Goal: Information Seeking & Learning: Find specific fact

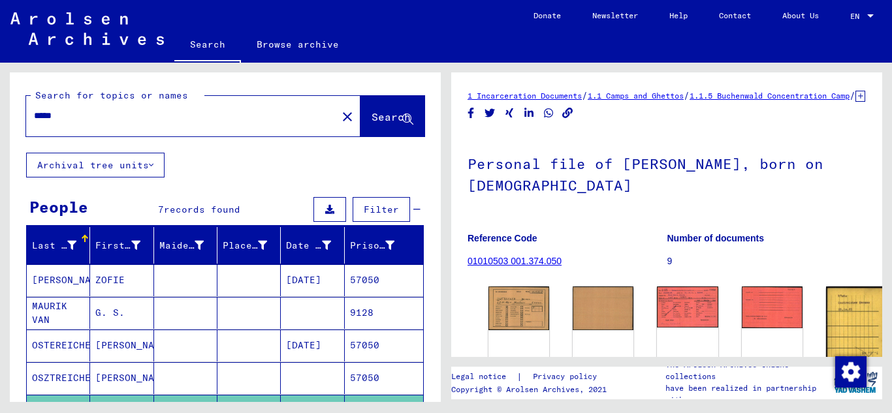
scroll to position [261, 0]
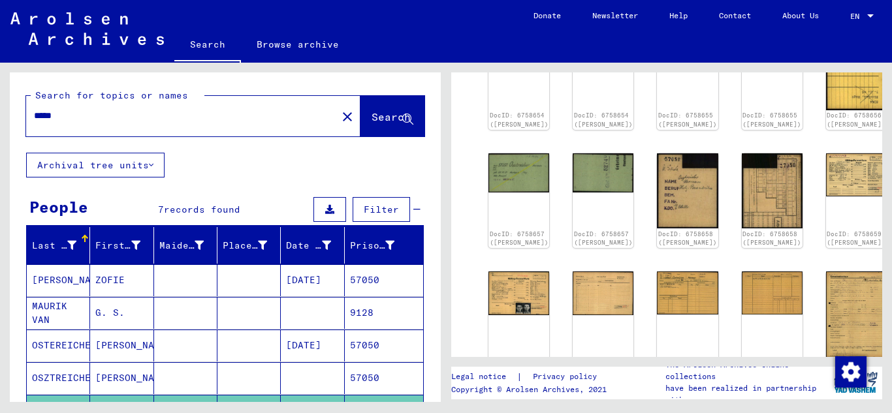
click at [105, 121] on input "*****" at bounding box center [181, 116] width 295 height 14
click at [372, 116] on span "Search" at bounding box center [391, 116] width 39 height 13
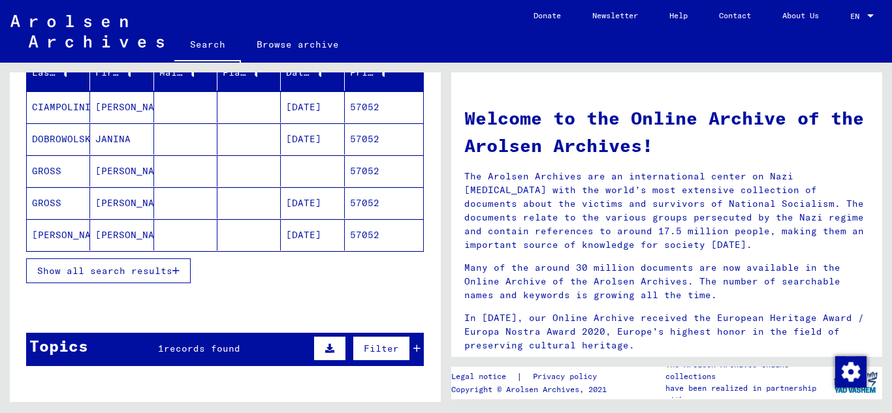
scroll to position [196, 0]
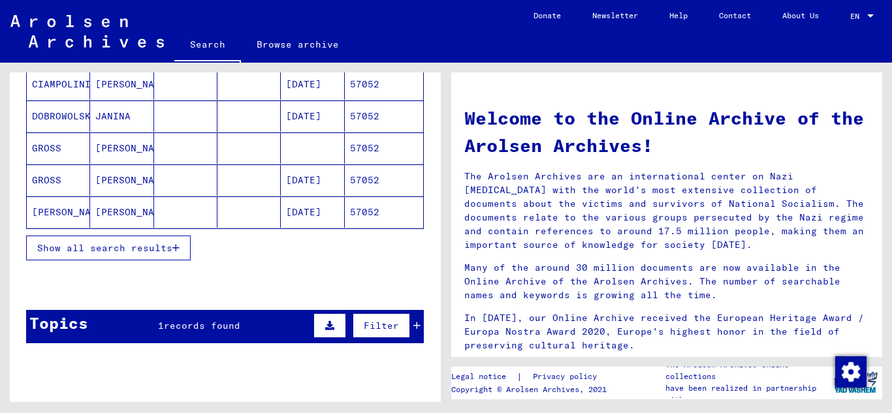
click at [193, 240] on div "Show all search results" at bounding box center [225, 248] width 398 height 38
click at [180, 246] on button "Show all search results" at bounding box center [108, 248] width 165 height 25
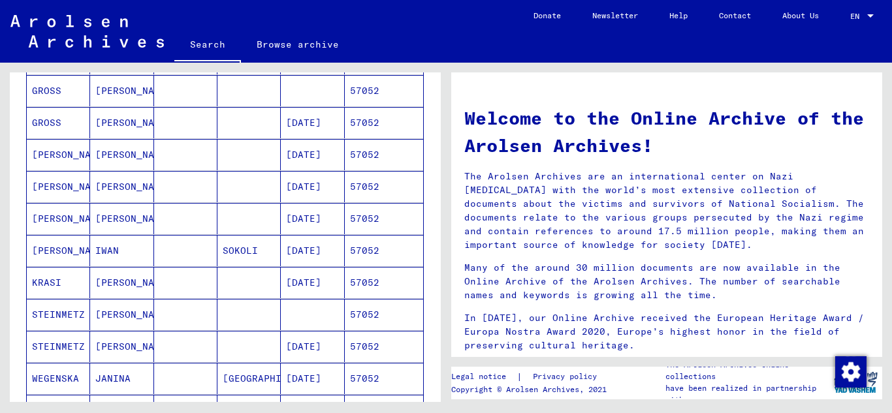
scroll to position [326, 0]
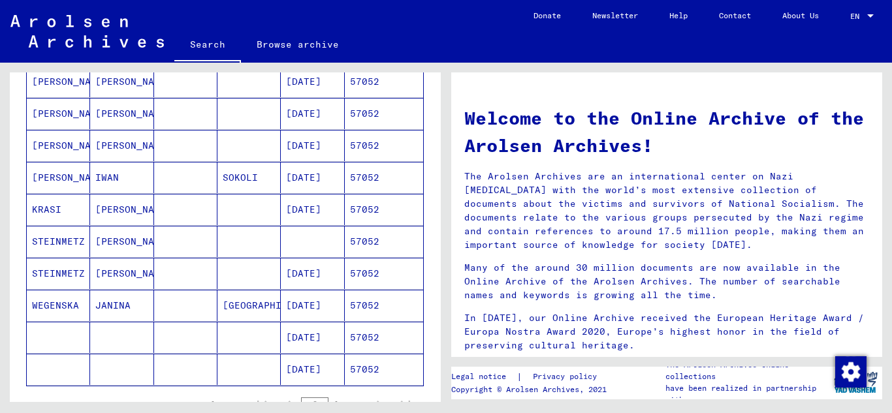
click at [369, 274] on mat-cell "57052" at bounding box center [384, 273] width 78 height 31
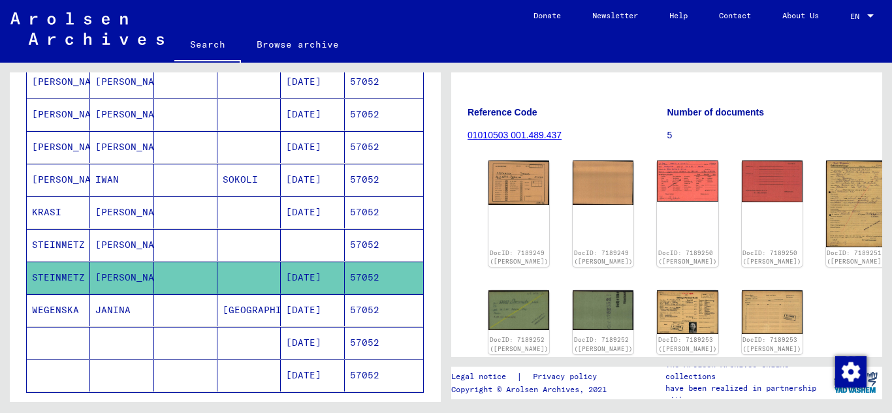
scroll to position [131, 0]
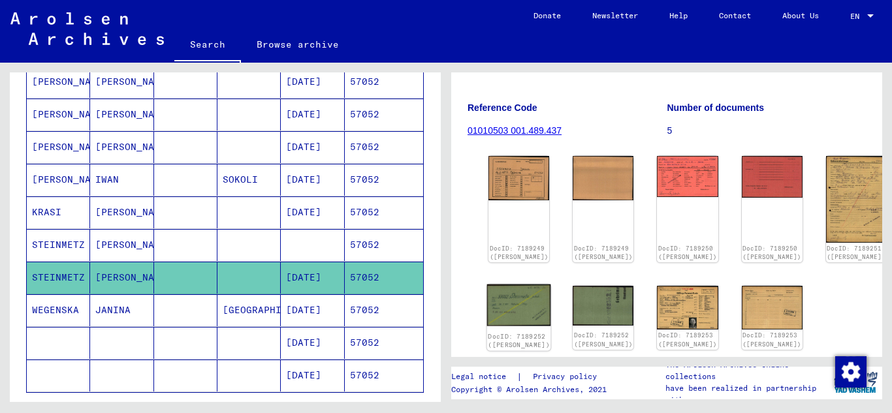
click at [509, 306] on img at bounding box center [519, 306] width 64 height 42
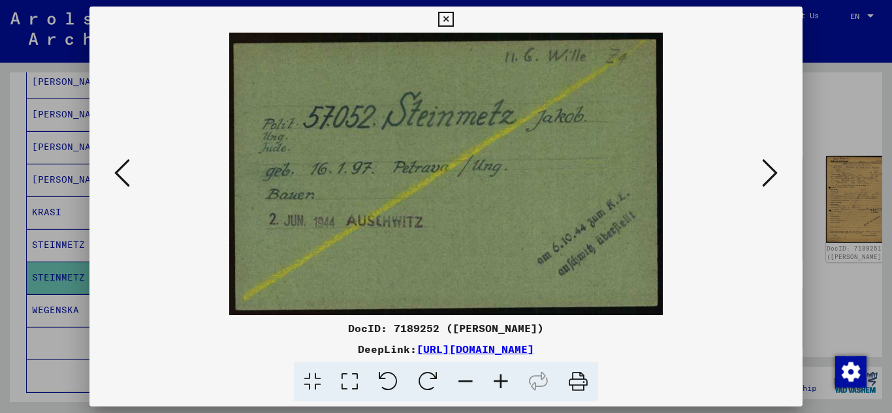
click at [124, 162] on icon at bounding box center [122, 172] width 16 height 31
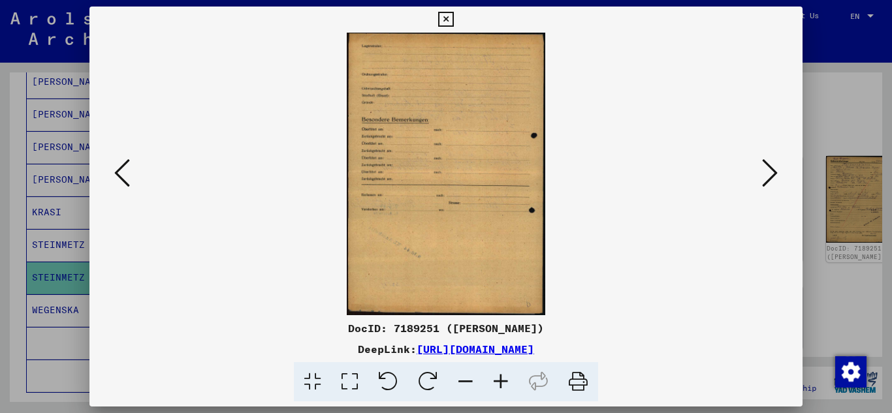
click at [124, 162] on icon at bounding box center [122, 172] width 16 height 31
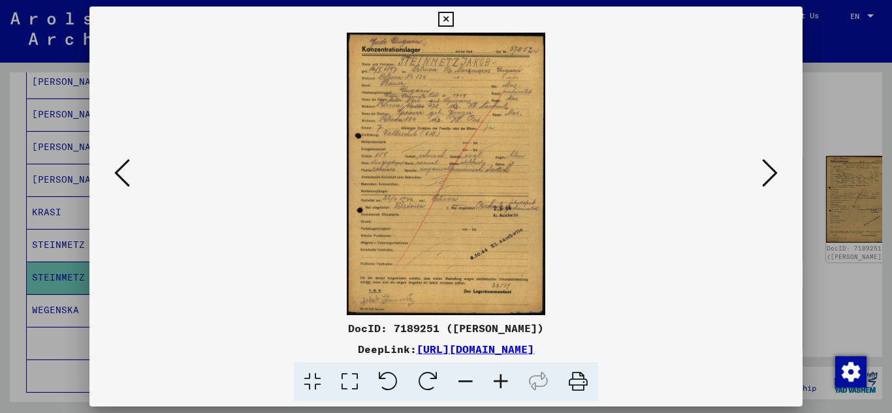
click at [124, 162] on icon at bounding box center [122, 172] width 16 height 31
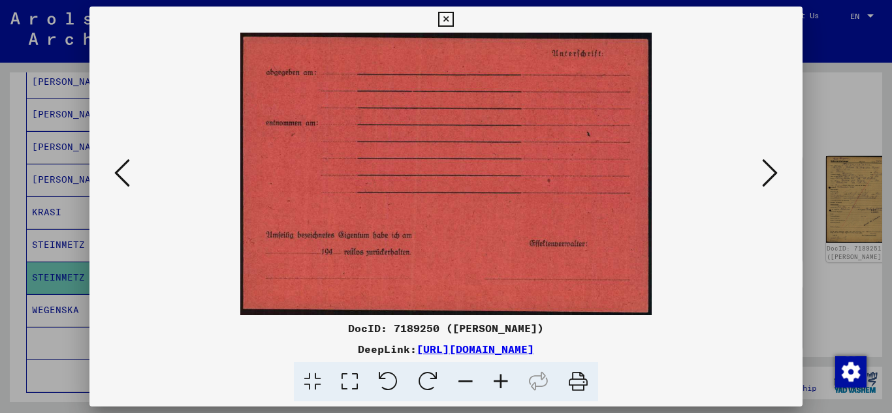
click at [124, 162] on icon at bounding box center [122, 172] width 16 height 31
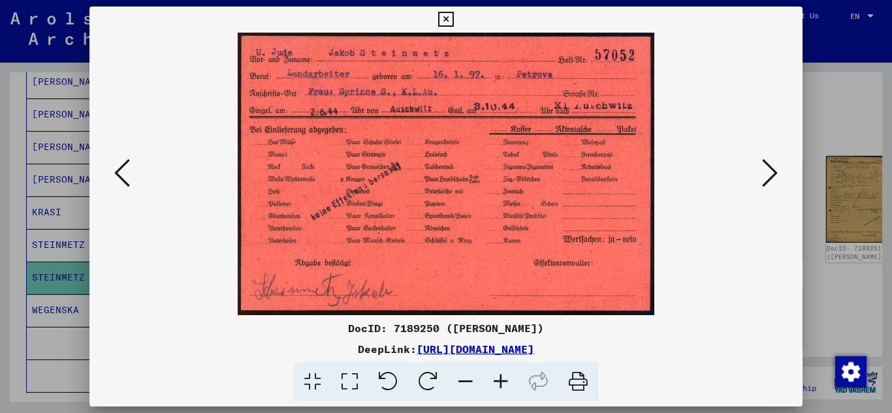
click at [447, 15] on icon at bounding box center [445, 20] width 15 height 16
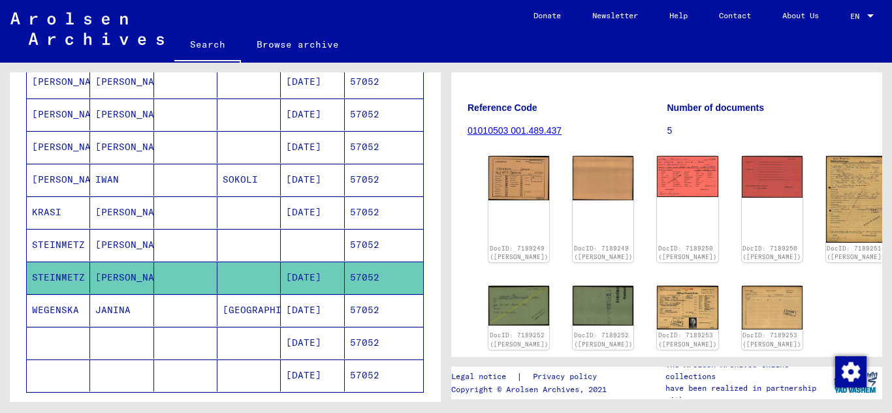
click at [761, 110] on figure "Number of documents 5" at bounding box center [766, 121] width 199 height 59
click at [778, 268] on div "DocID: 7189249 (JAKOB STEINMETZ) DocID: 7189249 (JAKOB STEINMETZ) DocID: 718925…" at bounding box center [666, 253] width 367 height 204
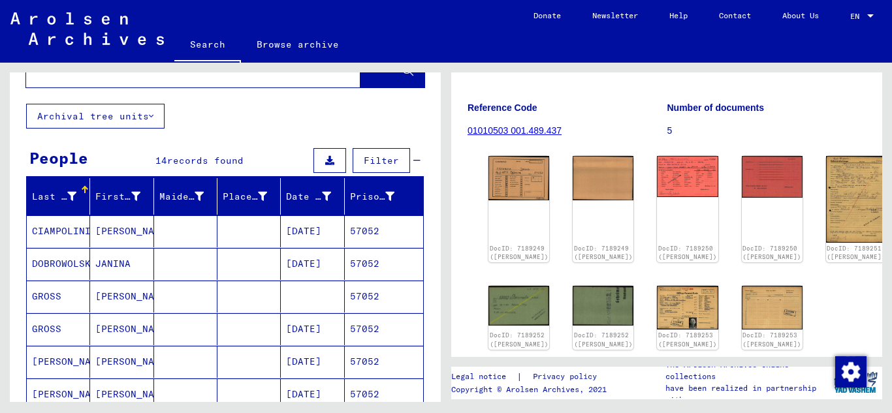
scroll to position [0, 0]
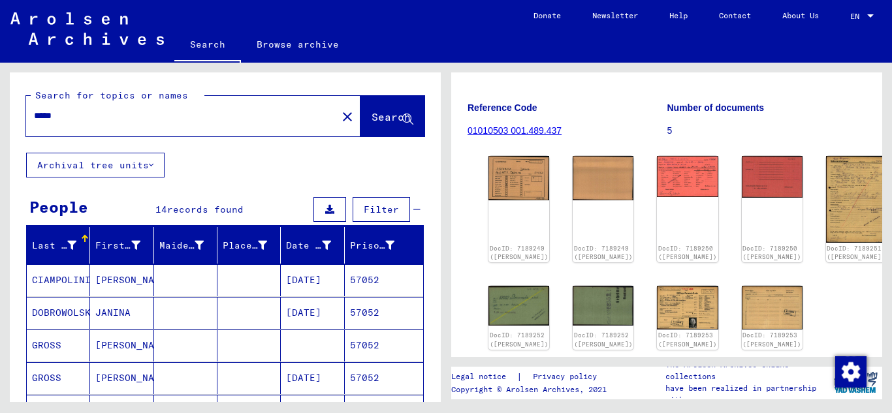
click at [82, 125] on div "*****" at bounding box center [177, 115] width 303 height 29
click at [74, 119] on input "*****" at bounding box center [181, 116] width 295 height 14
click at [384, 111] on span "Search" at bounding box center [391, 116] width 39 height 13
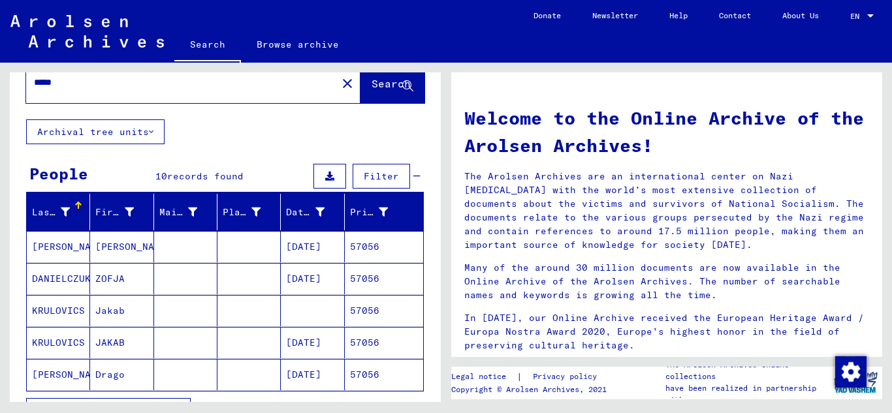
scroll to position [131, 0]
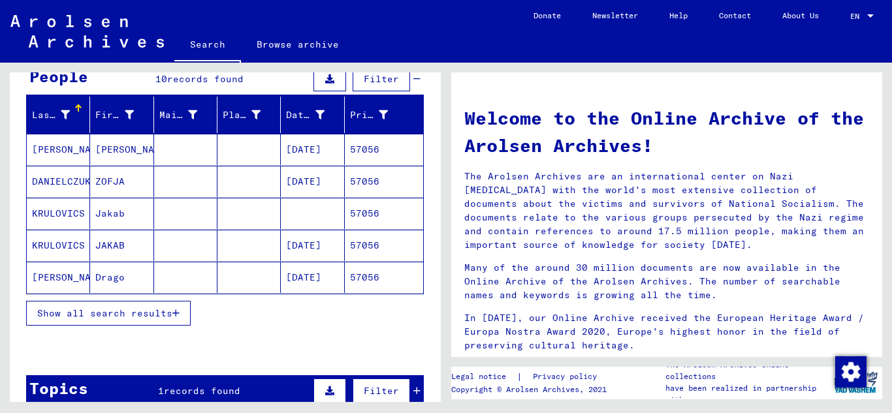
click at [354, 249] on mat-cell "57056" at bounding box center [384, 245] width 78 height 31
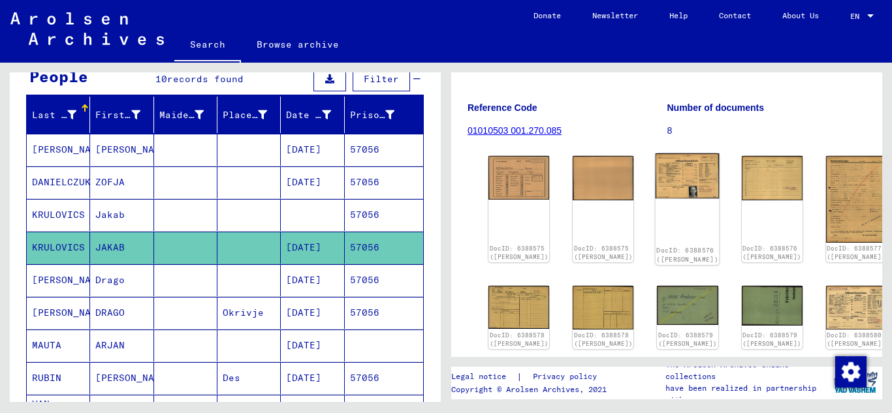
scroll to position [196, 0]
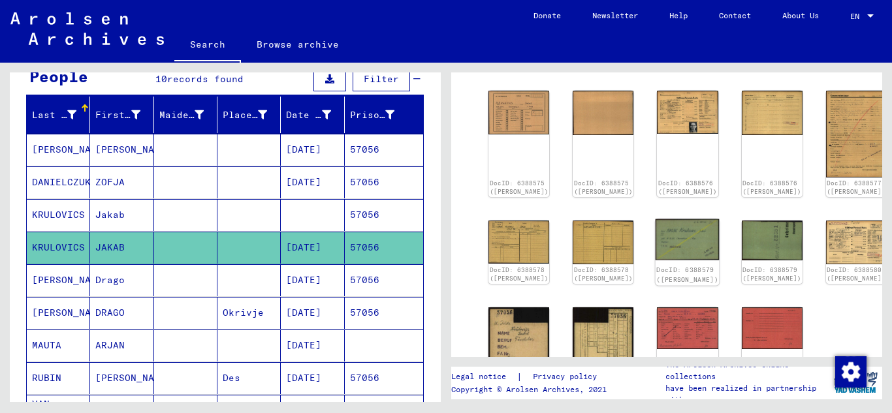
click at [656, 232] on img at bounding box center [688, 239] width 64 height 41
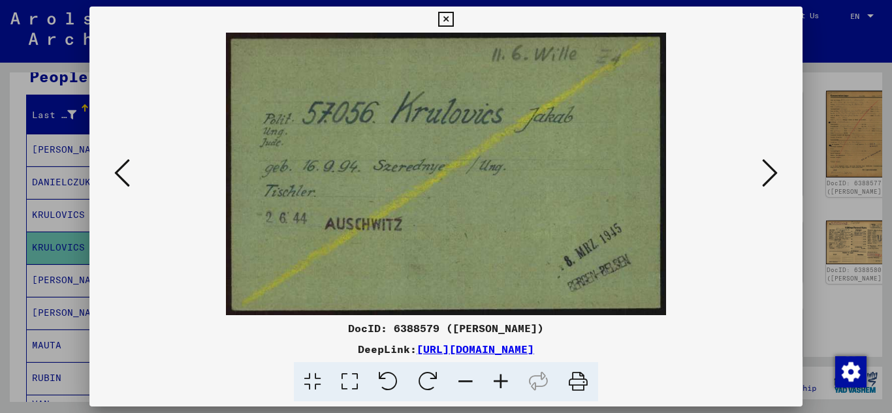
click at [449, 20] on icon at bounding box center [445, 20] width 15 height 16
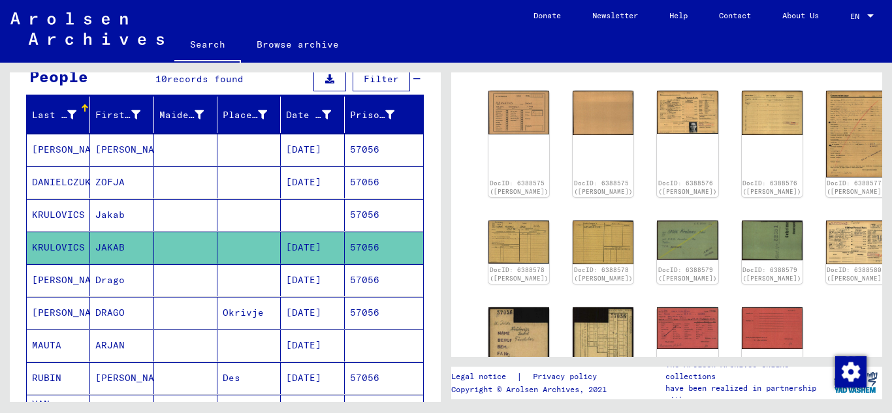
scroll to position [0, 0]
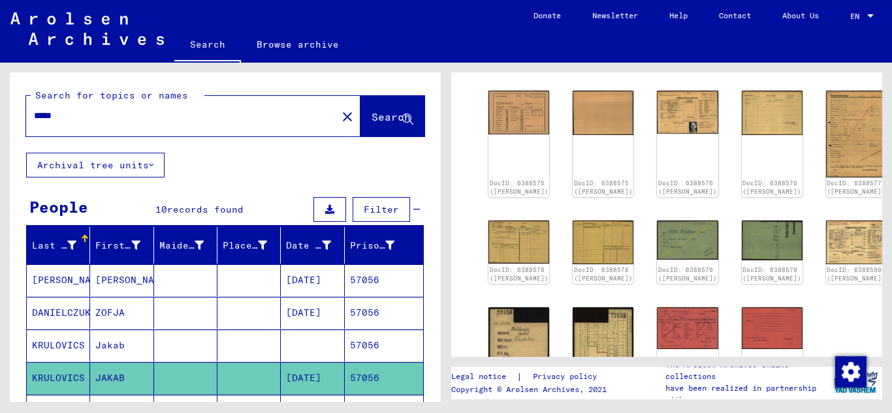
click at [80, 123] on div "*****" at bounding box center [177, 115] width 303 height 29
click at [71, 113] on input "*****" at bounding box center [181, 116] width 295 height 14
click at [360, 125] on button "Search" at bounding box center [392, 116] width 64 height 40
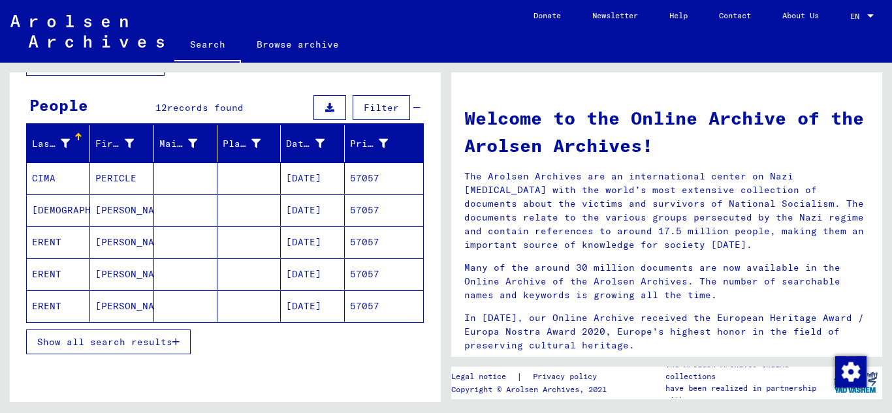
scroll to position [131, 0]
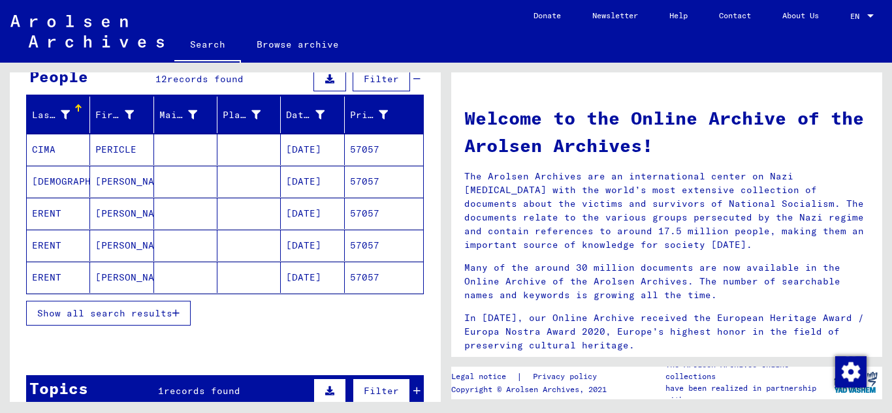
click at [174, 310] on icon "button" at bounding box center [175, 313] width 7 height 9
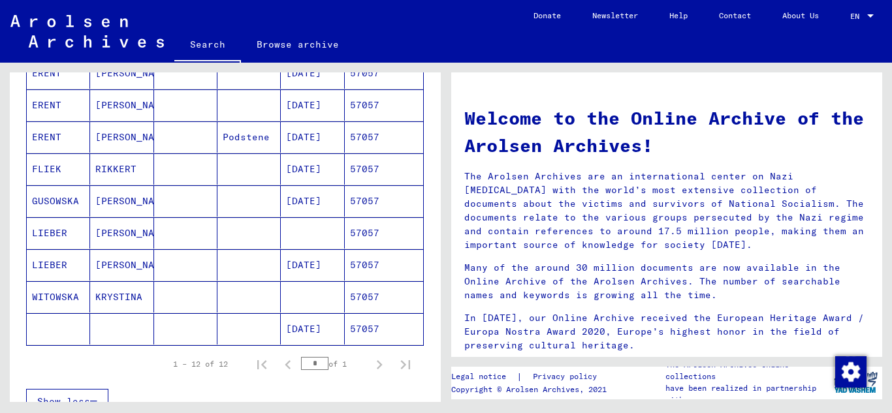
scroll to position [326, 0]
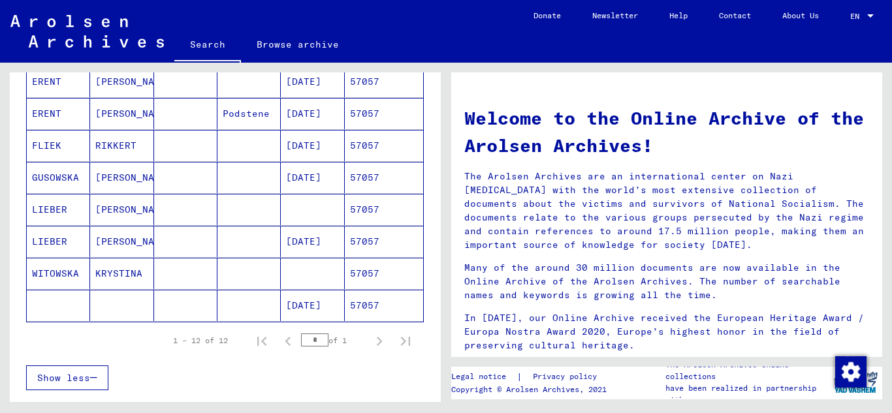
click at [368, 242] on mat-cell "57057" at bounding box center [384, 241] width 78 height 31
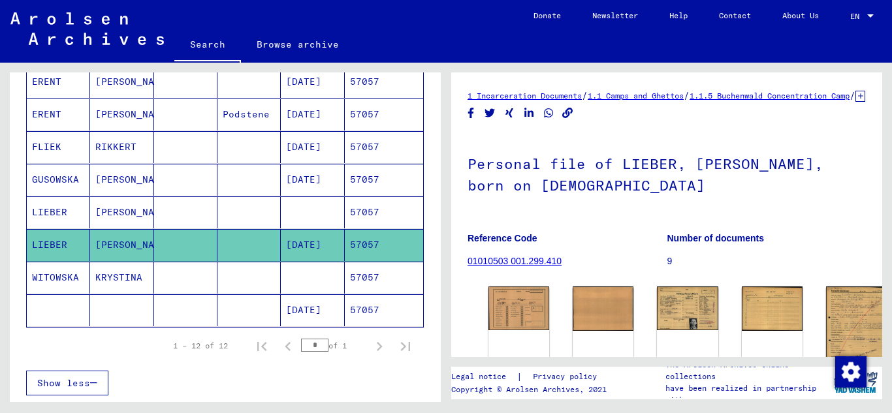
scroll to position [131, 0]
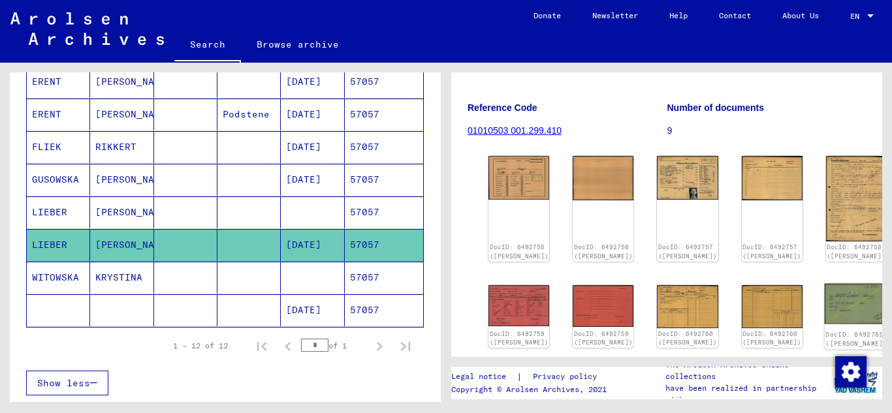
click at [824, 300] on img at bounding box center [856, 304] width 64 height 40
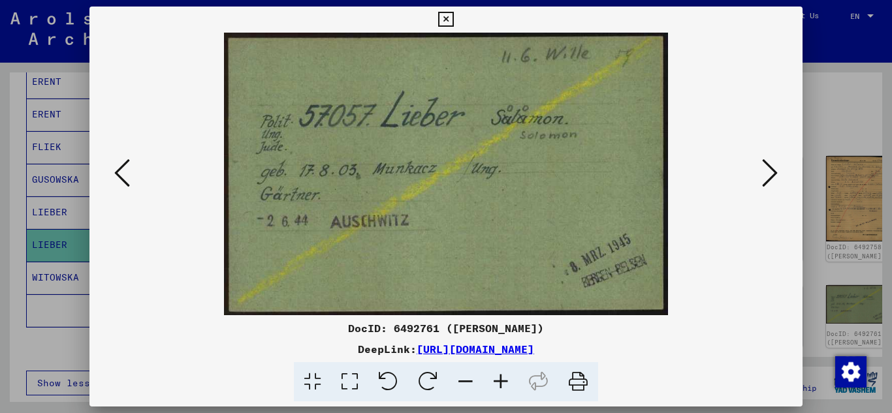
click at [449, 13] on icon at bounding box center [445, 20] width 15 height 16
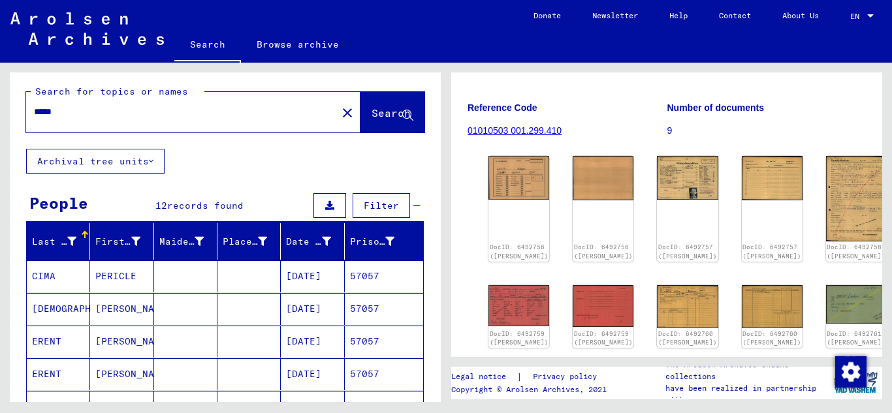
scroll to position [0, 0]
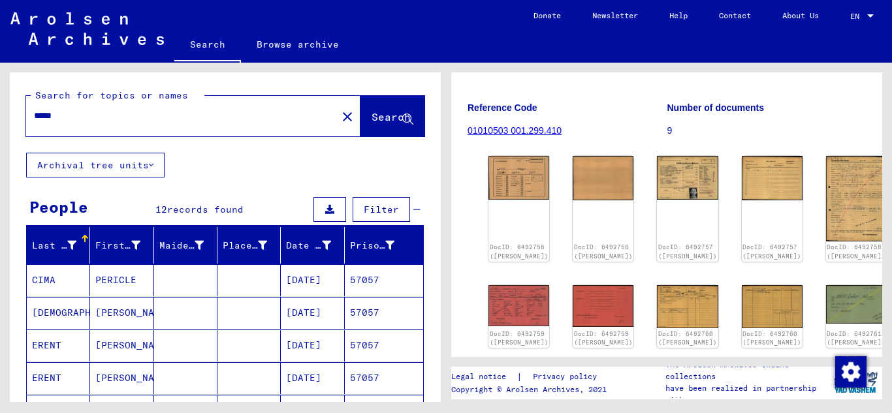
click at [71, 119] on input "*****" at bounding box center [181, 116] width 295 height 14
click at [372, 123] on span "Search" at bounding box center [391, 116] width 39 height 13
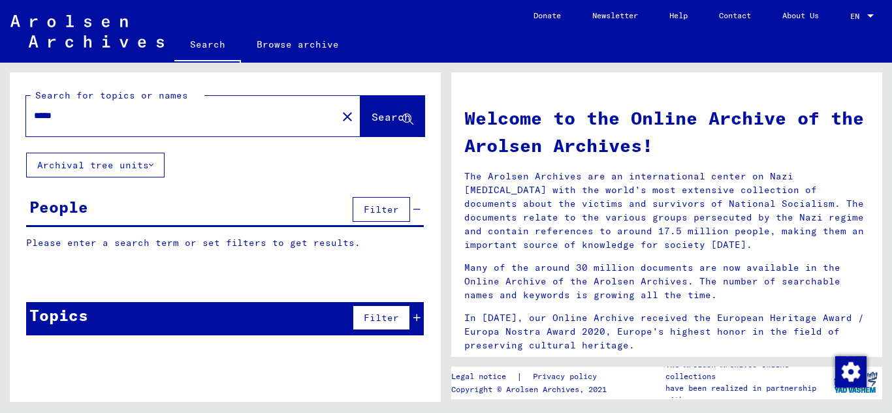
click at [372, 116] on span "Search" at bounding box center [391, 116] width 39 height 13
click at [372, 117] on span "Search" at bounding box center [391, 116] width 39 height 13
click at [372, 112] on span "Search" at bounding box center [391, 116] width 39 height 13
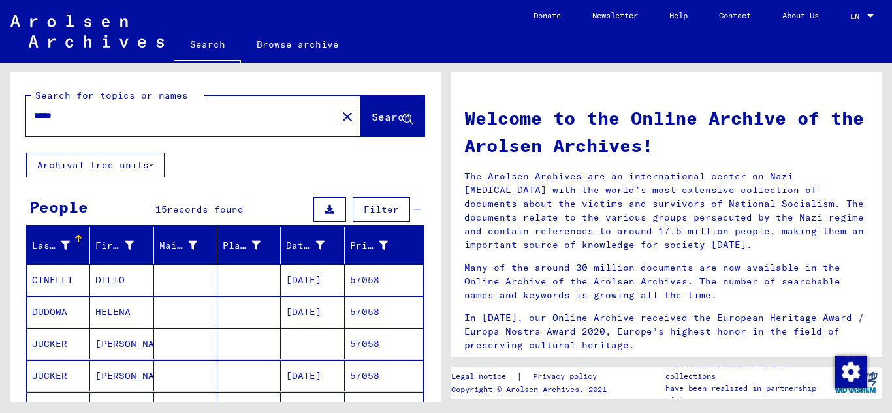
scroll to position [131, 0]
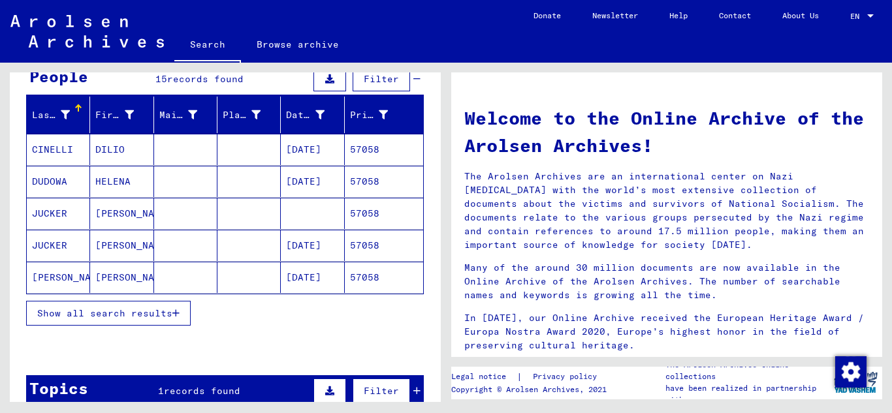
click at [186, 317] on button "Show all search results" at bounding box center [108, 313] width 165 height 25
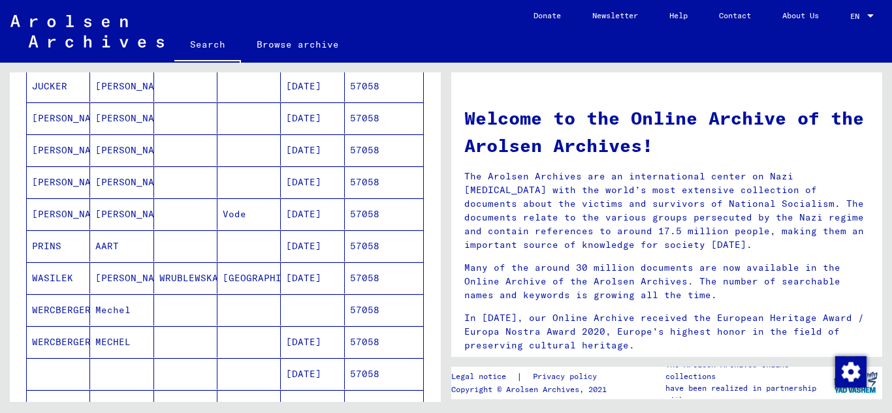
scroll to position [326, 0]
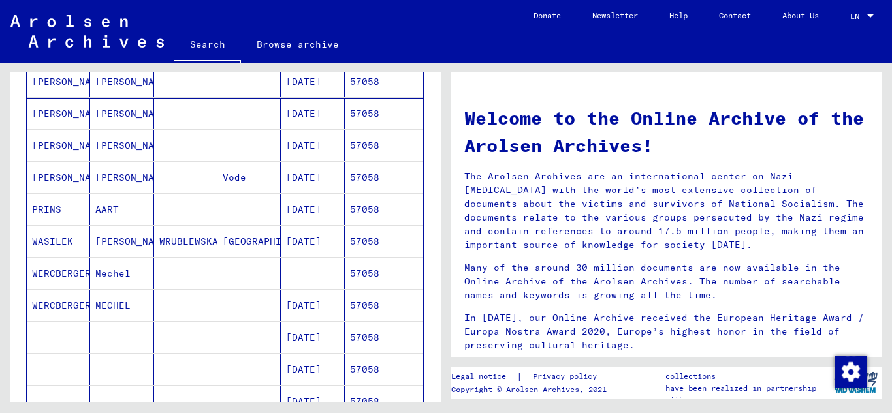
click at [377, 306] on mat-cell "57058" at bounding box center [384, 305] width 78 height 31
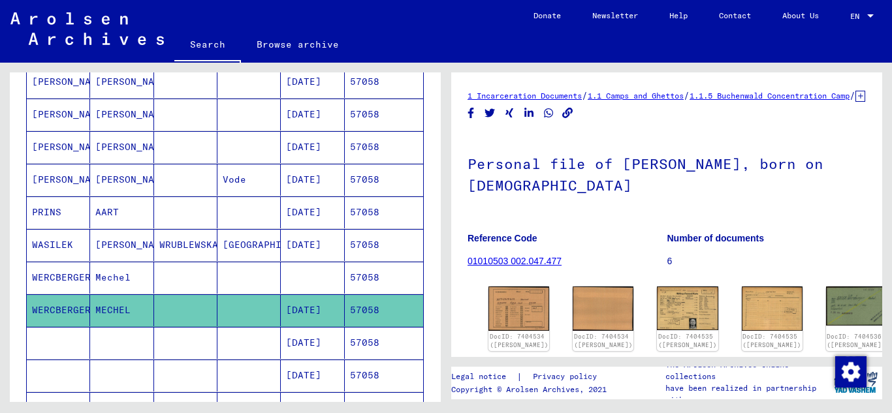
scroll to position [131, 0]
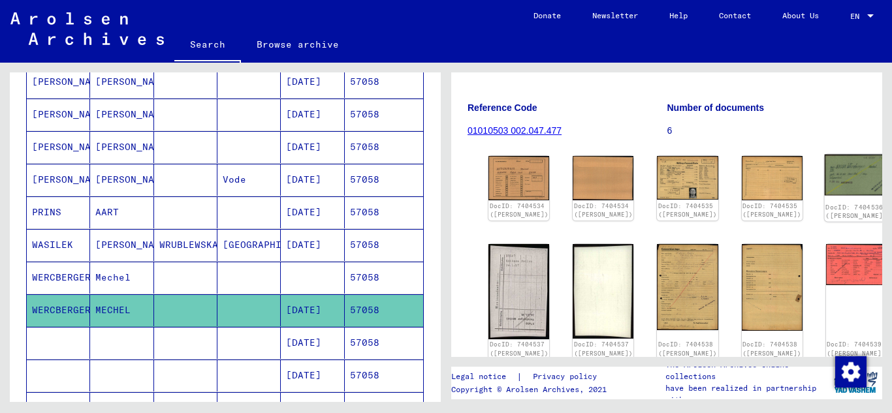
click at [824, 189] on img at bounding box center [856, 175] width 64 height 41
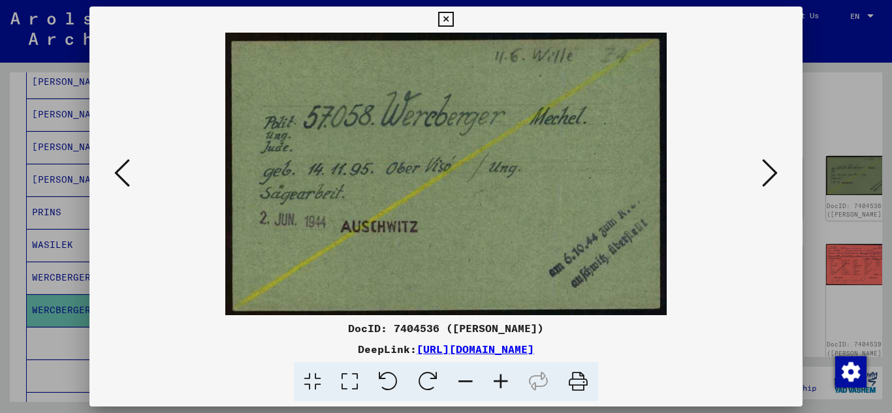
click at [119, 178] on icon at bounding box center [122, 172] width 16 height 31
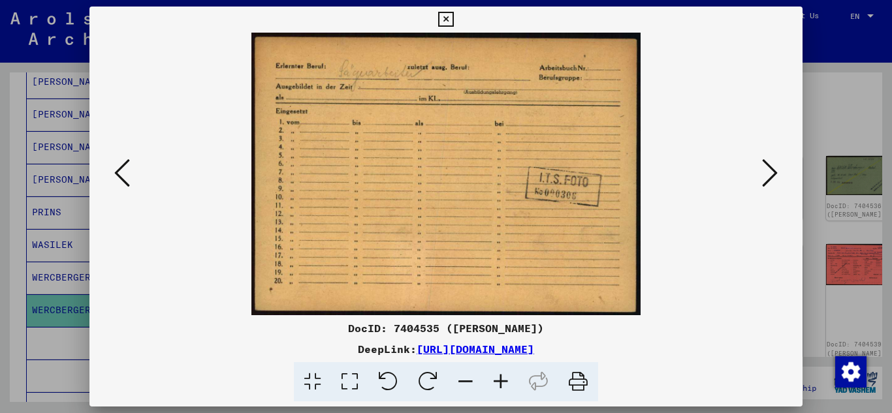
click at [119, 178] on icon at bounding box center [122, 172] width 16 height 31
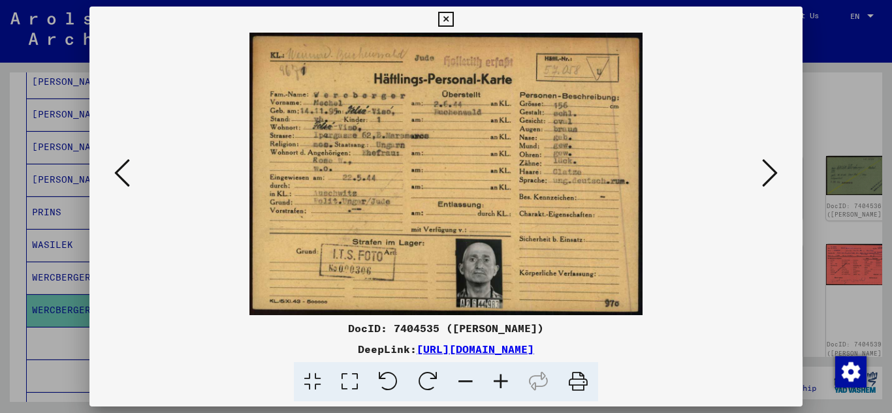
click at [770, 164] on icon at bounding box center [770, 172] width 16 height 31
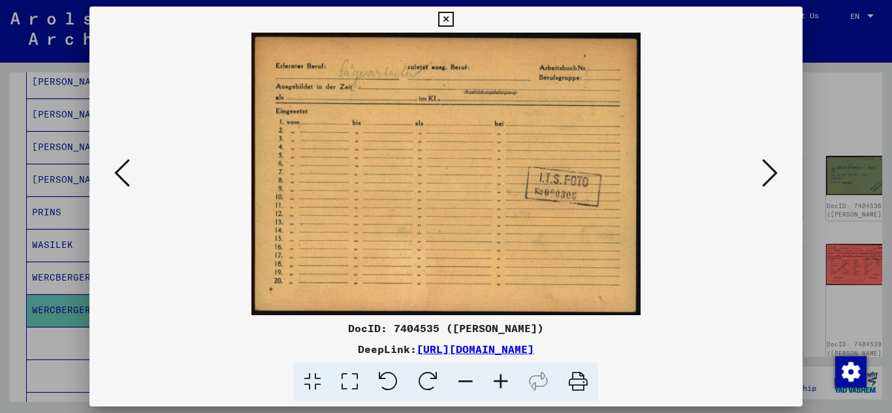
click at [774, 168] on icon at bounding box center [770, 172] width 16 height 31
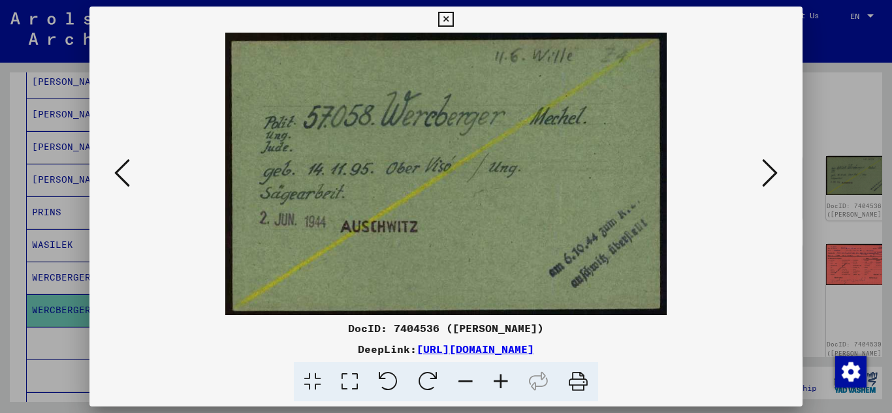
click at [774, 168] on icon at bounding box center [770, 172] width 16 height 31
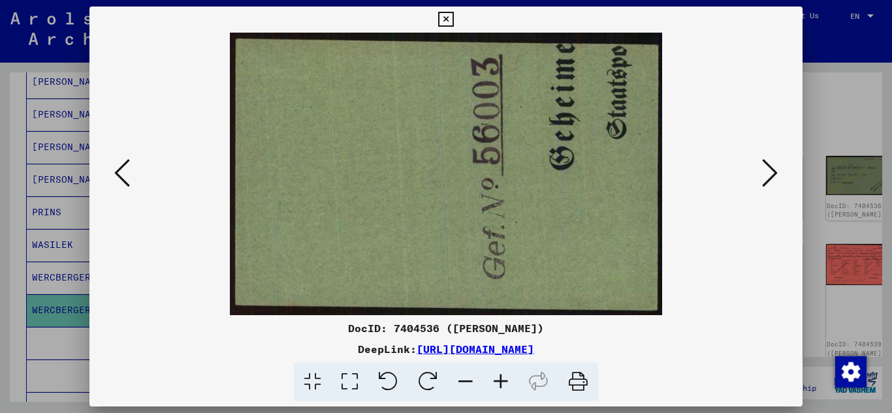
click at [774, 168] on icon at bounding box center [770, 172] width 16 height 31
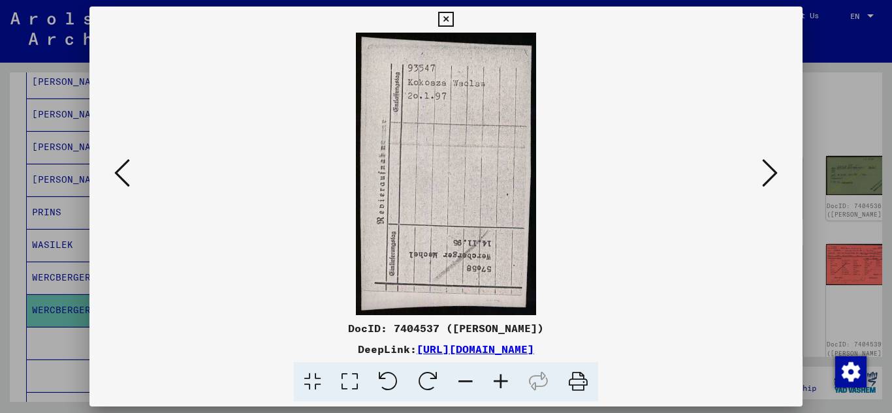
click at [774, 168] on icon at bounding box center [770, 172] width 16 height 31
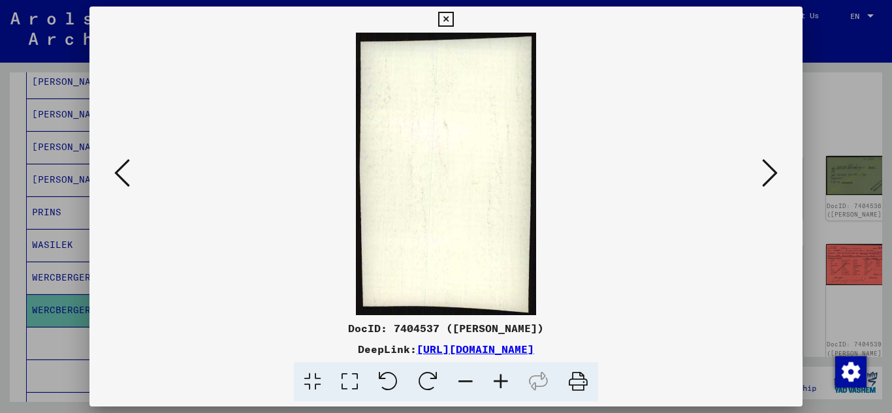
click at [774, 168] on icon at bounding box center [770, 172] width 16 height 31
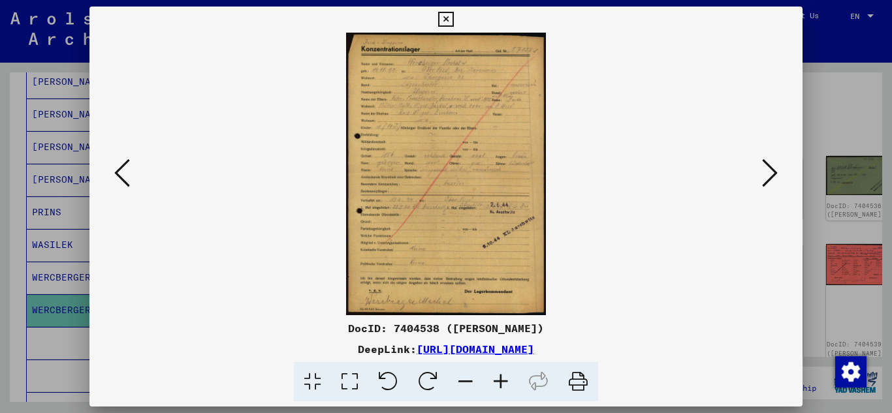
click at [503, 383] on icon at bounding box center [500, 382] width 35 height 40
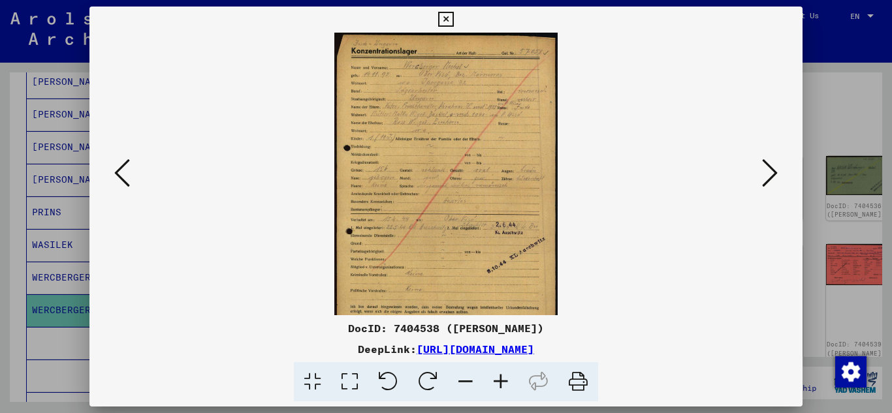
click at [503, 383] on icon at bounding box center [500, 382] width 35 height 40
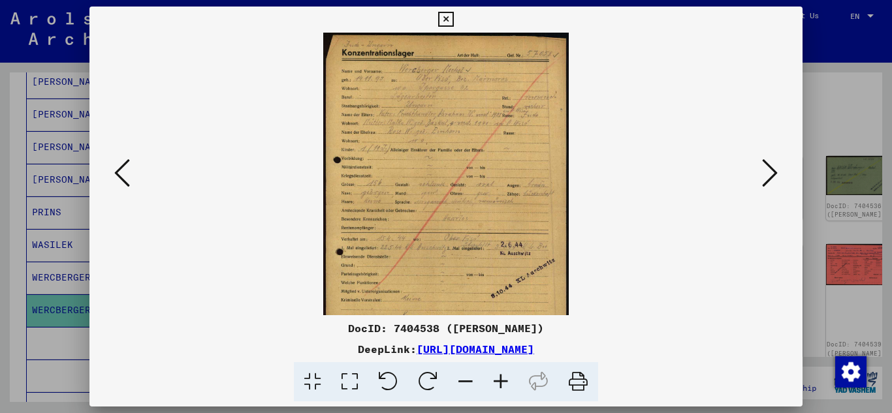
click at [503, 383] on icon at bounding box center [500, 382] width 35 height 40
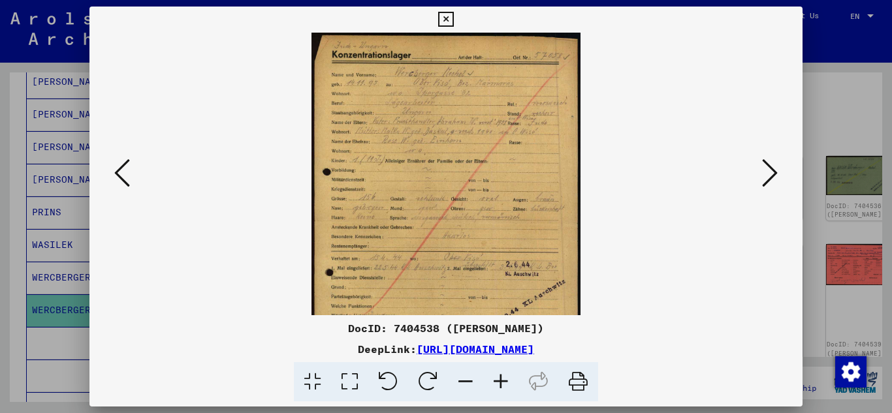
click at [503, 383] on icon at bounding box center [500, 382] width 35 height 40
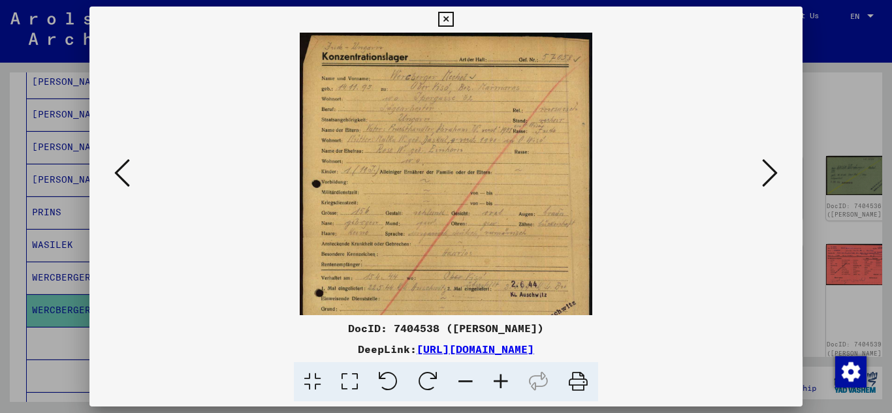
click at [503, 383] on icon at bounding box center [500, 382] width 35 height 40
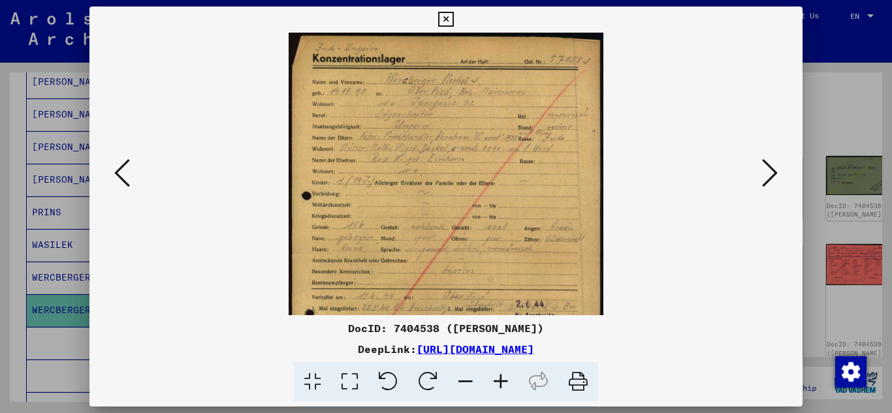
click at [503, 383] on icon at bounding box center [500, 382] width 35 height 40
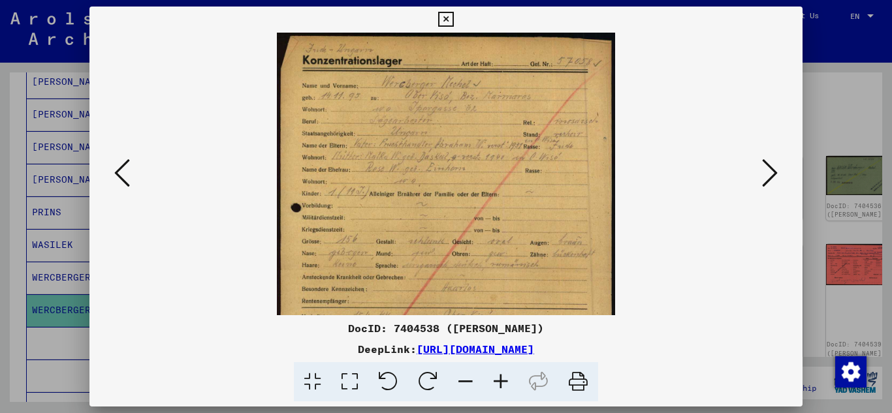
click at [503, 383] on icon at bounding box center [500, 382] width 35 height 40
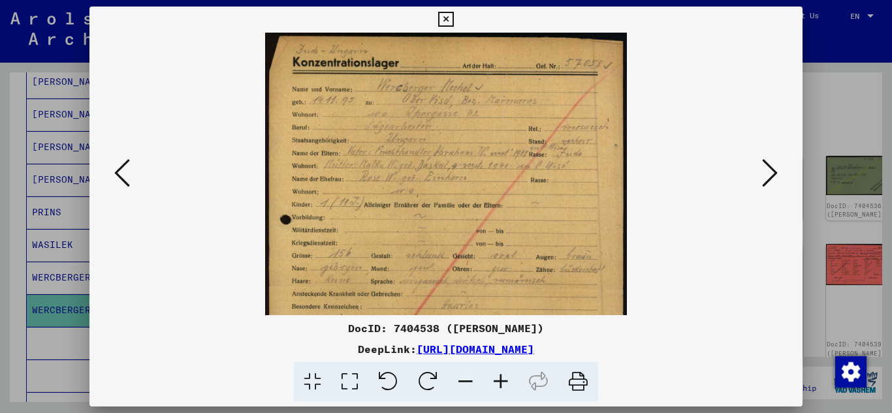
click at [503, 383] on icon at bounding box center [500, 382] width 35 height 40
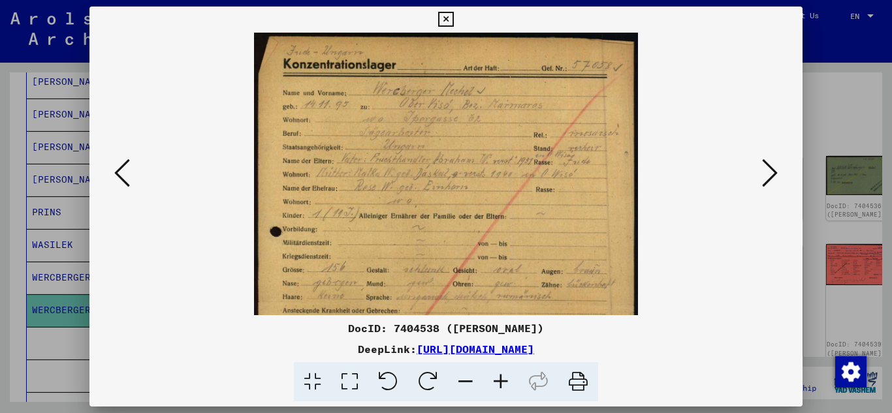
click at [503, 383] on icon at bounding box center [500, 382] width 35 height 40
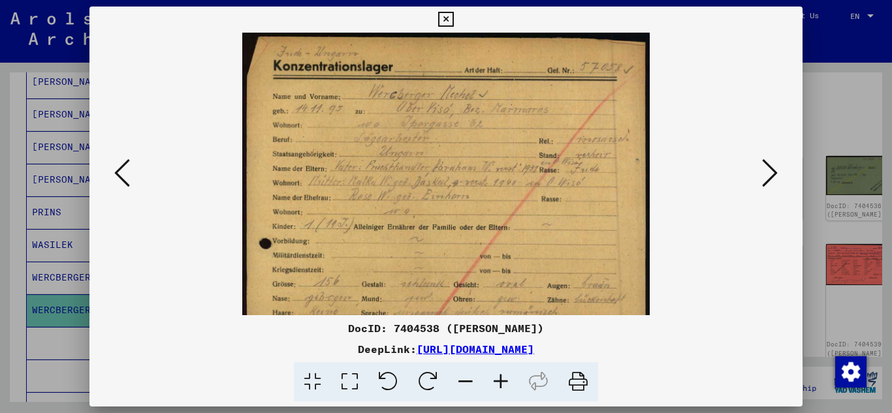
click at [503, 383] on icon at bounding box center [500, 382] width 35 height 40
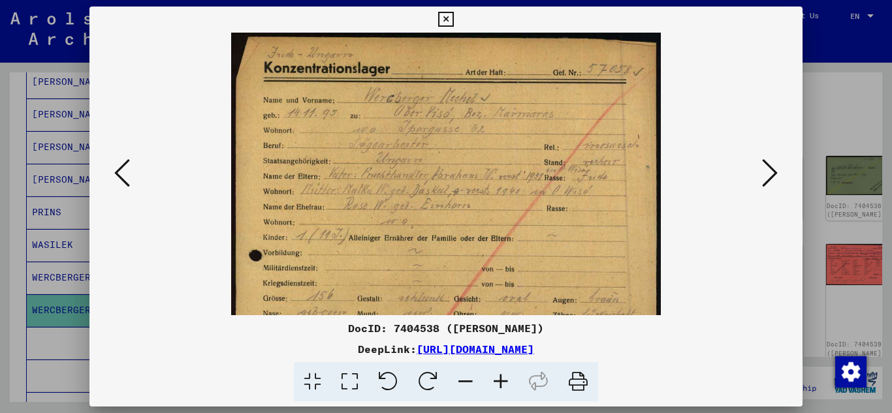
click at [503, 383] on icon at bounding box center [500, 382] width 35 height 40
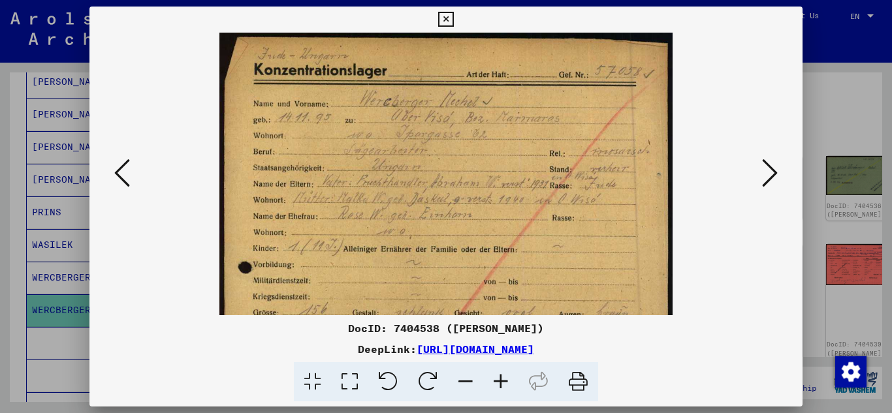
click at [503, 383] on icon at bounding box center [500, 382] width 35 height 40
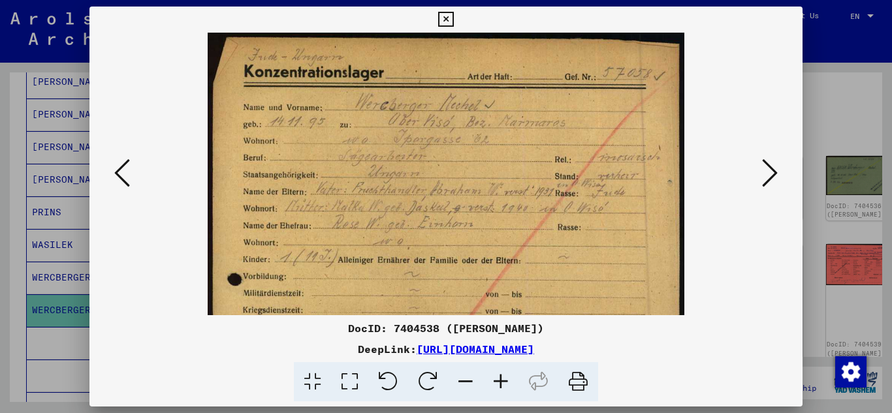
click at [503, 383] on icon at bounding box center [500, 382] width 35 height 40
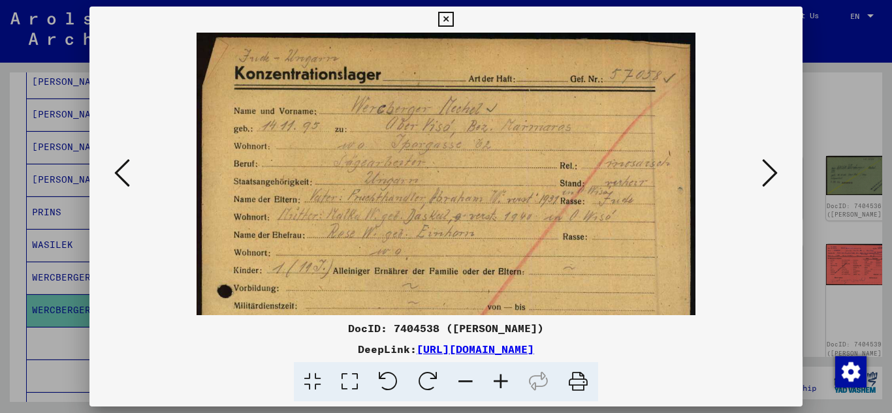
click at [503, 383] on icon at bounding box center [500, 382] width 35 height 40
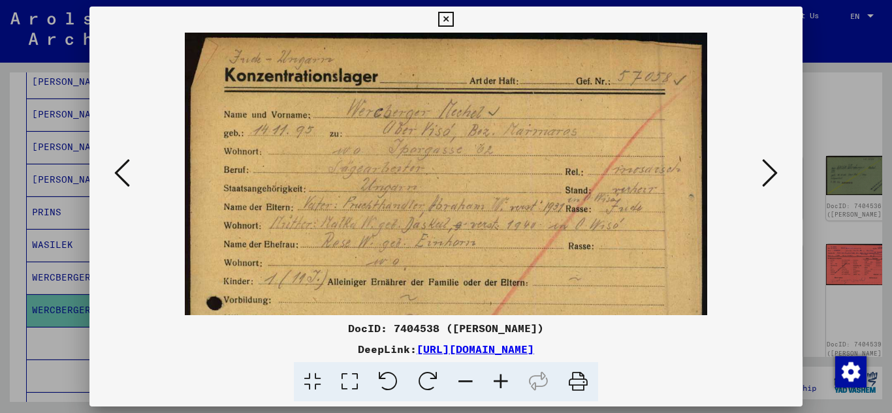
click at [503, 383] on icon at bounding box center [500, 382] width 35 height 40
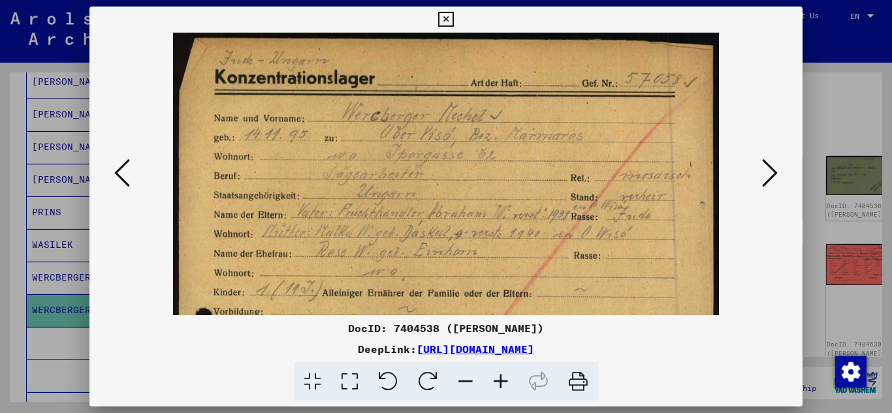
click at [503, 383] on icon at bounding box center [500, 382] width 35 height 40
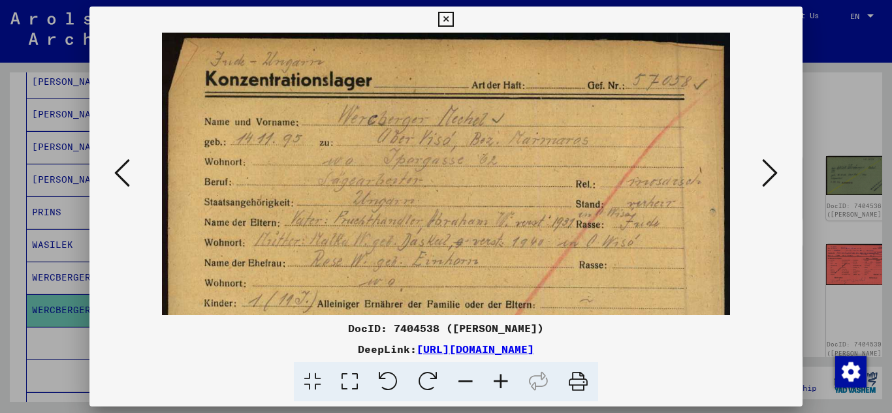
click at [503, 383] on icon at bounding box center [500, 382] width 35 height 40
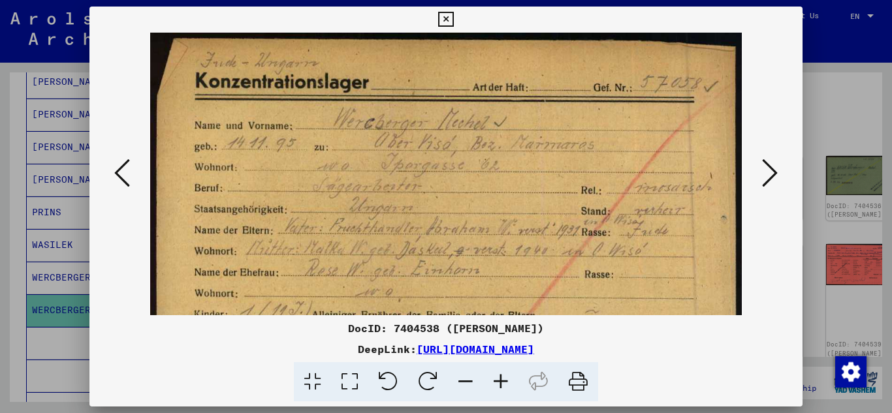
click at [503, 383] on icon at bounding box center [500, 382] width 35 height 40
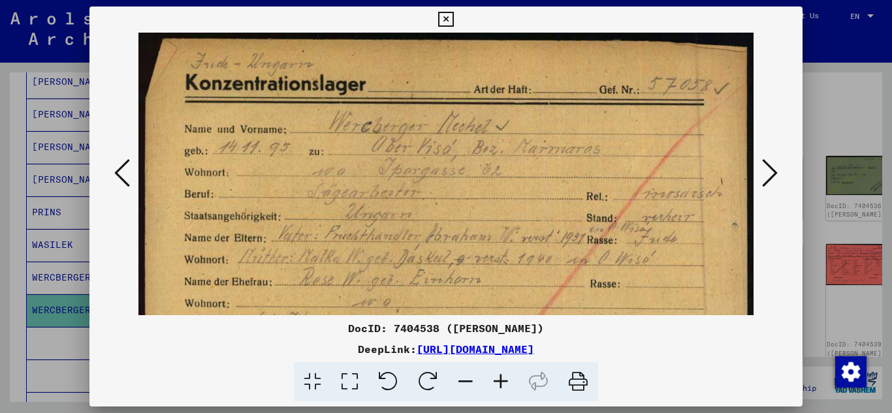
click at [503, 383] on icon at bounding box center [500, 382] width 35 height 40
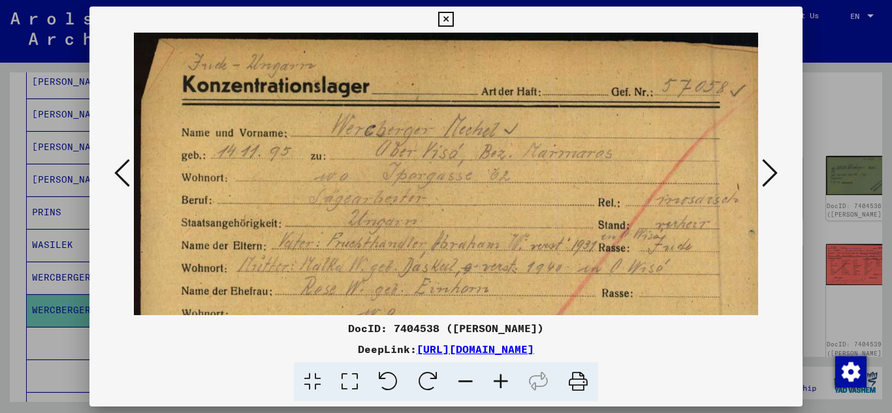
click at [450, 20] on icon at bounding box center [445, 20] width 15 height 16
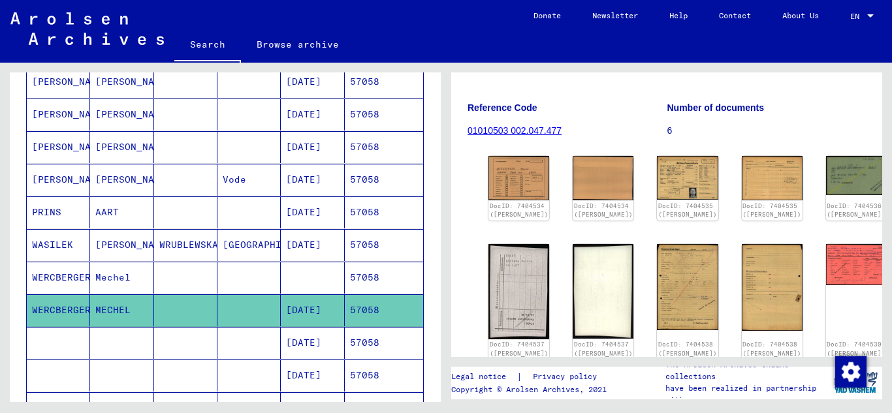
scroll to position [3, 0]
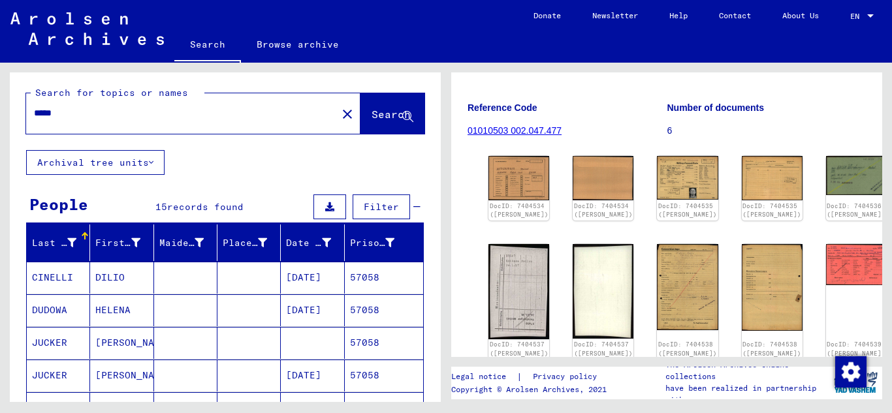
click at [76, 113] on input "*****" at bounding box center [181, 113] width 295 height 14
click at [360, 104] on button "Search" at bounding box center [392, 113] width 64 height 40
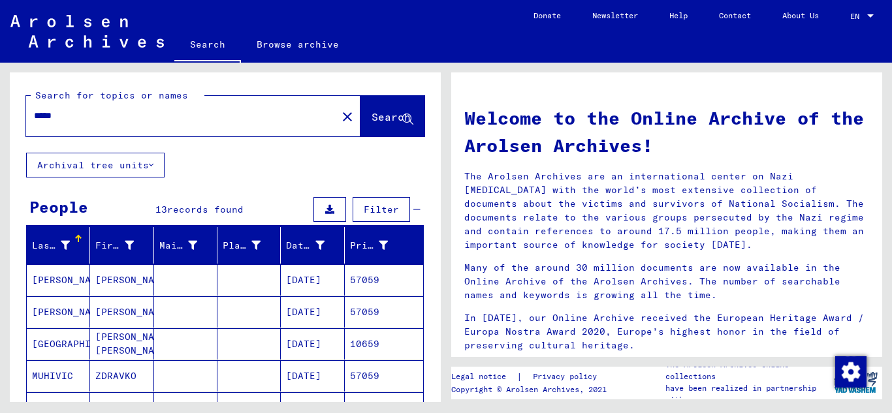
scroll to position [131, 0]
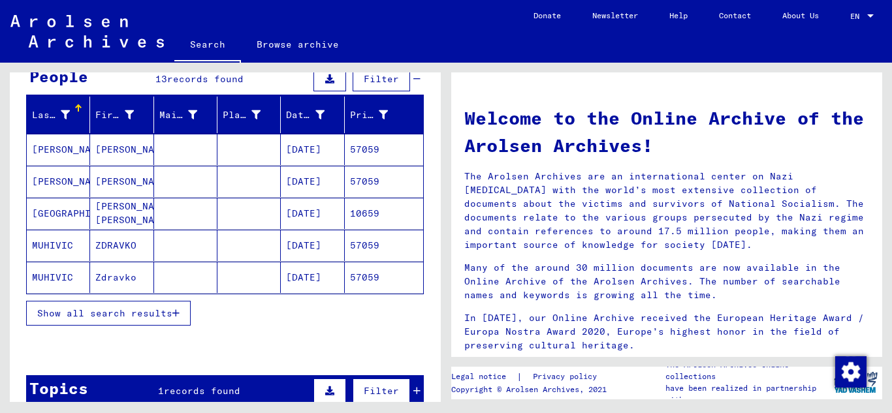
click at [179, 308] on button "Show all search results" at bounding box center [108, 313] width 165 height 25
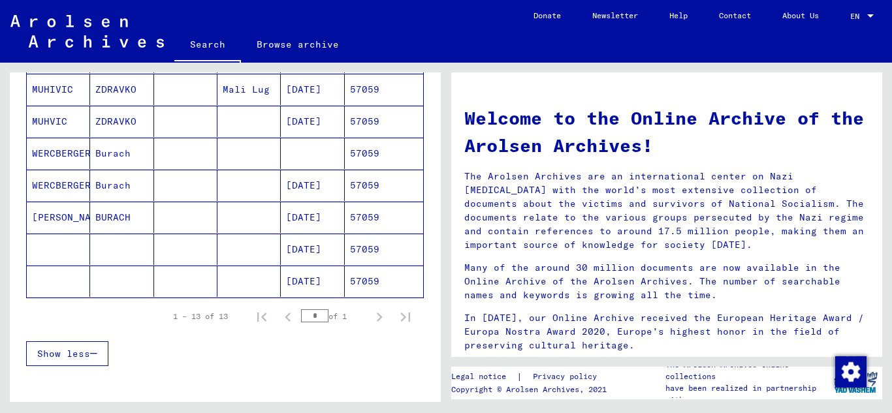
scroll to position [392, 0]
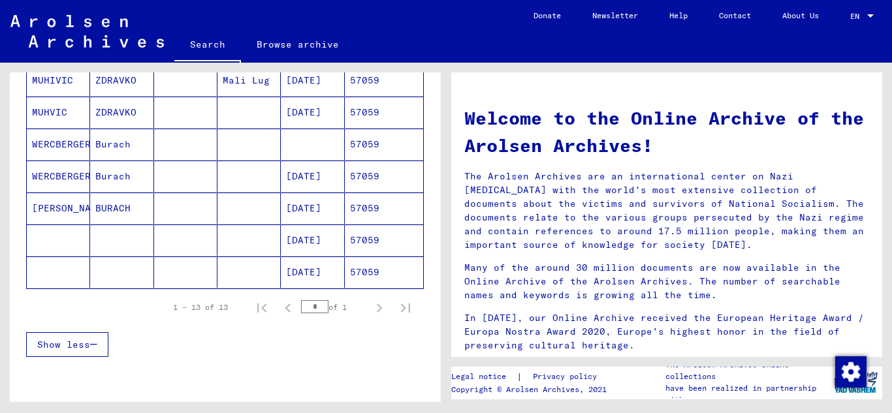
click at [375, 211] on mat-cell "57059" at bounding box center [384, 208] width 78 height 31
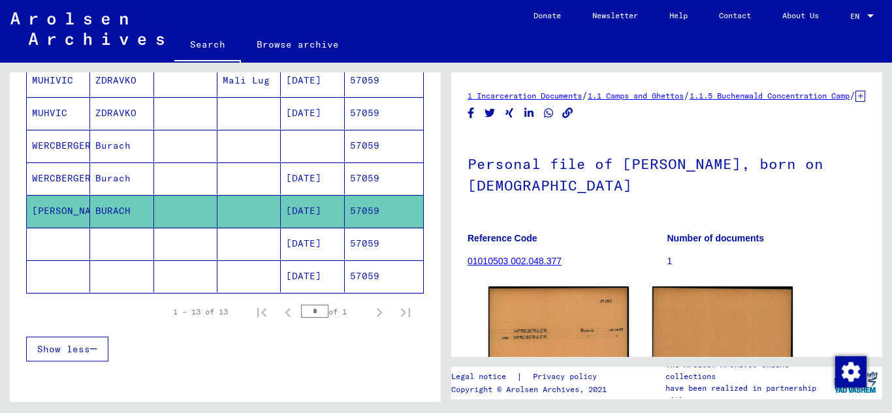
click at [366, 187] on mat-cell "57059" at bounding box center [384, 179] width 78 height 32
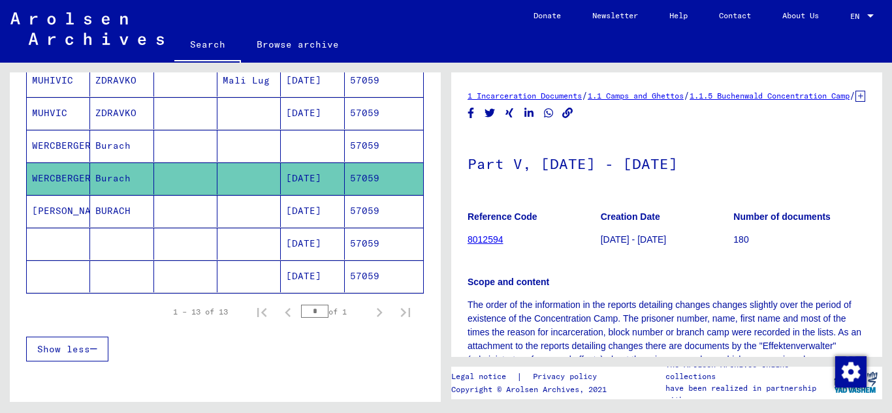
click at [371, 143] on mat-cell "57059" at bounding box center [384, 146] width 78 height 32
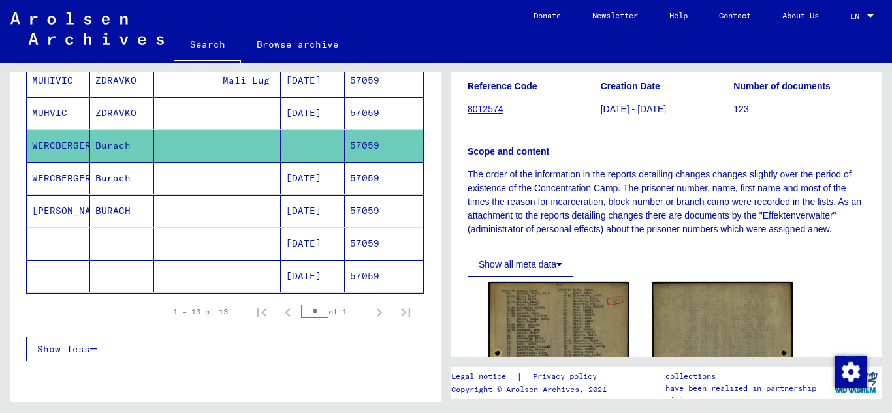
scroll to position [261, 0]
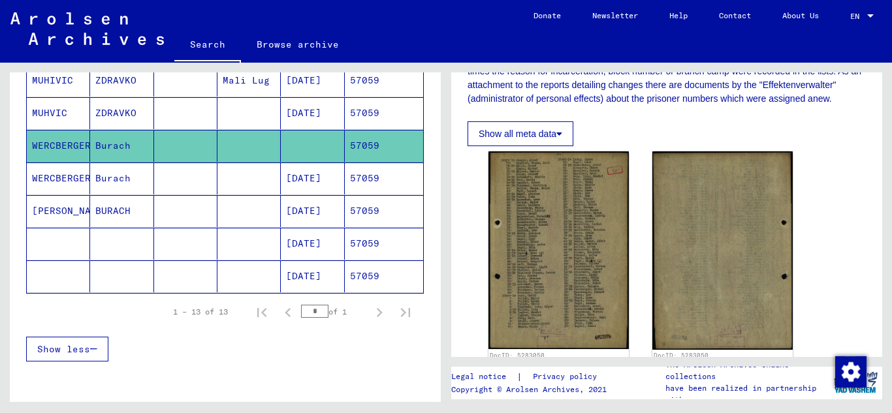
click at [364, 206] on mat-cell "57059" at bounding box center [384, 211] width 78 height 32
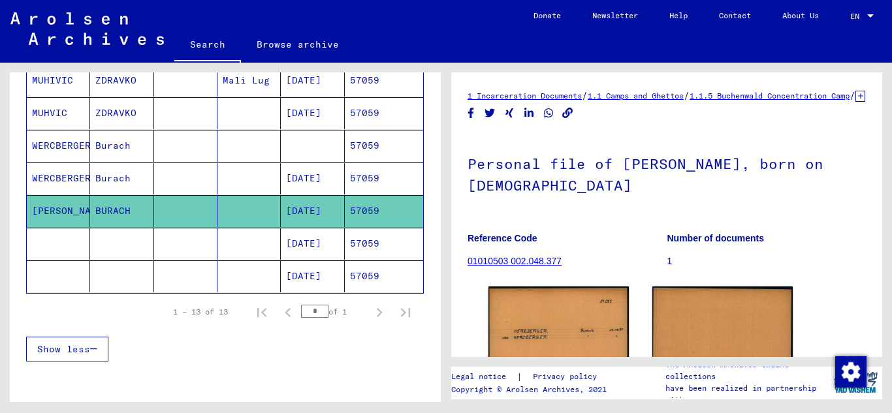
scroll to position [164, 0]
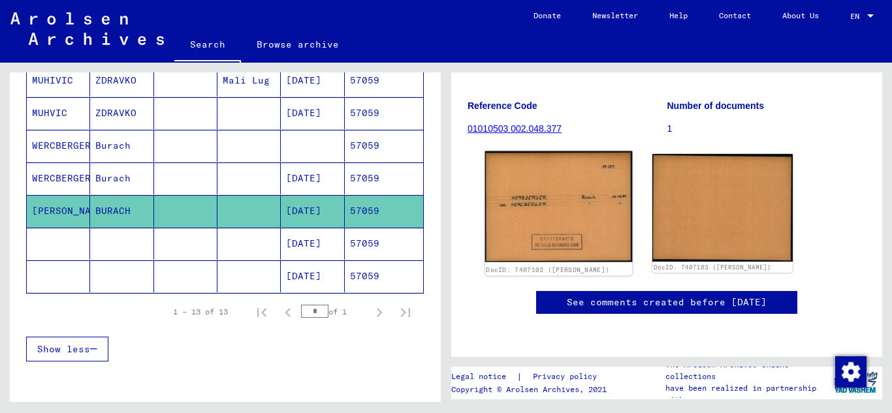
click at [573, 195] on img at bounding box center [559, 206] width 148 height 111
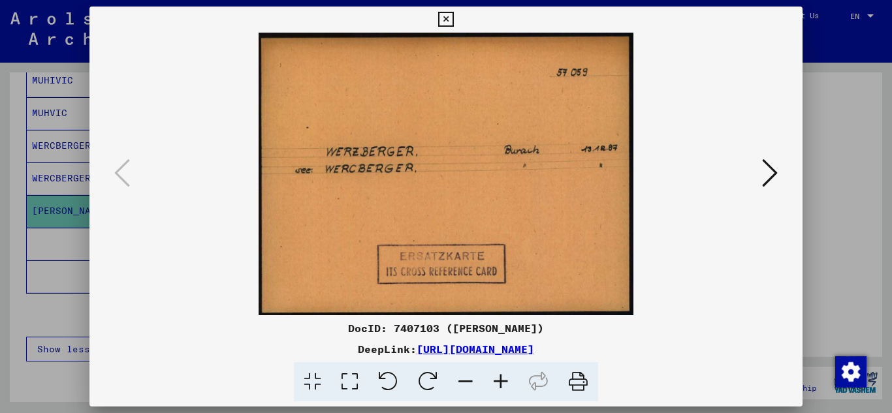
click at [444, 25] on icon at bounding box center [445, 20] width 15 height 16
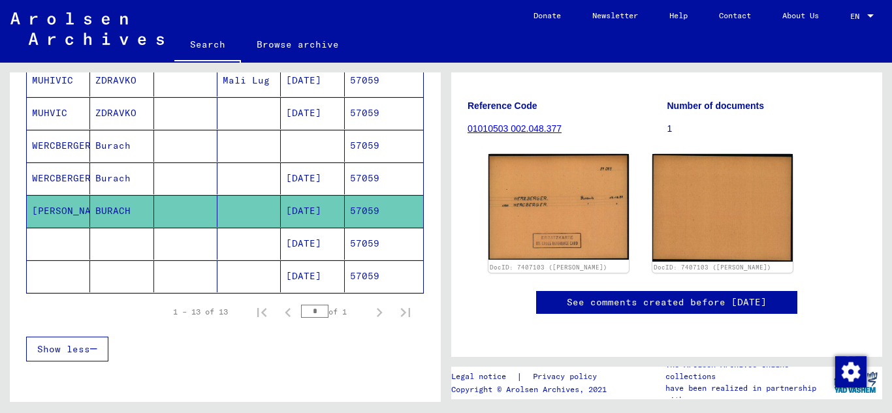
click at [370, 174] on mat-cell "57059" at bounding box center [384, 179] width 78 height 32
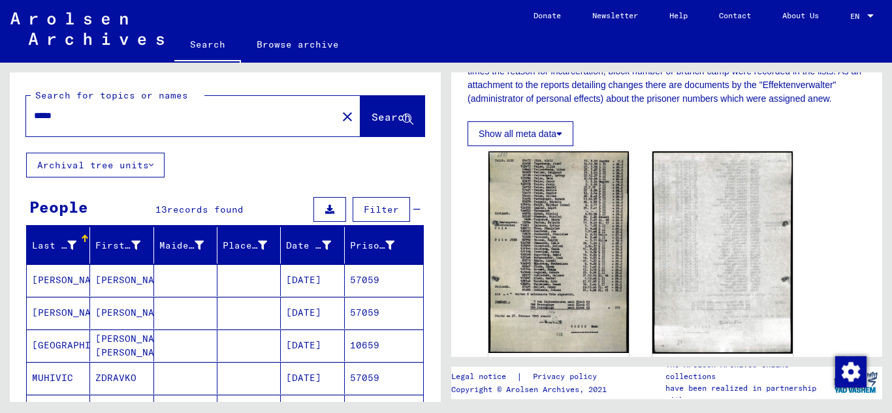
click at [82, 118] on input "*****" at bounding box center [181, 116] width 295 height 14
click at [372, 124] on span "Search" at bounding box center [393, 118] width 42 height 14
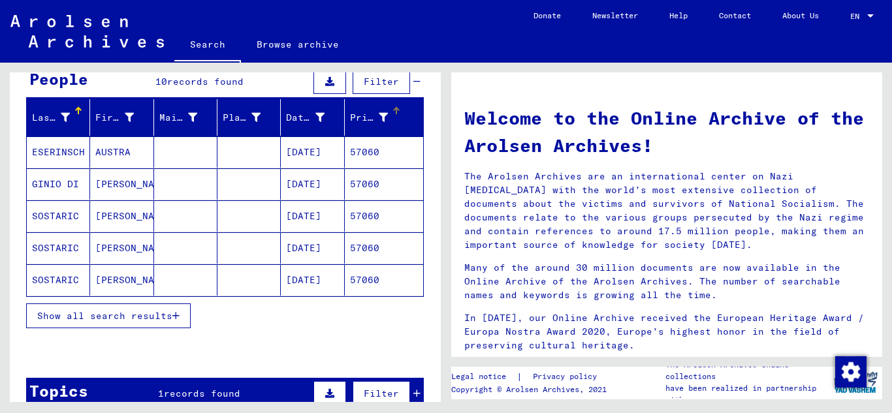
scroll to position [131, 0]
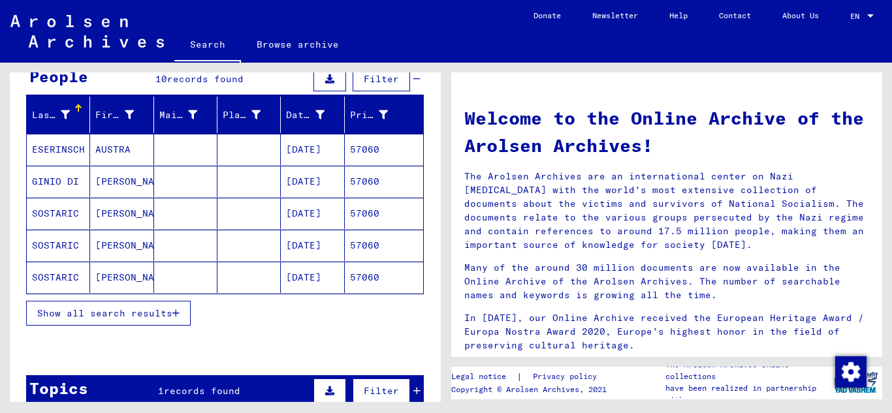
click at [181, 317] on button "Show all search results" at bounding box center [108, 313] width 165 height 25
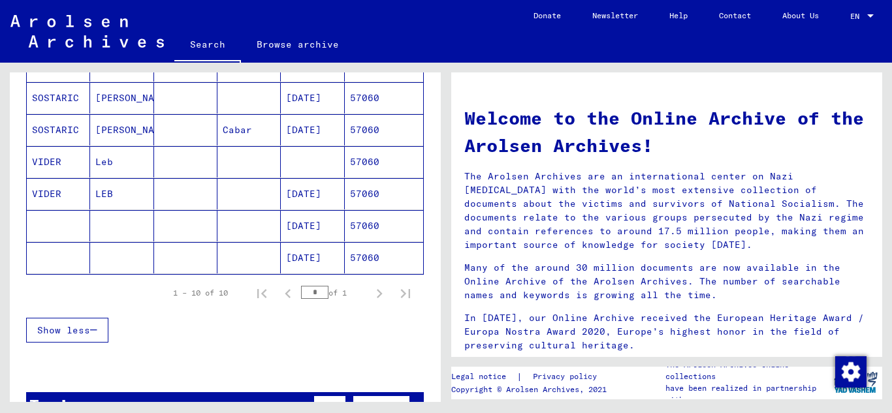
scroll to position [326, 0]
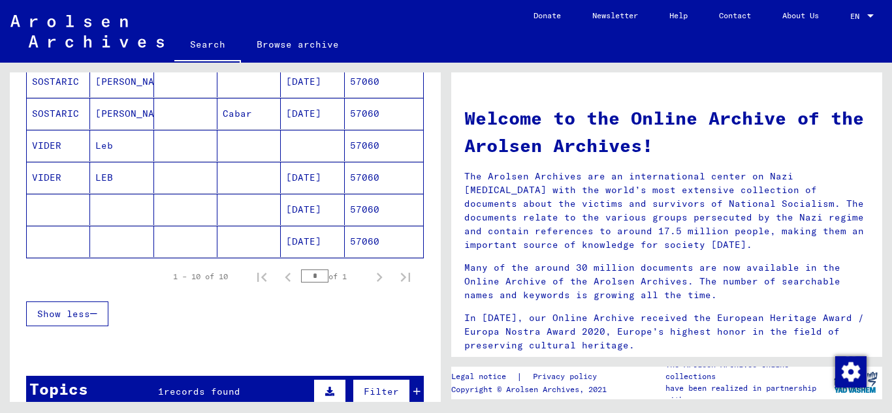
click at [398, 185] on mat-cell "57060" at bounding box center [384, 177] width 78 height 31
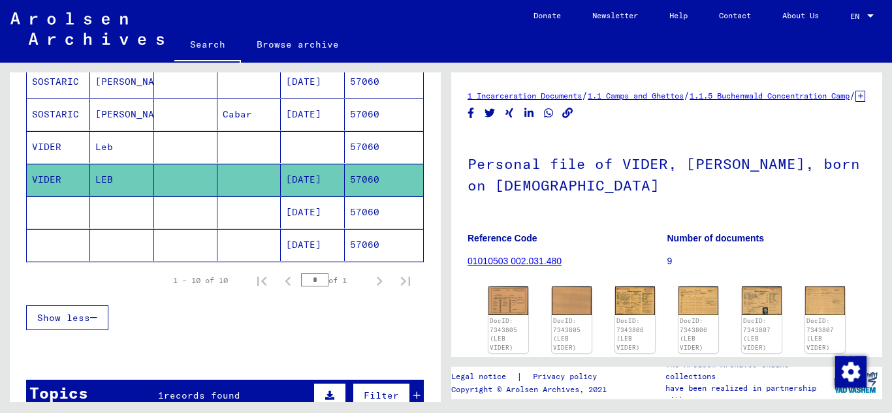
scroll to position [196, 0]
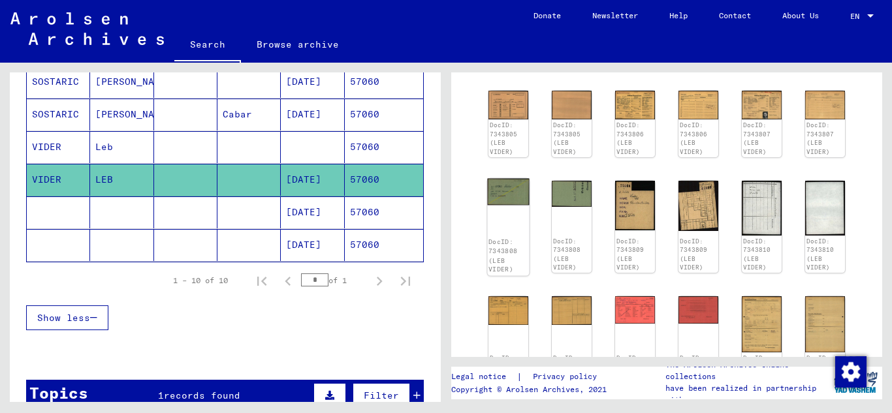
click at [513, 205] on img at bounding box center [508, 191] width 42 height 27
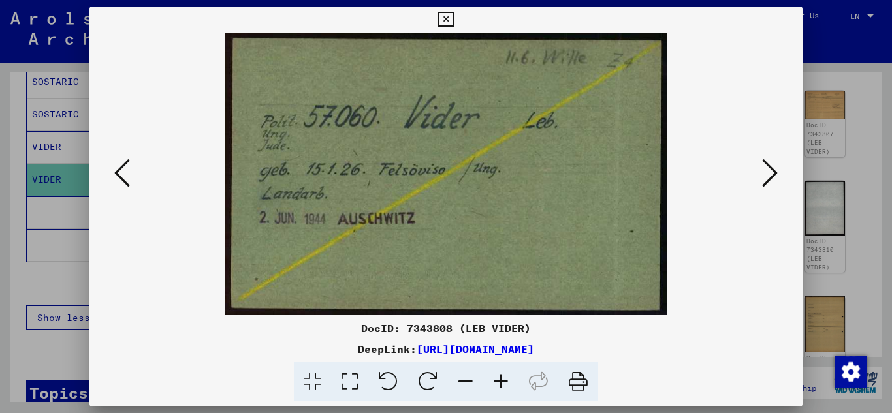
click at [441, 21] on icon at bounding box center [445, 20] width 15 height 16
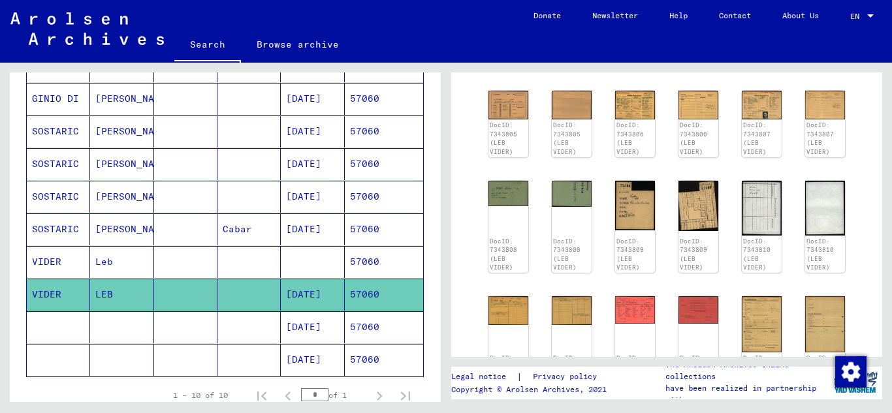
scroll to position [3, 0]
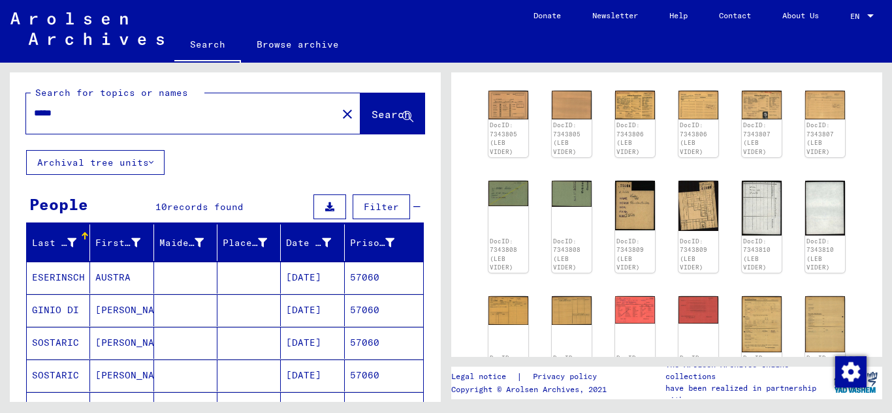
click at [63, 114] on input "*****" at bounding box center [181, 113] width 295 height 14
click at [372, 120] on span "Search" at bounding box center [391, 114] width 39 height 13
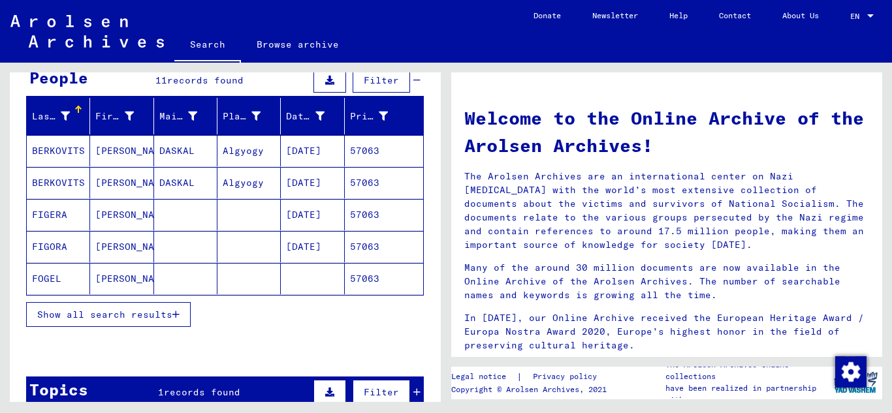
scroll to position [131, 0]
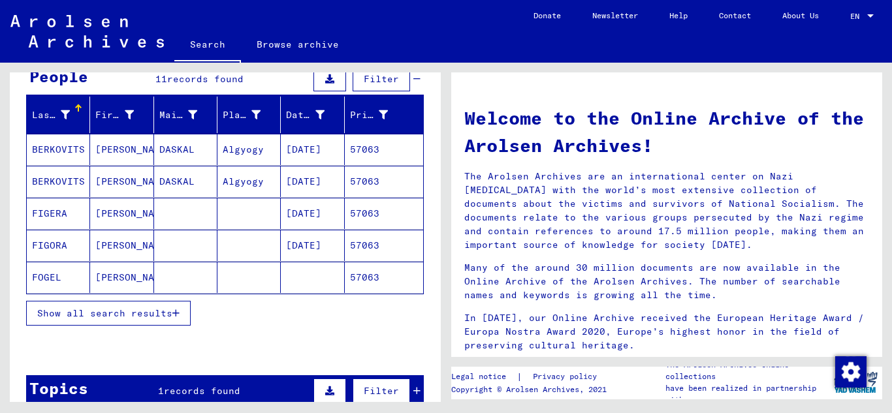
click at [190, 302] on button "Show all search results" at bounding box center [108, 313] width 165 height 25
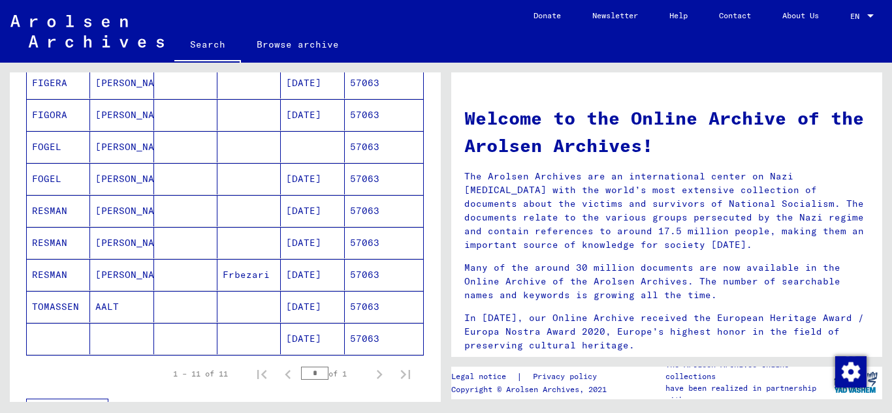
click at [368, 176] on mat-cell "57063" at bounding box center [384, 178] width 78 height 31
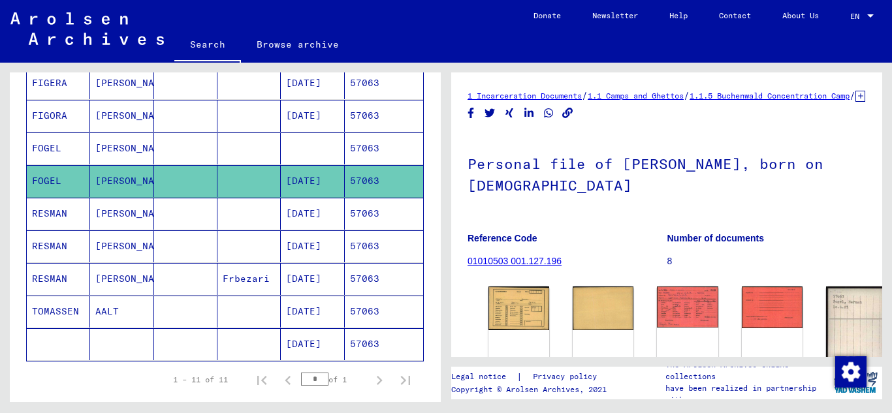
scroll to position [131, 0]
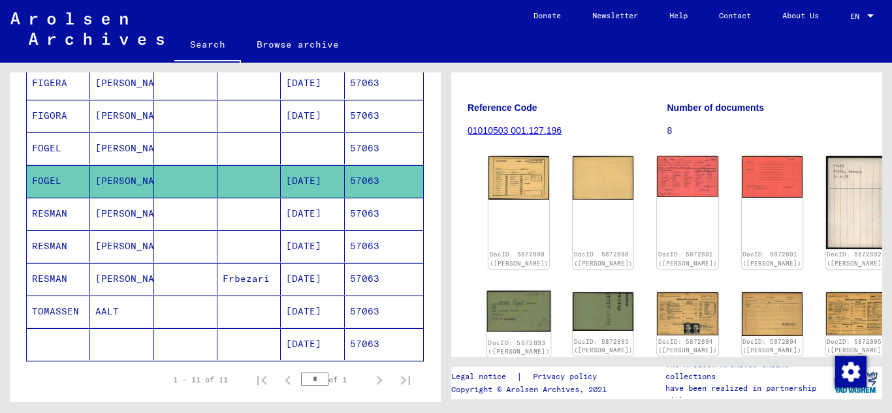
click at [503, 306] on img at bounding box center [519, 311] width 64 height 41
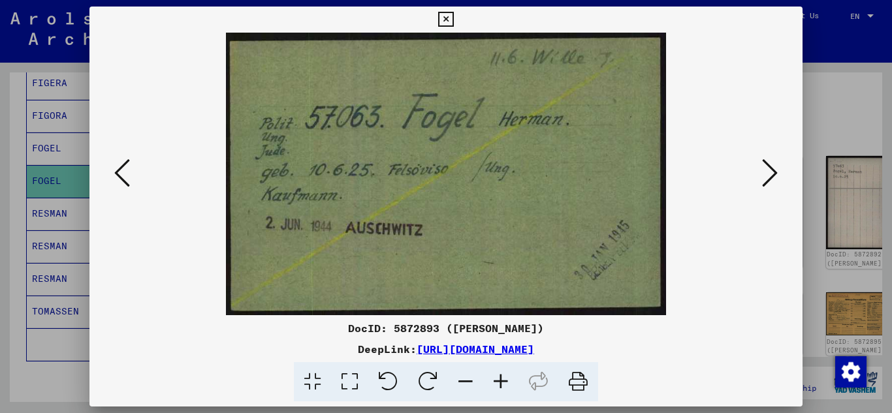
click at [408, 361] on div "DocID: 5872893 (HERMAN FOGEL) DeepLink: https://collections.arolsen-archives.or…" at bounding box center [446, 362] width 714 height 82
click at [447, 20] on icon at bounding box center [445, 20] width 15 height 16
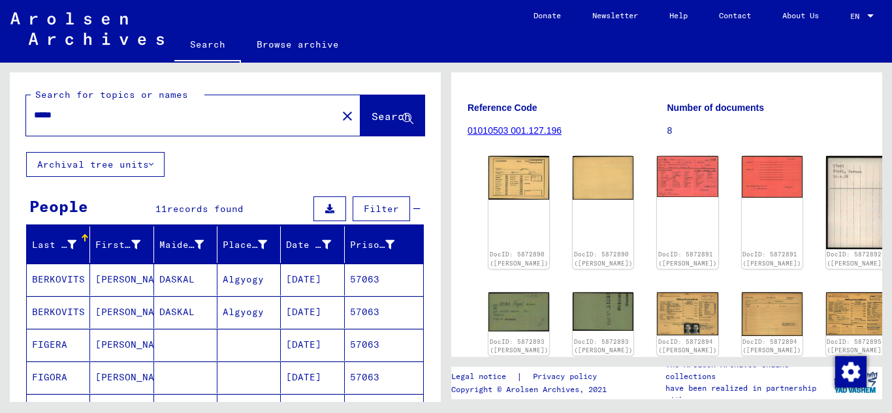
scroll to position [0, 0]
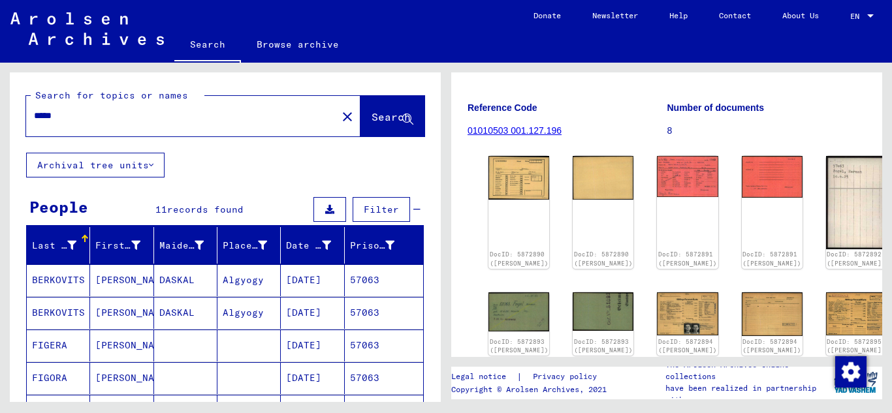
click at [63, 119] on input "*****" at bounding box center [181, 116] width 295 height 14
click at [372, 115] on span "Search" at bounding box center [391, 116] width 39 height 13
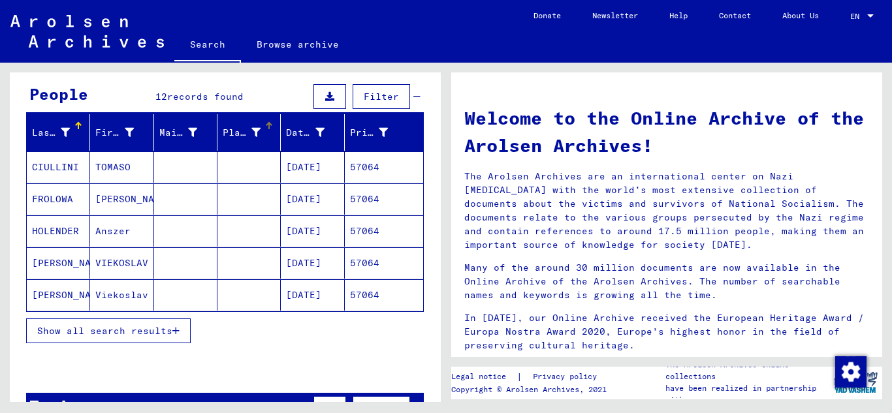
scroll to position [131, 0]
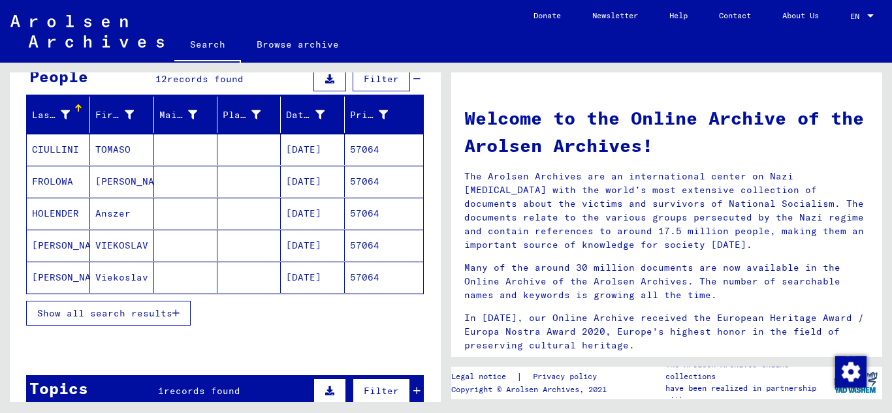
click at [181, 313] on button "Show all search results" at bounding box center [108, 313] width 165 height 25
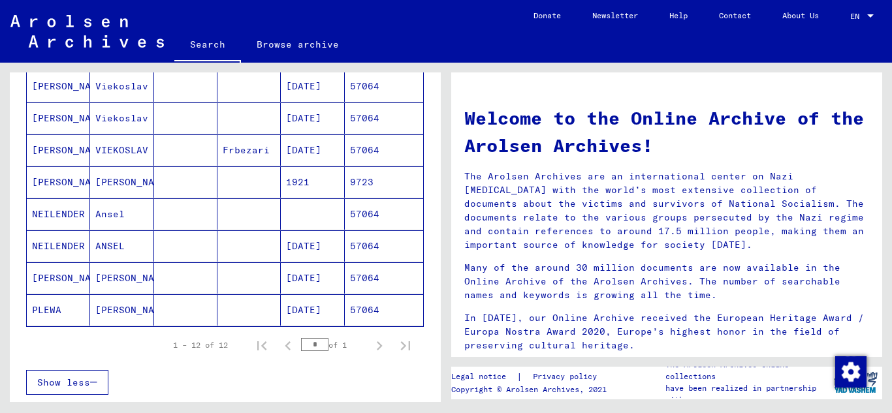
scroll to position [326, 0]
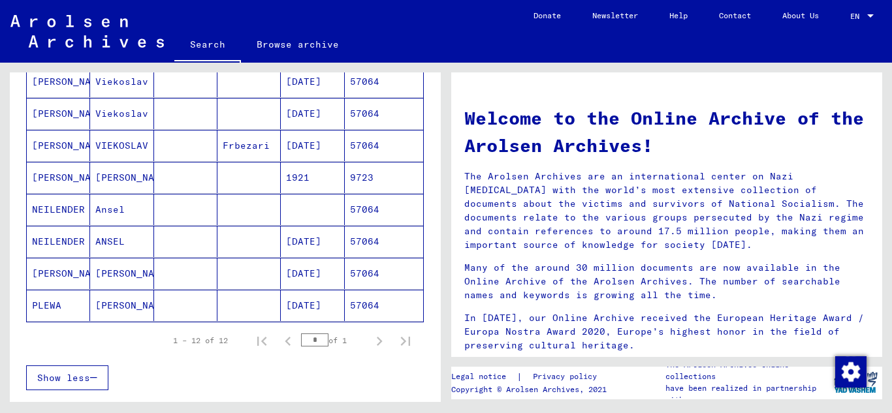
click at [368, 233] on mat-cell "57064" at bounding box center [384, 241] width 78 height 31
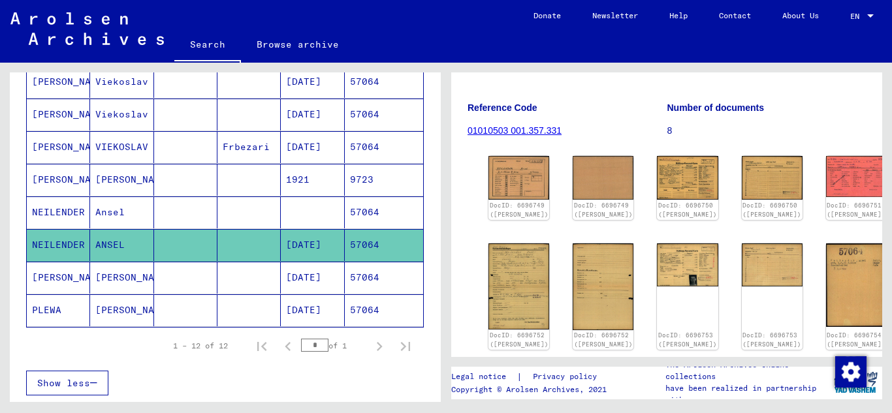
scroll to position [261, 0]
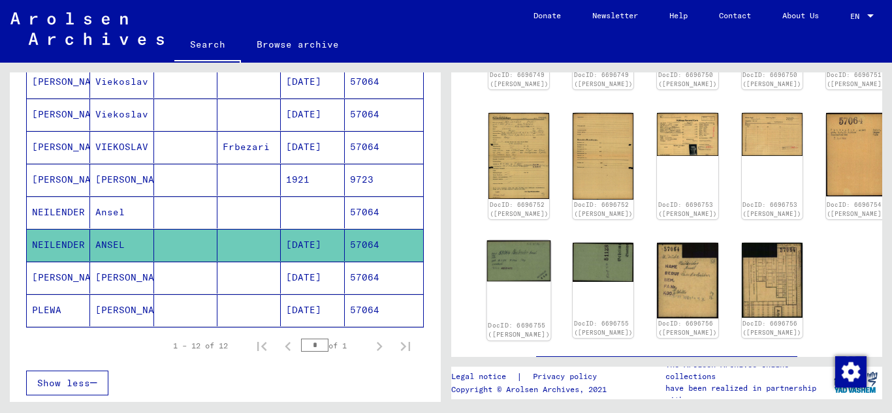
click at [515, 251] on img at bounding box center [519, 260] width 64 height 41
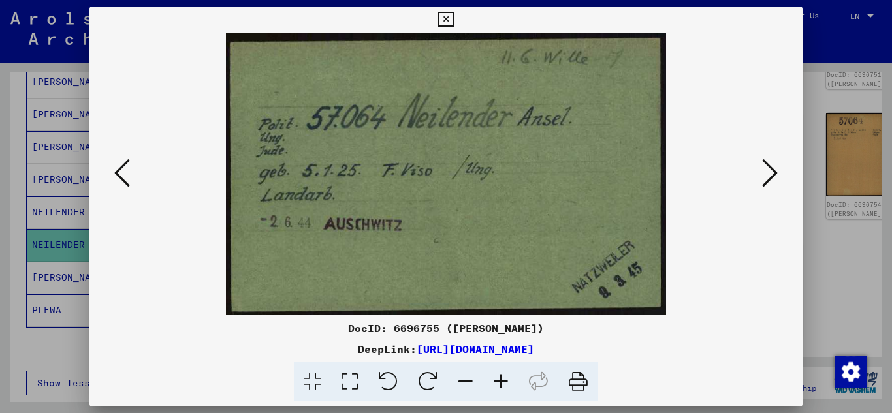
click at [447, 19] on icon at bounding box center [445, 20] width 15 height 16
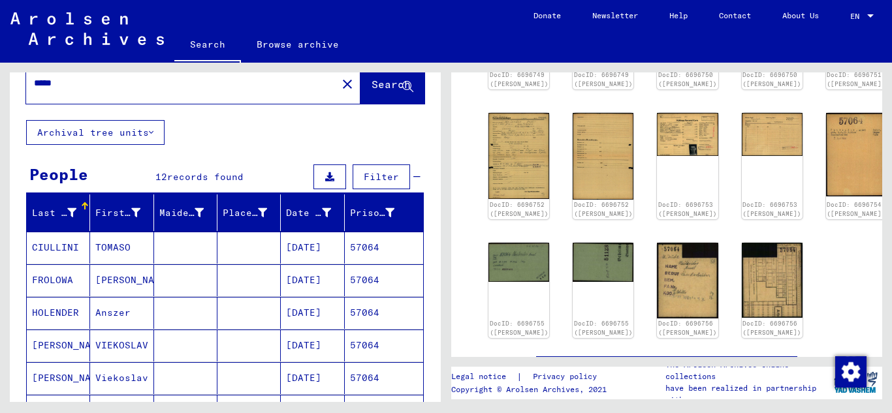
scroll to position [0, 0]
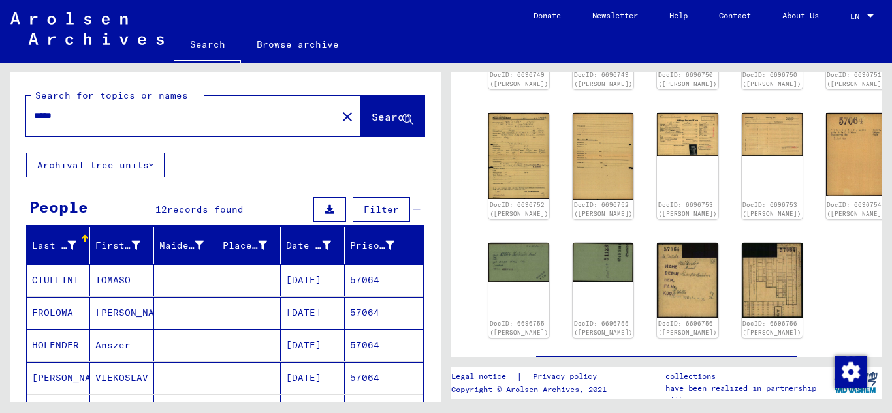
click at [87, 112] on input "*****" at bounding box center [181, 116] width 295 height 14
click at [360, 108] on button "Search" at bounding box center [392, 116] width 64 height 40
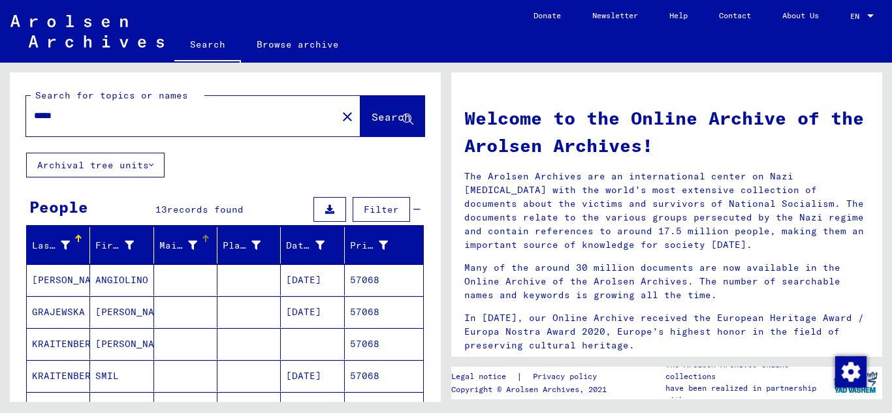
scroll to position [131, 0]
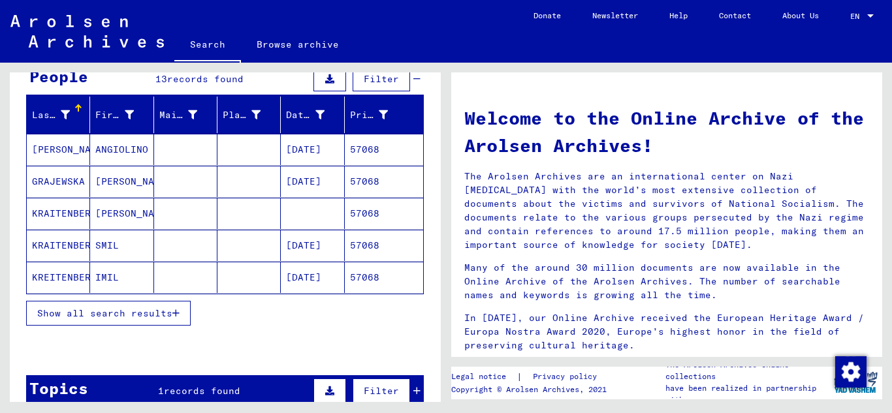
click at [379, 245] on mat-cell "57068" at bounding box center [384, 245] width 78 height 31
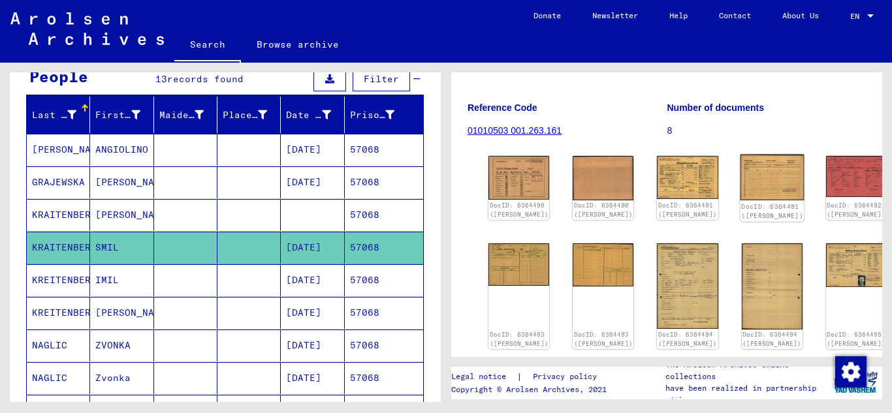
scroll to position [326, 0]
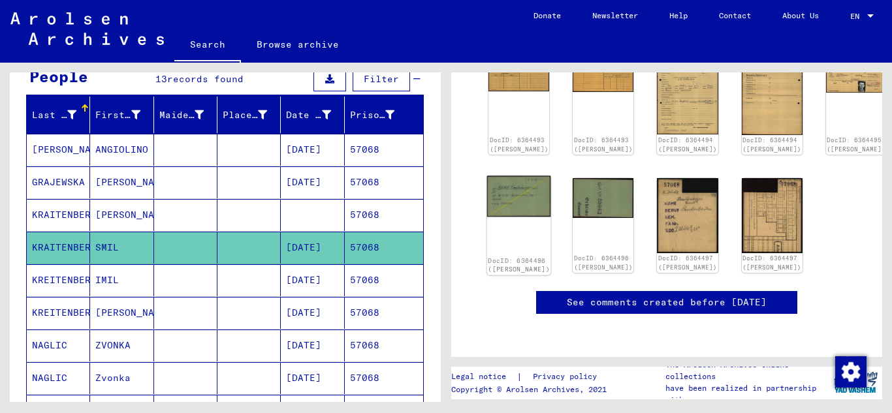
click at [527, 217] on img at bounding box center [519, 196] width 64 height 41
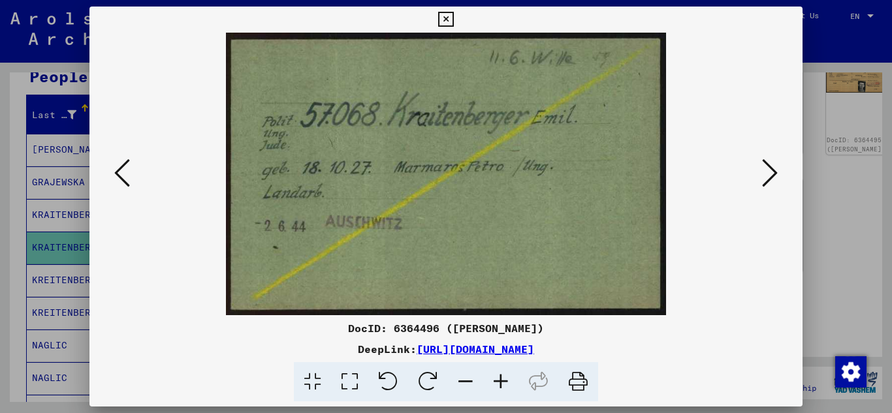
click at [449, 24] on icon at bounding box center [445, 20] width 15 height 16
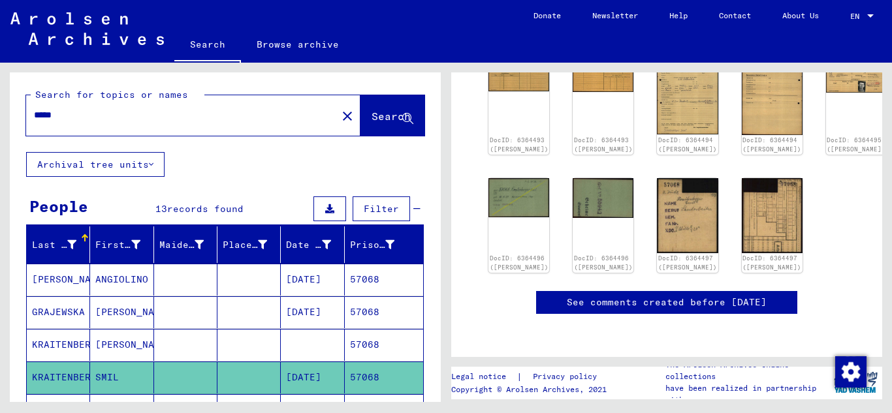
scroll to position [0, 0]
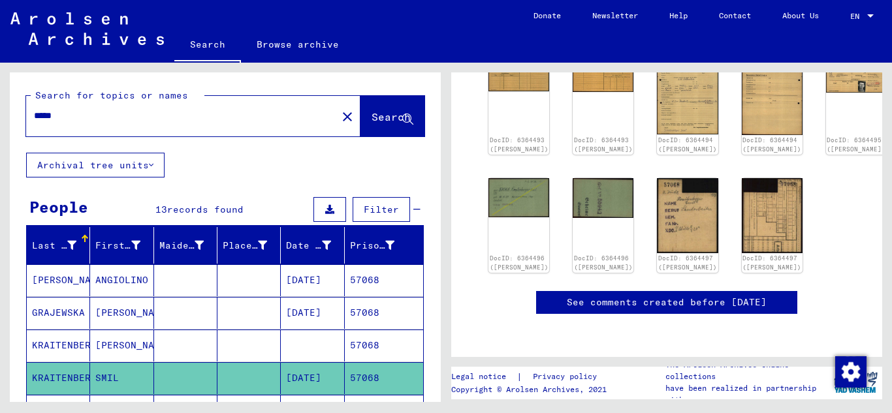
click at [62, 121] on input "*****" at bounding box center [181, 116] width 295 height 14
click at [360, 110] on button "Search" at bounding box center [392, 116] width 64 height 40
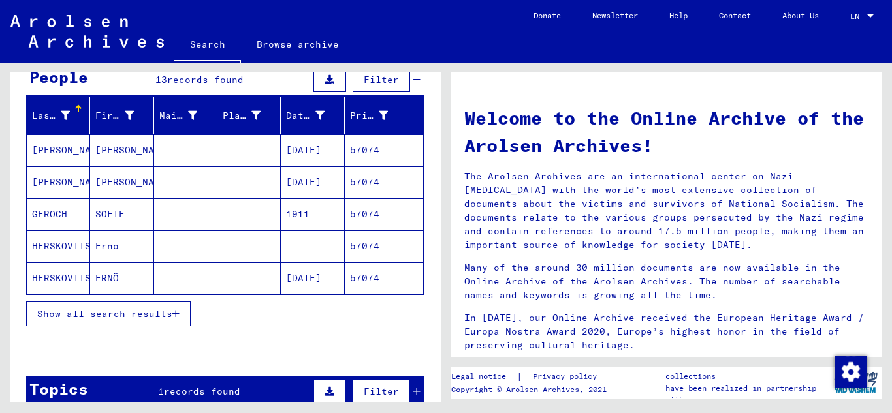
scroll to position [131, 0]
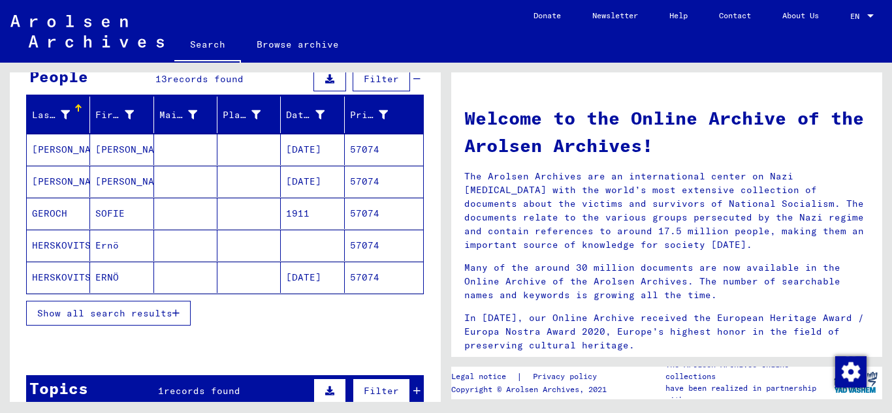
click at [356, 269] on mat-cell "57074" at bounding box center [384, 277] width 78 height 31
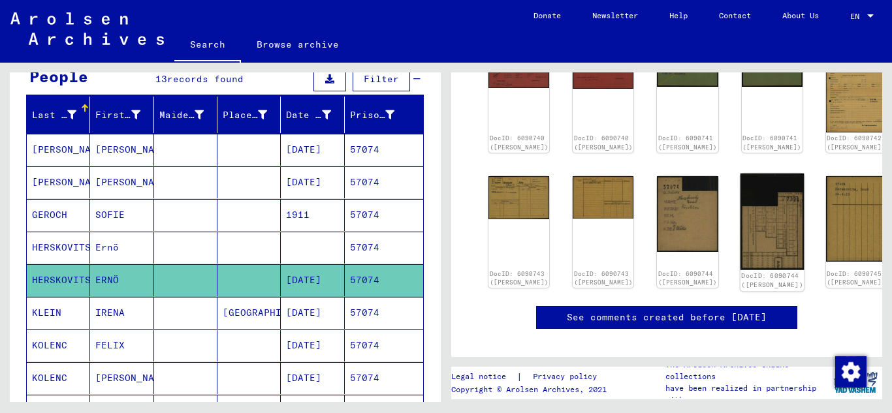
scroll to position [131, 0]
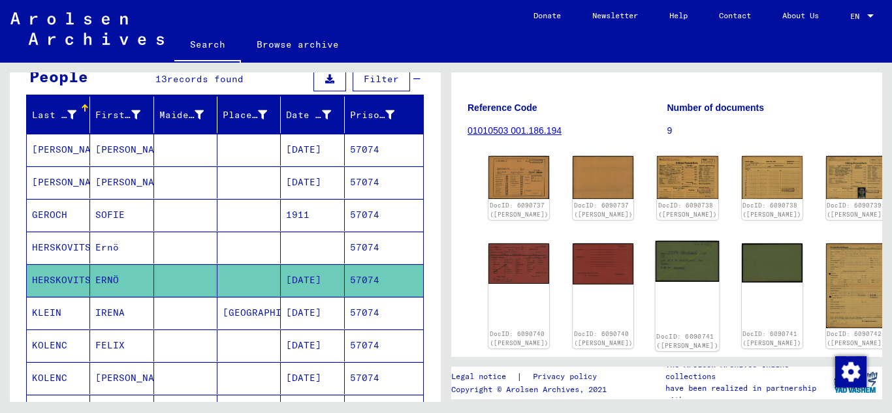
click at [656, 278] on img at bounding box center [688, 261] width 64 height 41
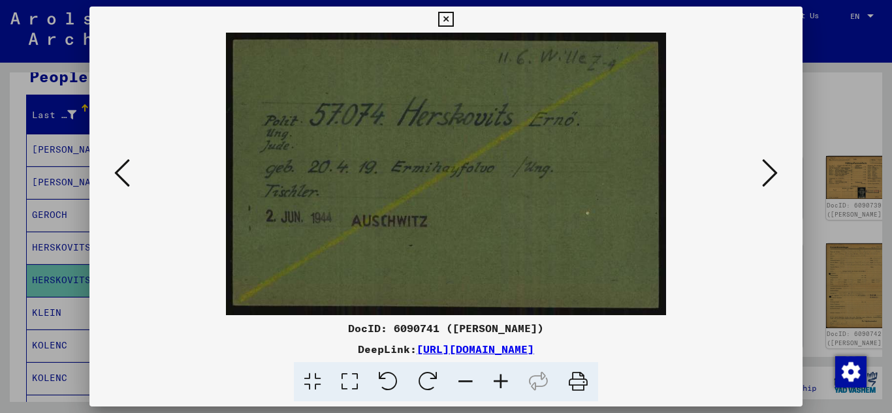
click at [444, 14] on icon at bounding box center [445, 20] width 15 height 16
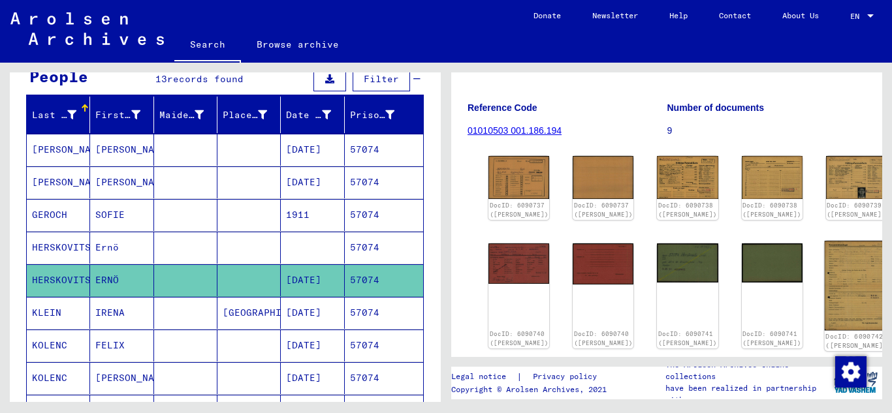
click at [824, 295] on img at bounding box center [856, 285] width 64 height 89
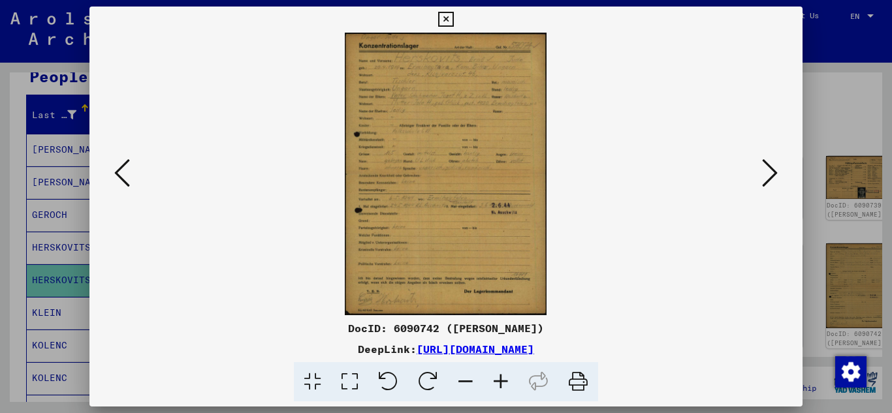
click at [515, 389] on icon at bounding box center [500, 382] width 35 height 40
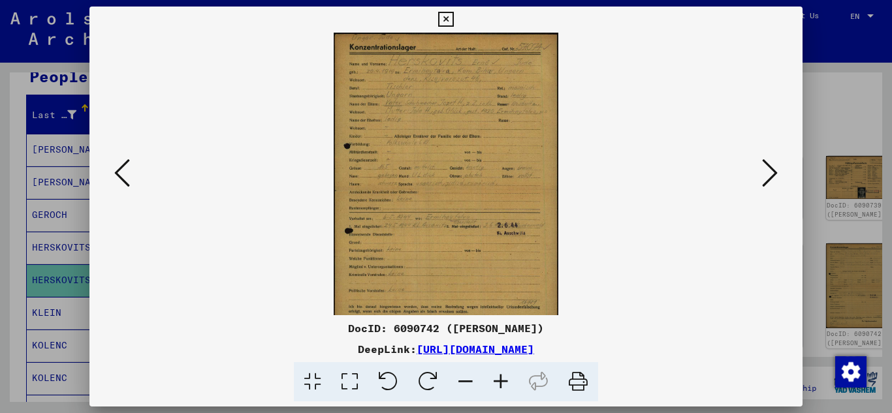
click at [511, 386] on icon at bounding box center [500, 382] width 35 height 40
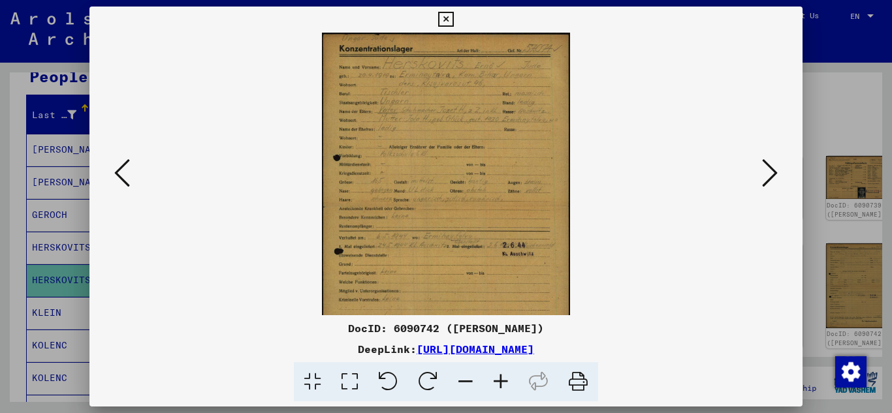
click at [511, 386] on icon at bounding box center [500, 382] width 35 height 40
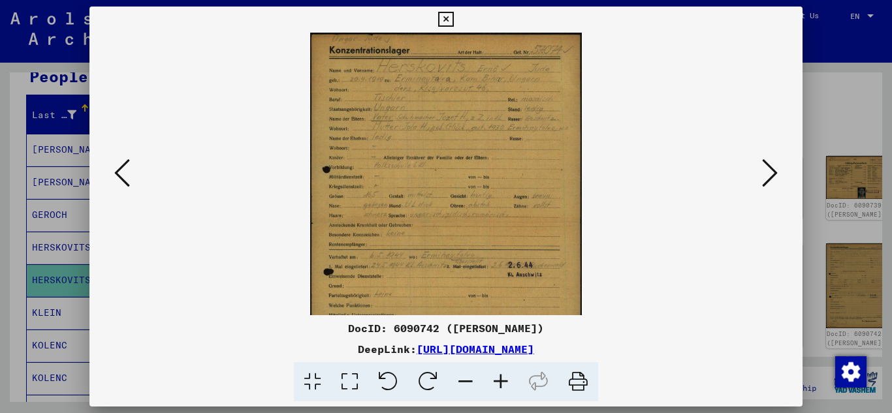
click at [511, 386] on icon at bounding box center [500, 382] width 35 height 40
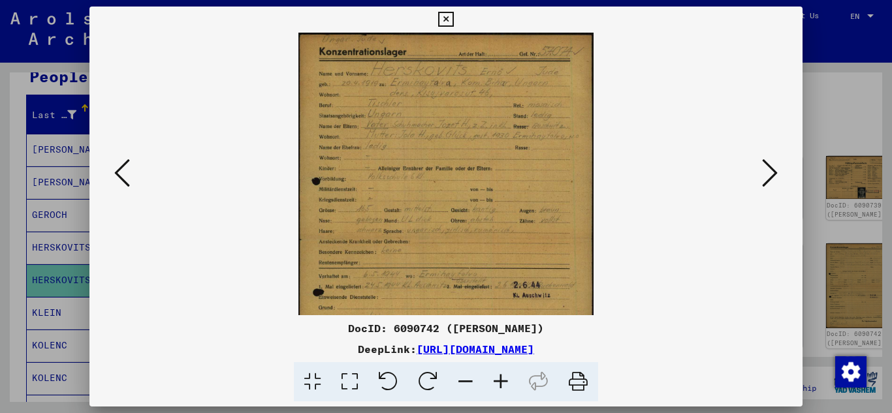
click at [511, 386] on icon at bounding box center [500, 382] width 35 height 40
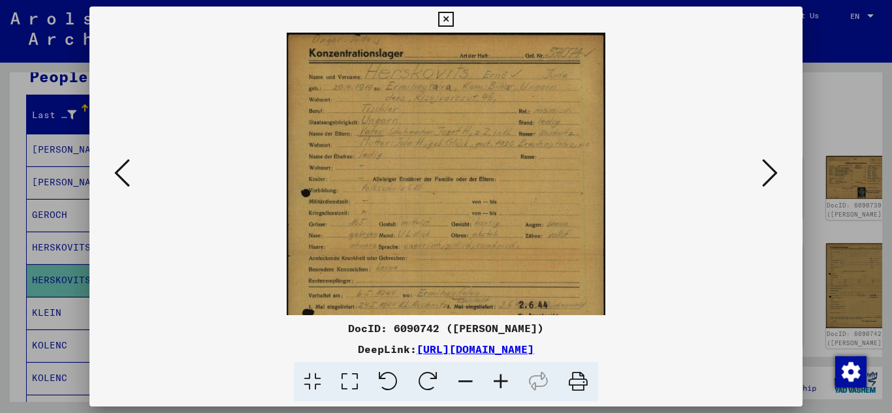
click at [511, 386] on icon at bounding box center [500, 382] width 35 height 40
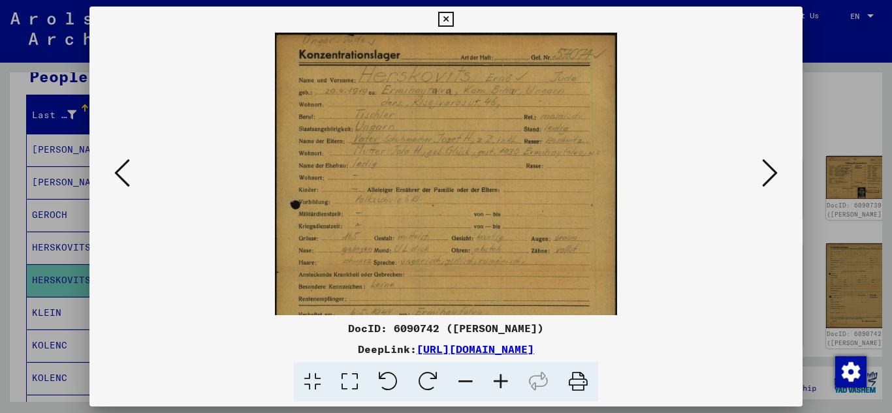
click at [511, 386] on icon at bounding box center [500, 382] width 35 height 40
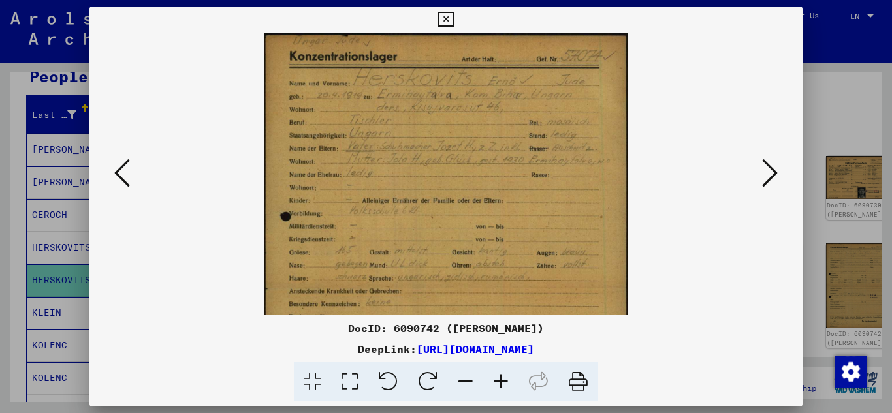
click at [511, 386] on icon at bounding box center [500, 382] width 35 height 40
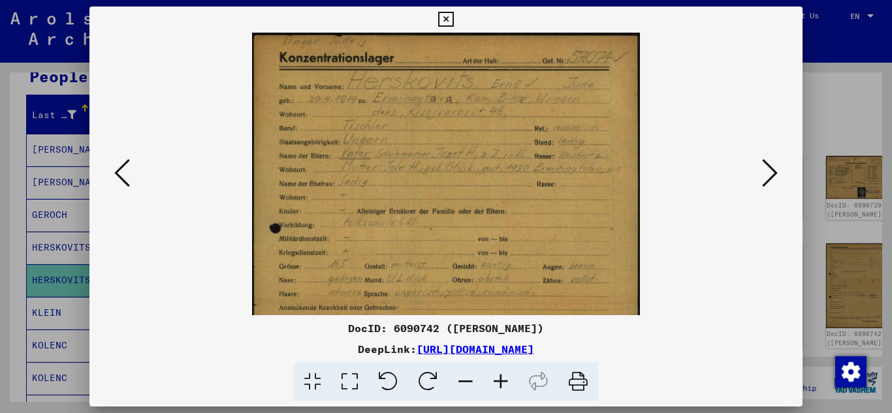
click at [511, 386] on icon at bounding box center [500, 382] width 35 height 40
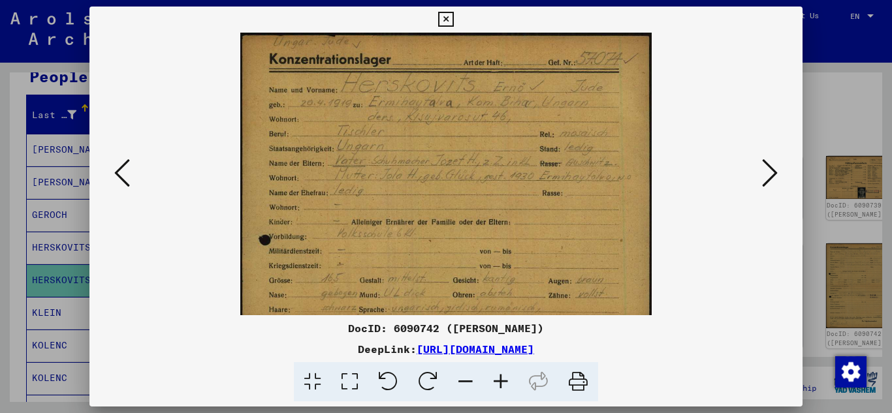
click at [511, 386] on icon at bounding box center [500, 382] width 35 height 40
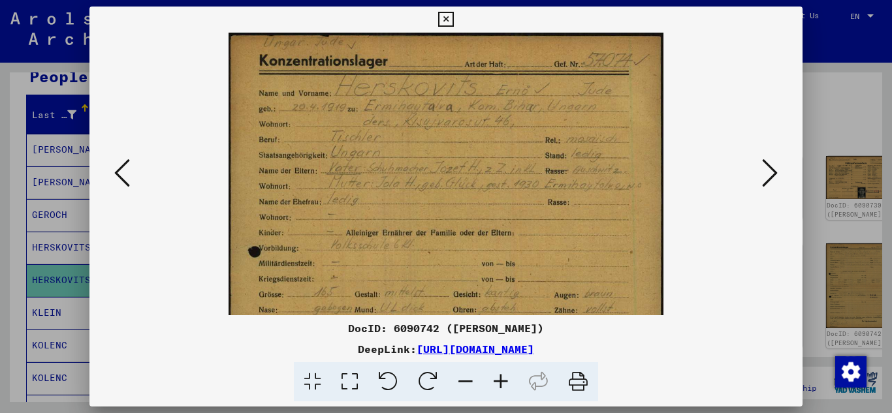
click at [511, 386] on icon at bounding box center [500, 382] width 35 height 40
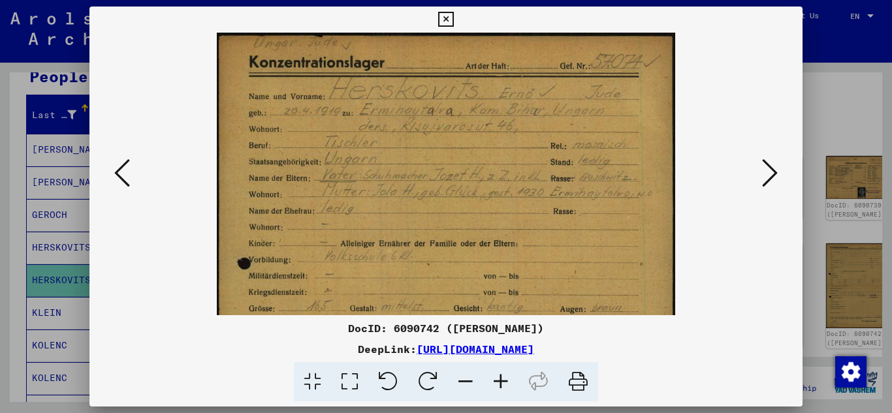
click at [511, 386] on icon at bounding box center [500, 382] width 35 height 40
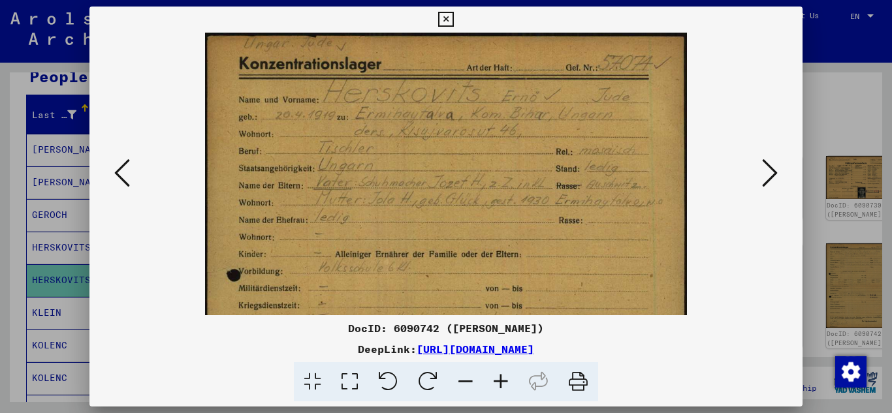
click at [511, 386] on icon at bounding box center [500, 382] width 35 height 40
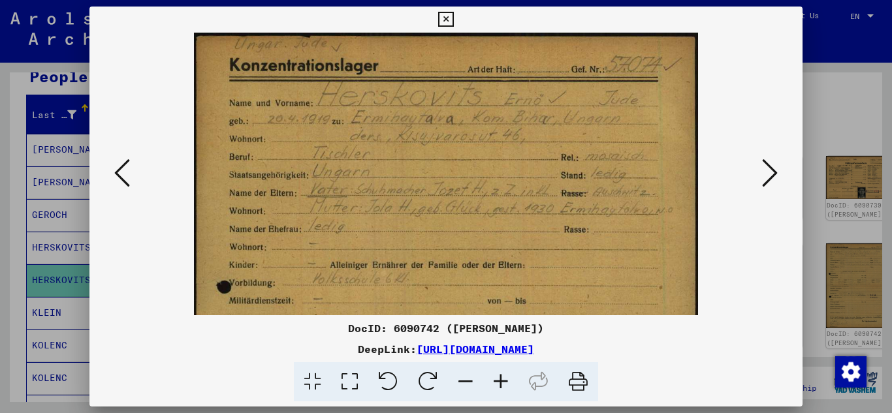
click at [511, 386] on icon at bounding box center [500, 382] width 35 height 40
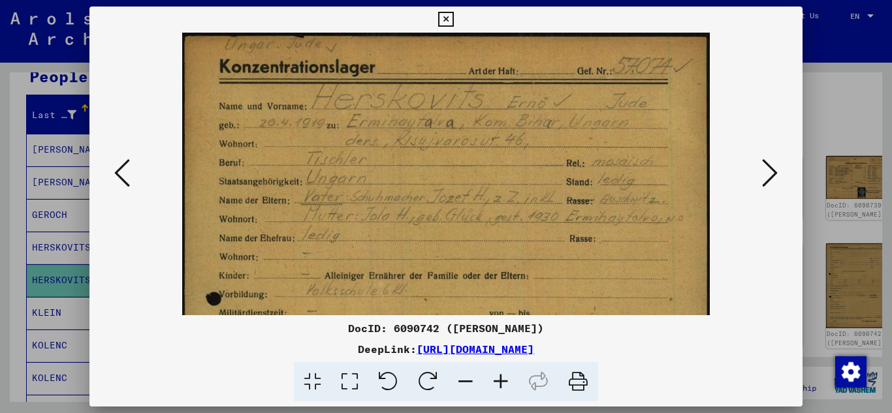
click at [511, 386] on icon at bounding box center [500, 382] width 35 height 40
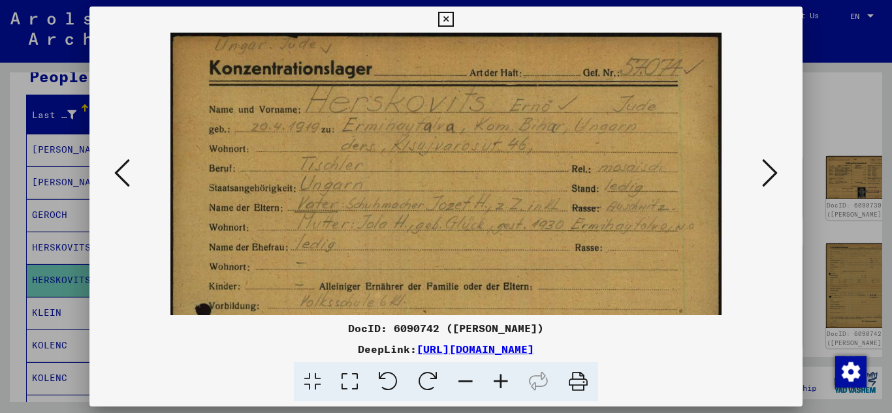
click at [511, 386] on icon at bounding box center [500, 382] width 35 height 40
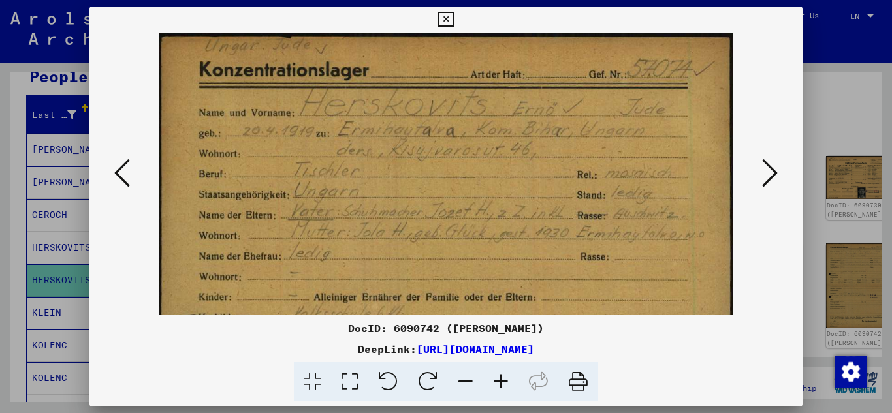
click at [511, 386] on icon at bounding box center [500, 382] width 35 height 40
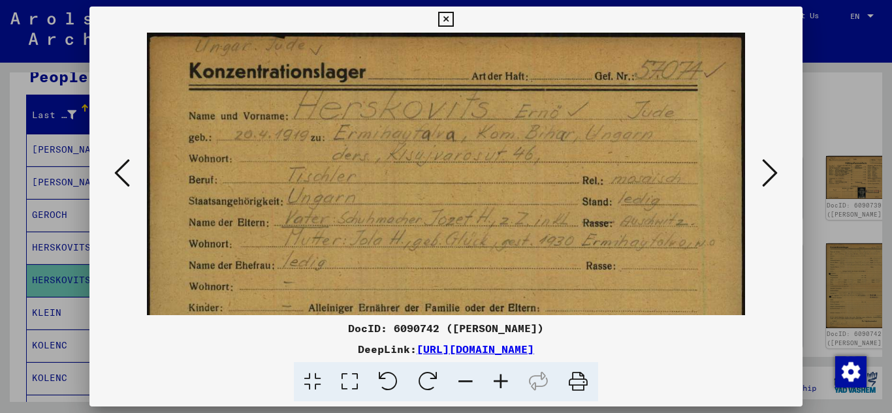
click at [443, 18] on icon at bounding box center [445, 20] width 15 height 16
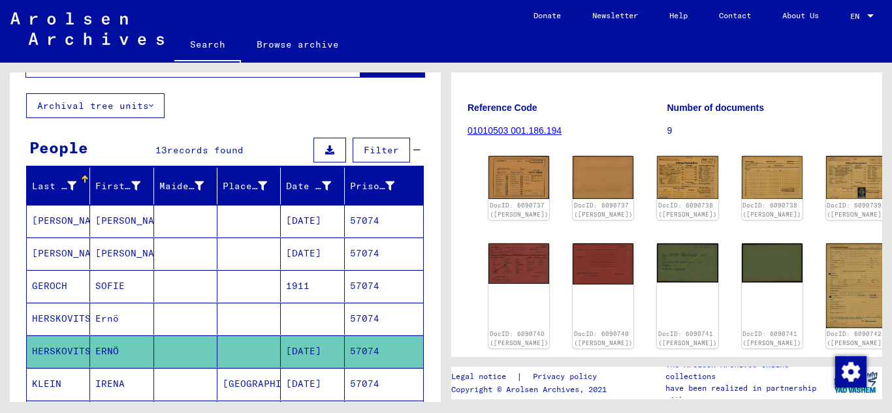
scroll to position [0, 0]
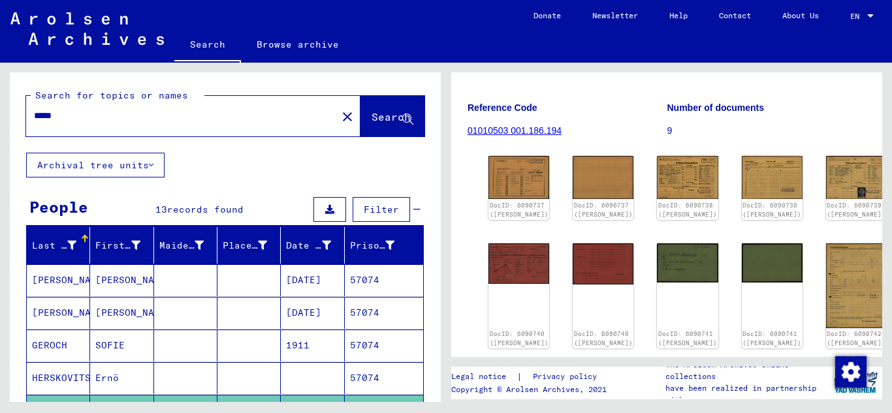
click at [64, 119] on input "*****" at bounding box center [181, 116] width 295 height 14
click at [381, 118] on span "Search" at bounding box center [391, 116] width 39 height 13
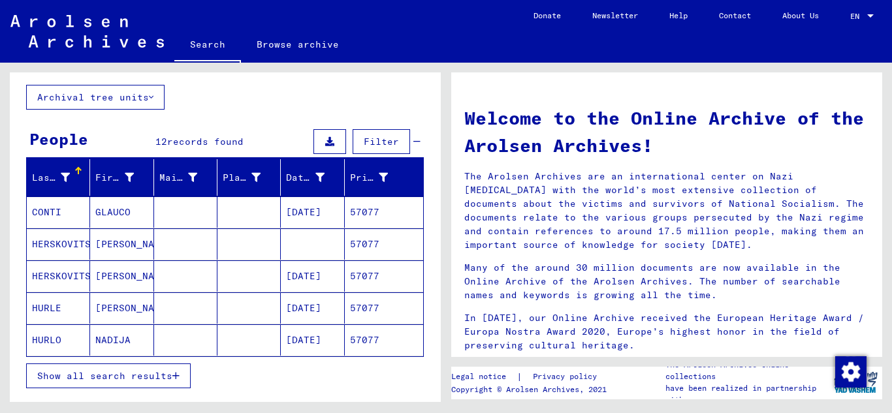
scroll to position [131, 0]
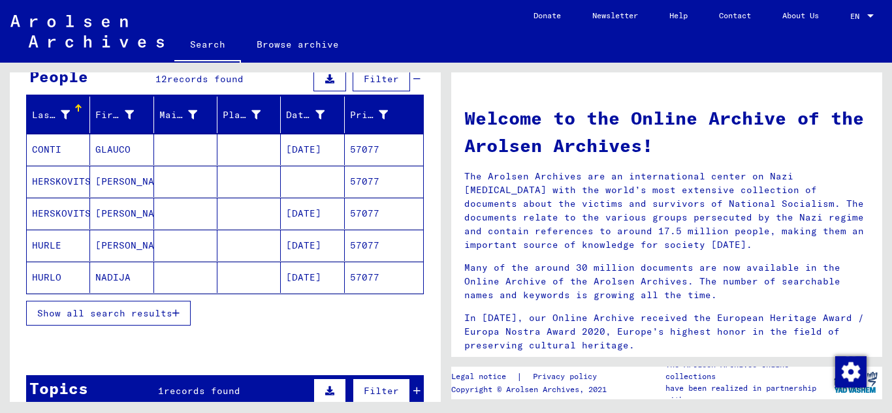
click at [355, 208] on mat-cell "57077" at bounding box center [384, 213] width 78 height 31
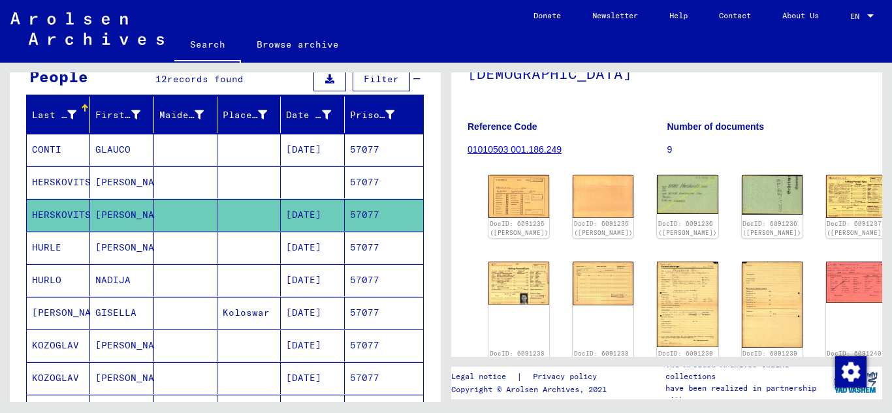
scroll to position [196, 0]
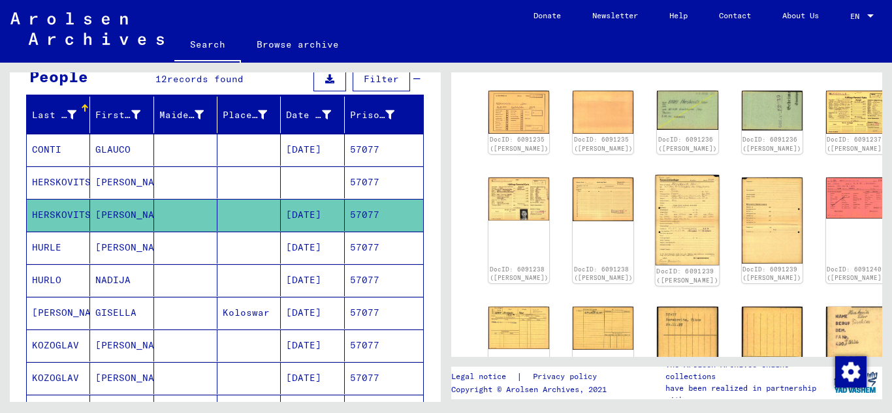
click at [656, 228] on img at bounding box center [688, 220] width 64 height 90
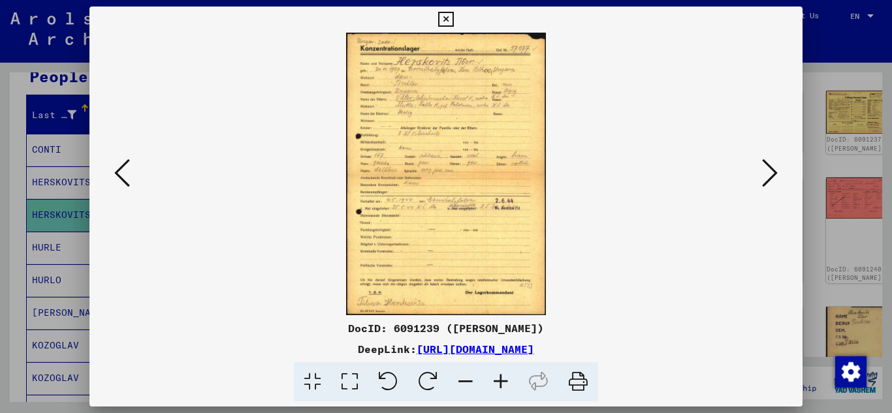
click at [503, 381] on icon at bounding box center [500, 382] width 35 height 40
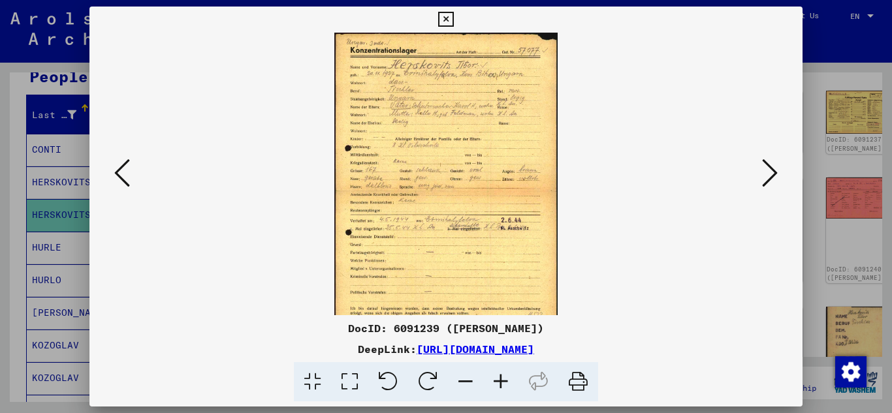
click at [503, 381] on icon at bounding box center [500, 382] width 35 height 40
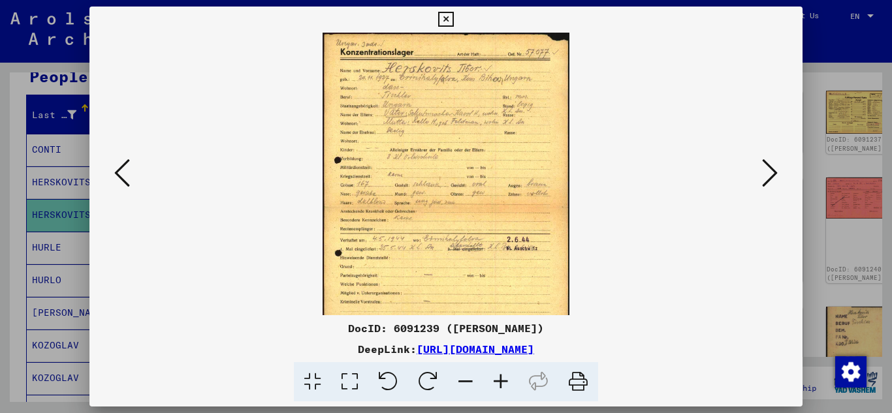
click at [503, 381] on icon at bounding box center [500, 382] width 35 height 40
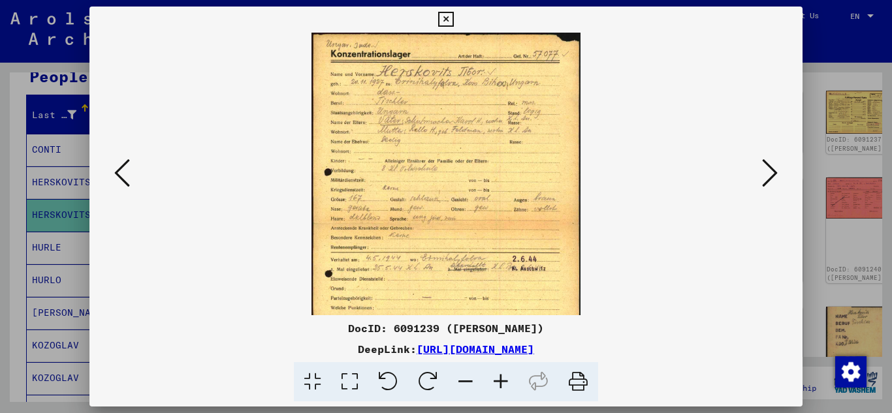
click at [503, 381] on icon at bounding box center [500, 382] width 35 height 40
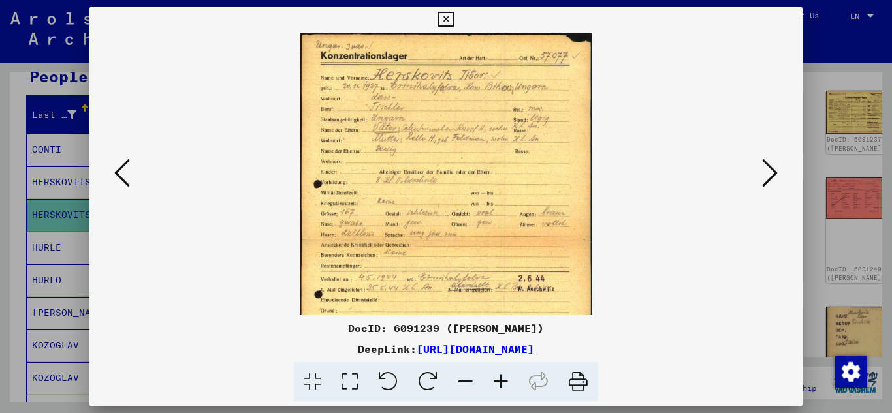
click at [503, 381] on icon at bounding box center [500, 382] width 35 height 40
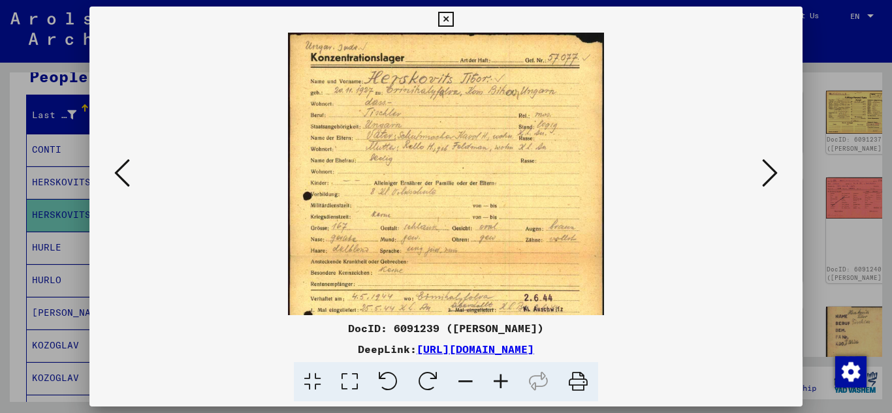
click at [503, 381] on icon at bounding box center [500, 382] width 35 height 40
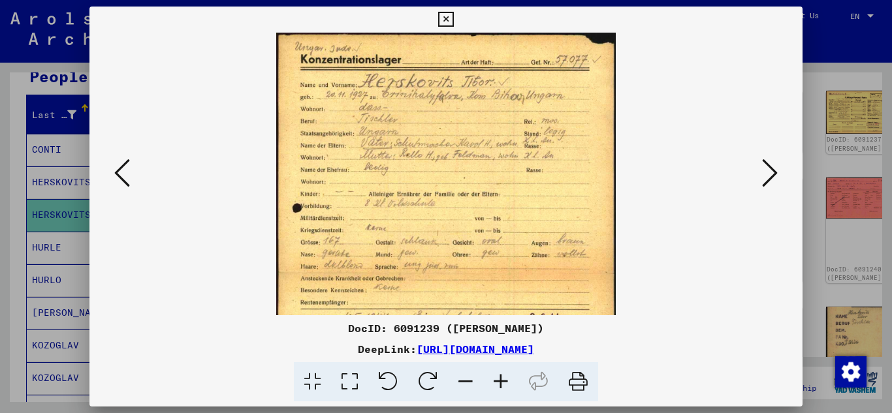
click at [503, 381] on icon at bounding box center [500, 382] width 35 height 40
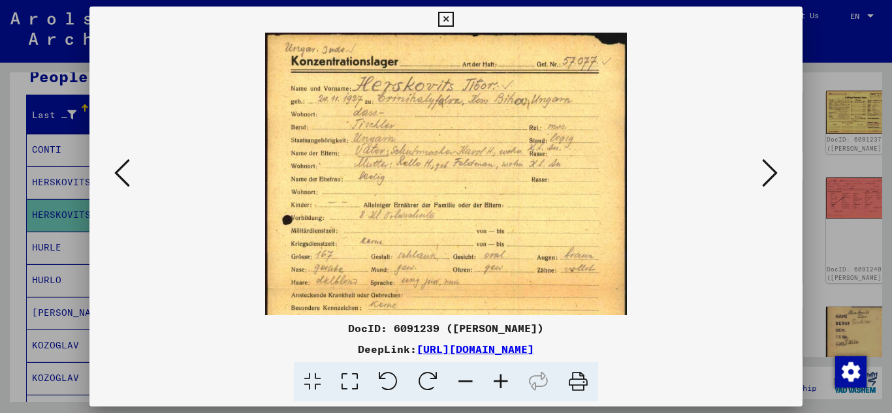
click at [503, 381] on icon at bounding box center [500, 382] width 35 height 40
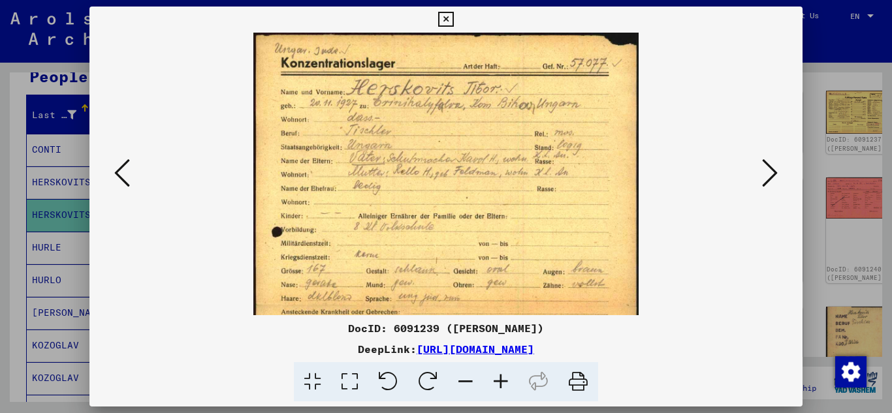
click at [503, 381] on icon at bounding box center [500, 382] width 35 height 40
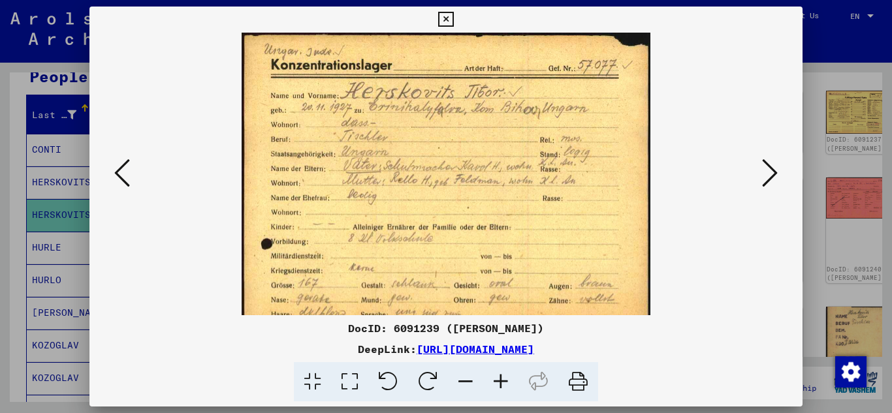
click at [503, 381] on icon at bounding box center [500, 382] width 35 height 40
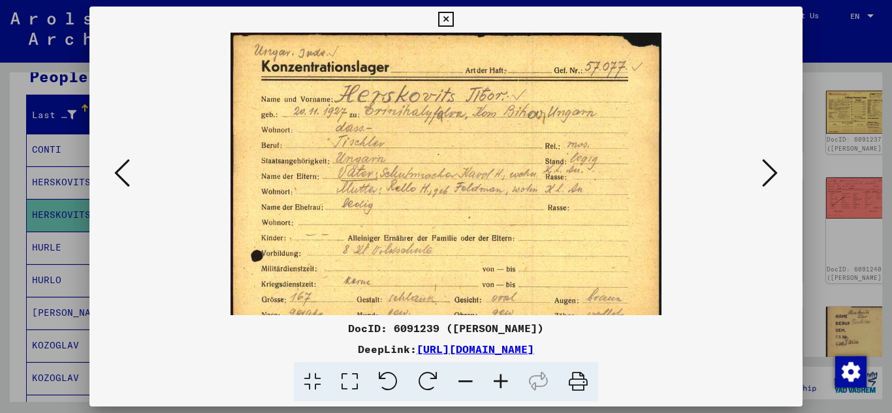
click at [503, 381] on icon at bounding box center [500, 382] width 35 height 40
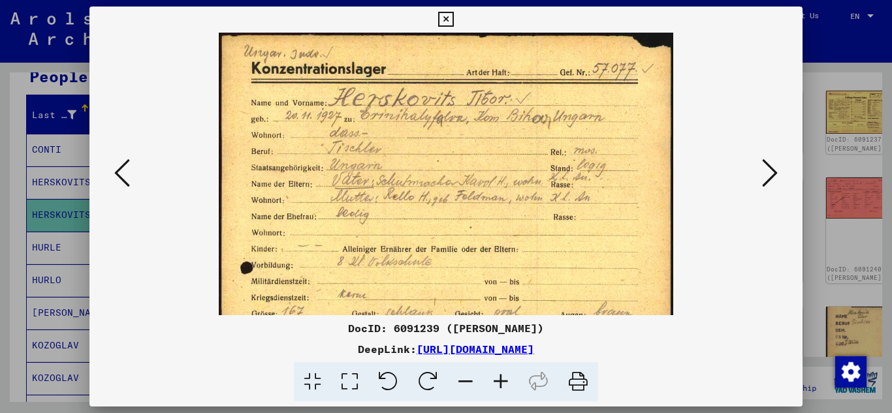
click at [503, 381] on icon at bounding box center [500, 382] width 35 height 40
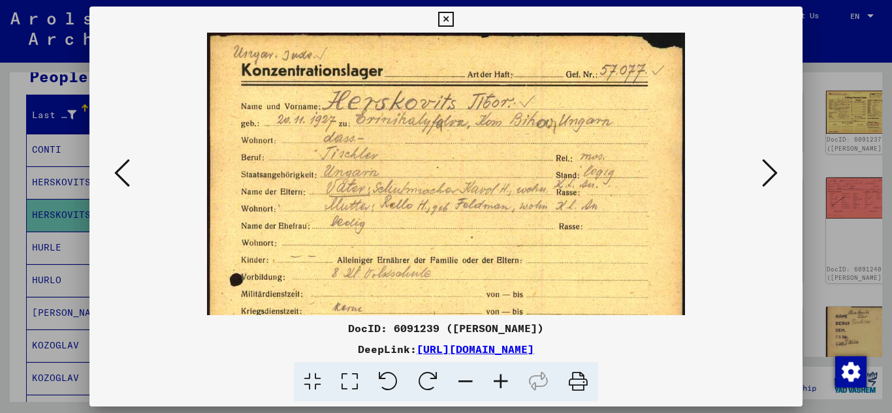
click at [503, 381] on icon at bounding box center [500, 382] width 35 height 40
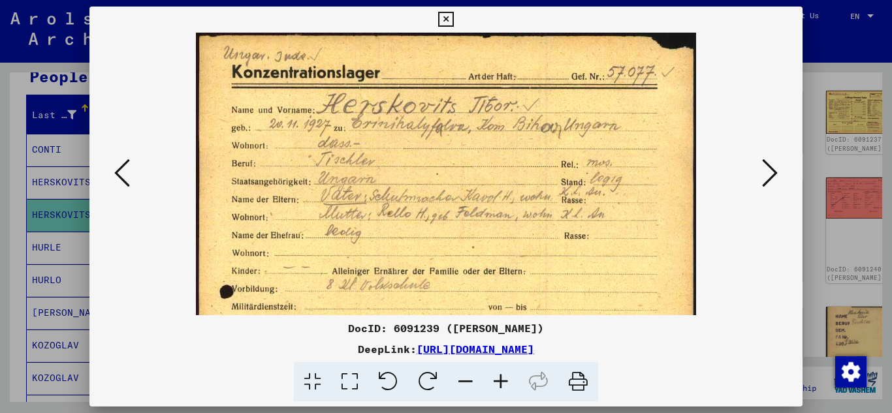
click at [503, 381] on icon at bounding box center [500, 382] width 35 height 40
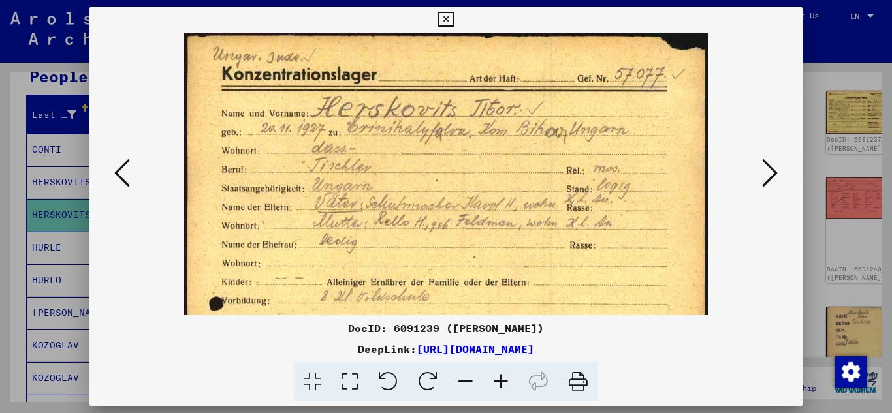
click at [445, 22] on icon at bounding box center [445, 20] width 15 height 16
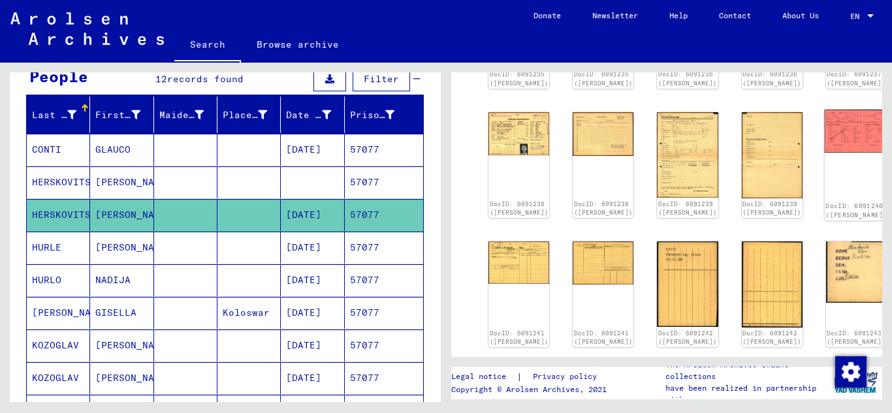
scroll to position [131, 0]
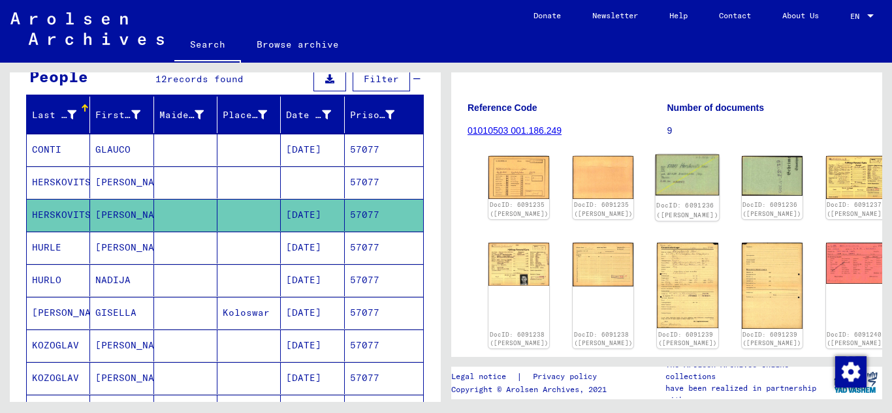
click at [656, 181] on img at bounding box center [688, 175] width 64 height 41
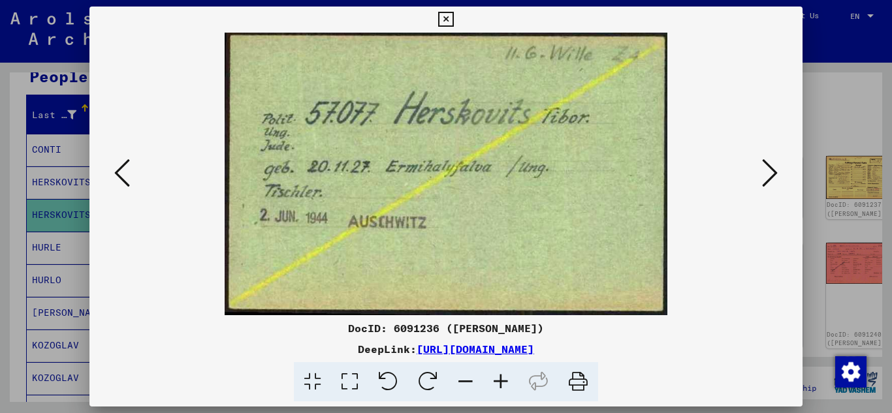
click at [452, 12] on icon at bounding box center [445, 20] width 15 height 16
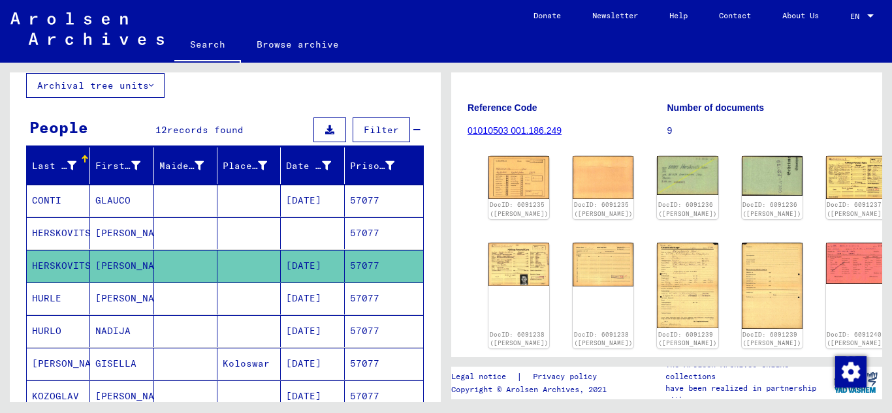
scroll to position [0, 0]
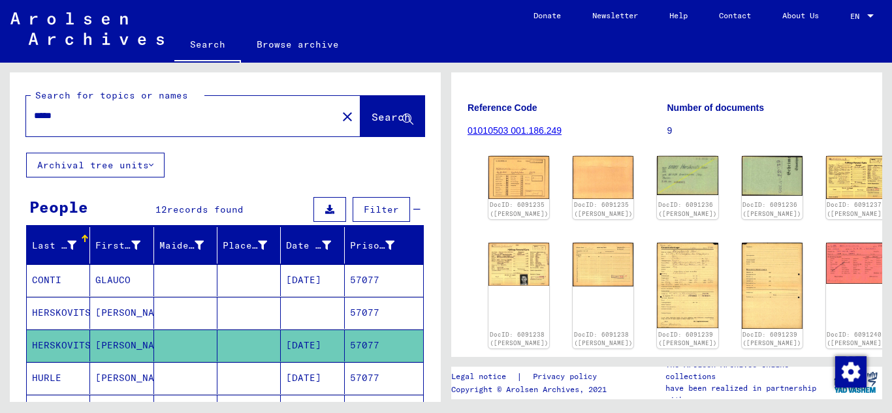
click at [76, 115] on input "*****" at bounding box center [181, 116] width 295 height 14
click at [372, 118] on span "Search" at bounding box center [391, 116] width 39 height 13
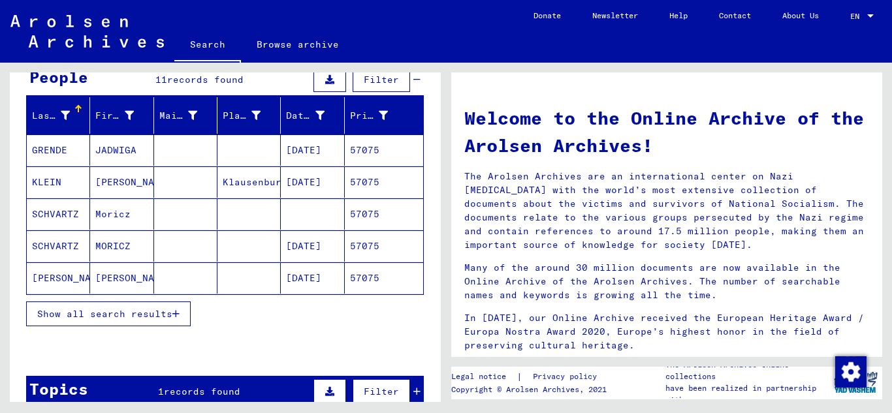
scroll to position [131, 0]
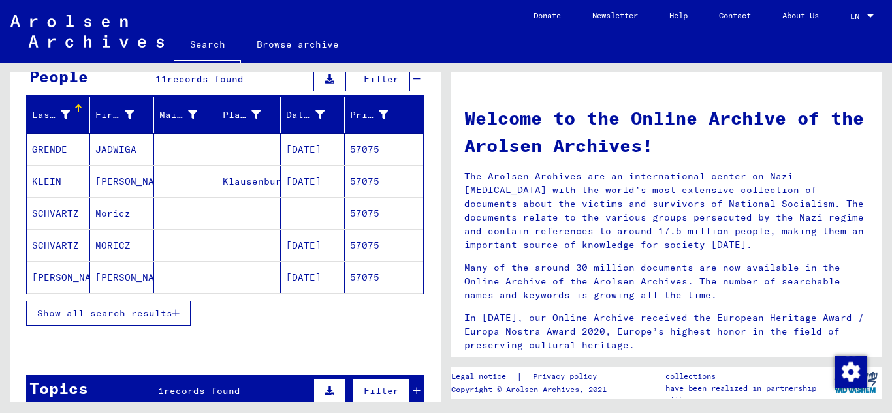
click at [354, 241] on mat-cell "57075" at bounding box center [384, 245] width 78 height 31
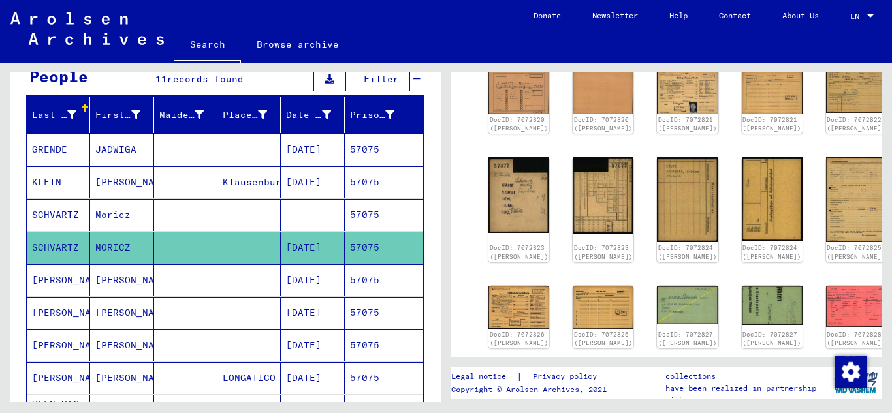
scroll to position [261, 0]
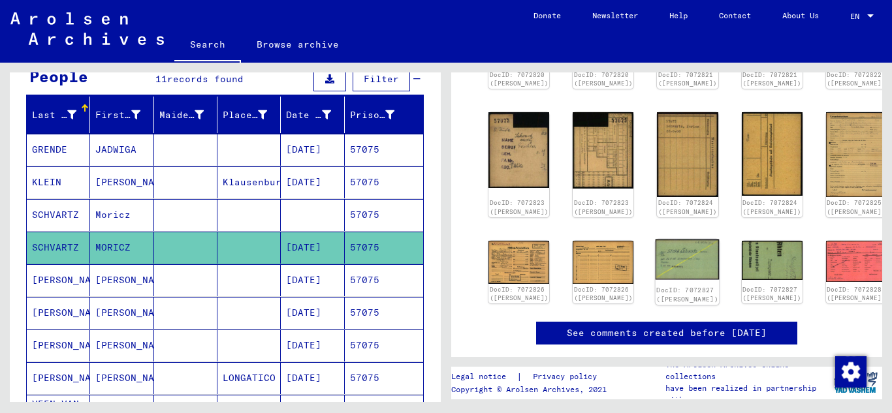
click at [656, 262] on img at bounding box center [688, 260] width 64 height 40
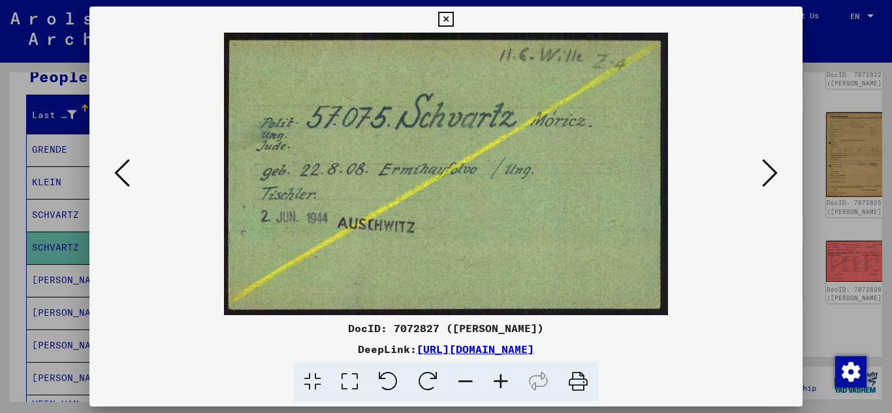
click at [438, 22] on icon at bounding box center [445, 20] width 15 height 16
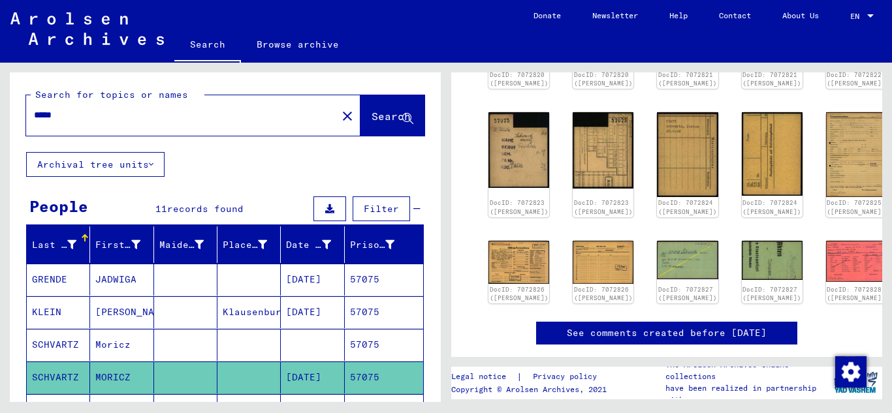
scroll to position [0, 0]
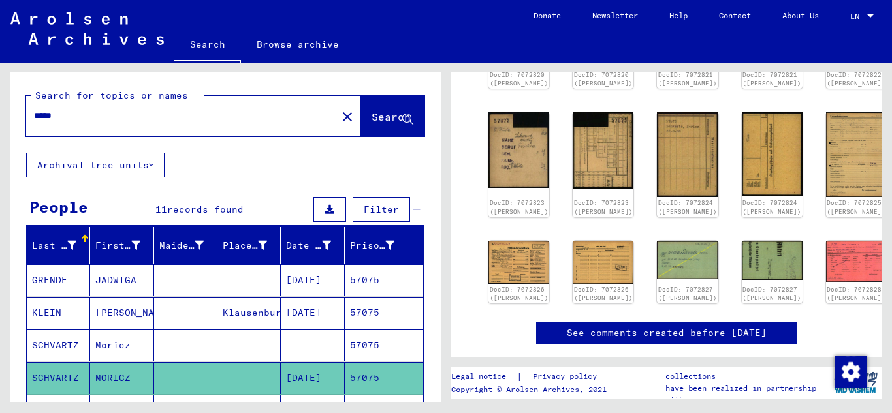
click at [90, 123] on div "*****" at bounding box center [177, 115] width 303 height 29
click at [82, 112] on input "*****" at bounding box center [181, 116] width 295 height 14
click at [372, 113] on span "Search" at bounding box center [391, 116] width 39 height 13
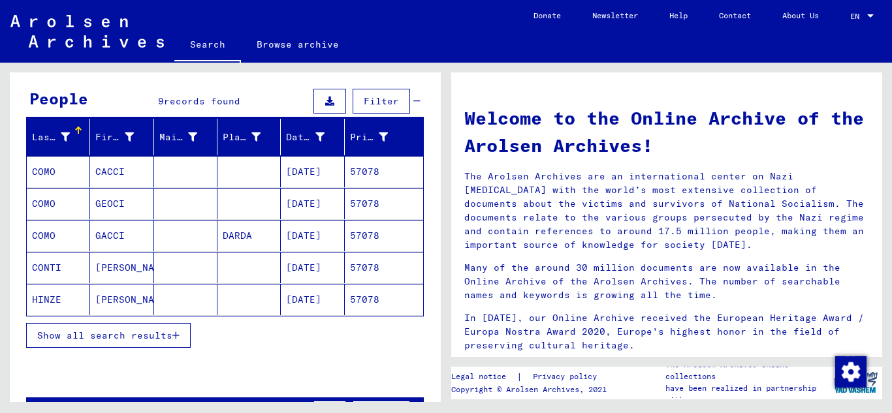
scroll to position [131, 0]
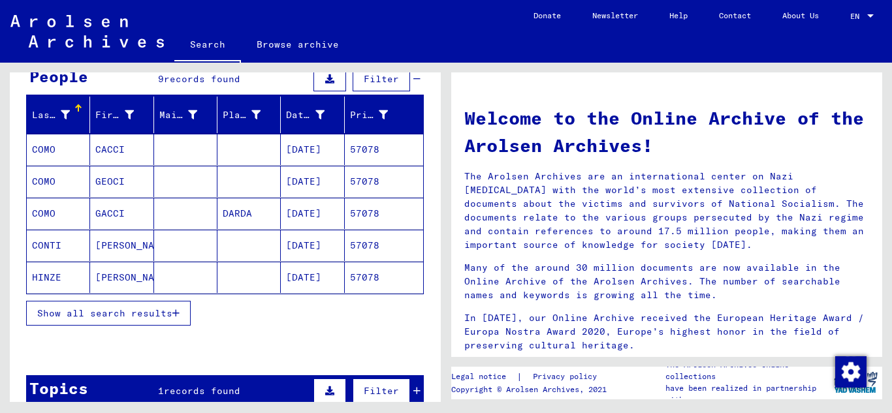
click at [174, 306] on button "Show all search results" at bounding box center [108, 313] width 165 height 25
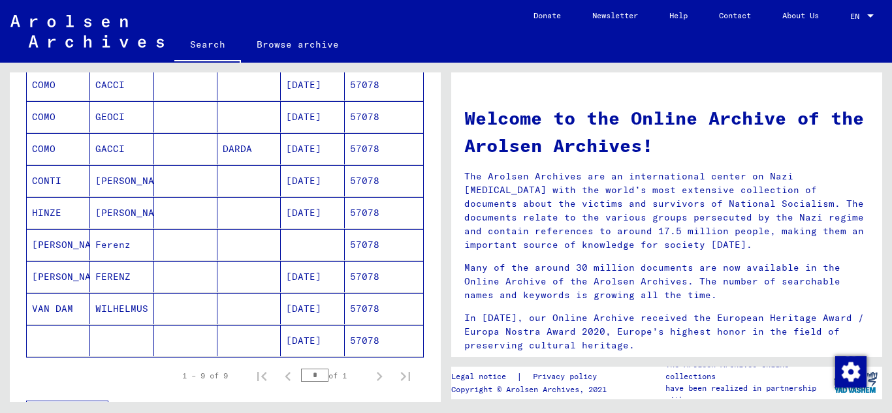
scroll to position [196, 0]
click at [363, 276] on mat-cell "57078" at bounding box center [384, 276] width 78 height 31
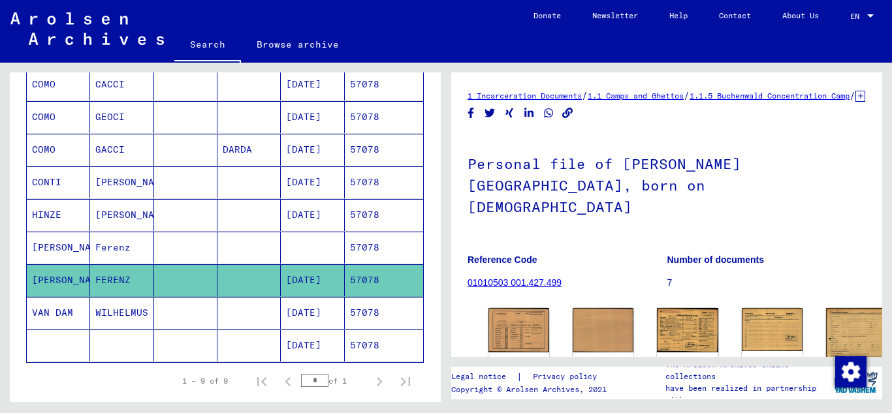
scroll to position [131, 0]
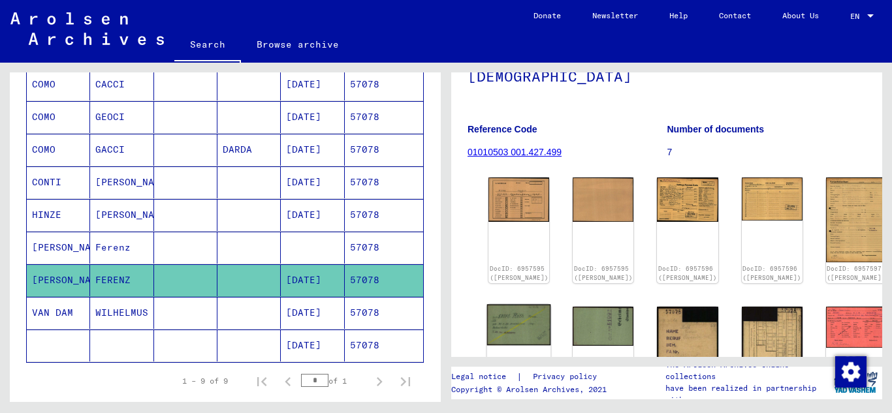
click at [516, 304] on img at bounding box center [519, 324] width 64 height 41
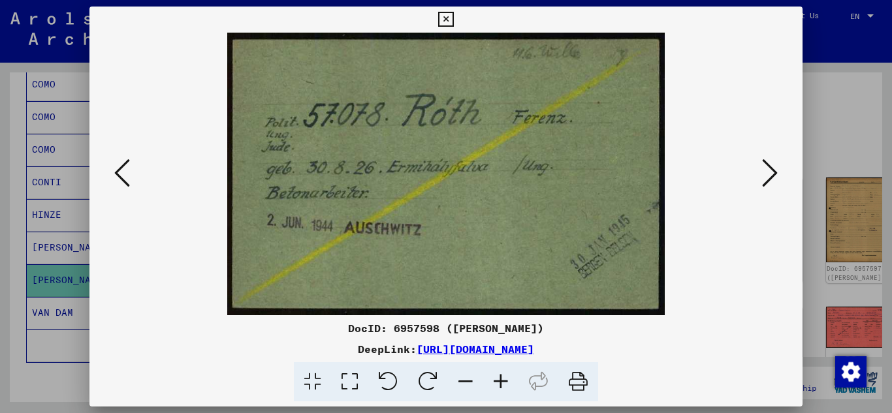
click at [447, 20] on icon at bounding box center [445, 20] width 15 height 16
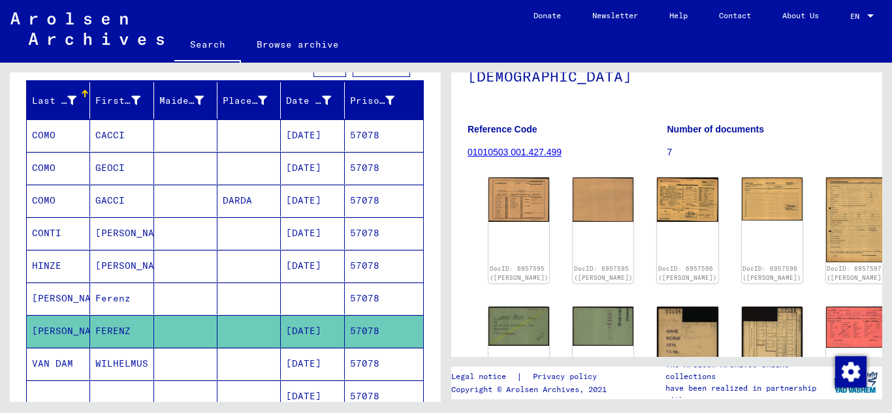
scroll to position [0, 0]
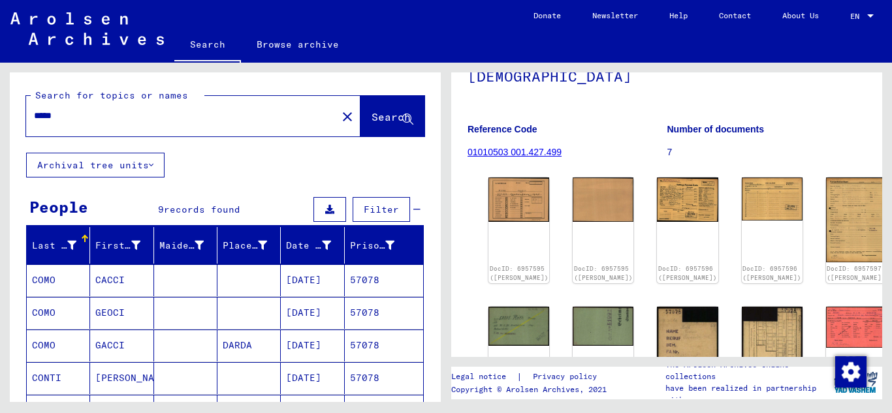
click at [69, 117] on input "*****" at bounding box center [181, 116] width 295 height 14
click at [372, 120] on span "Search" at bounding box center [391, 116] width 39 height 13
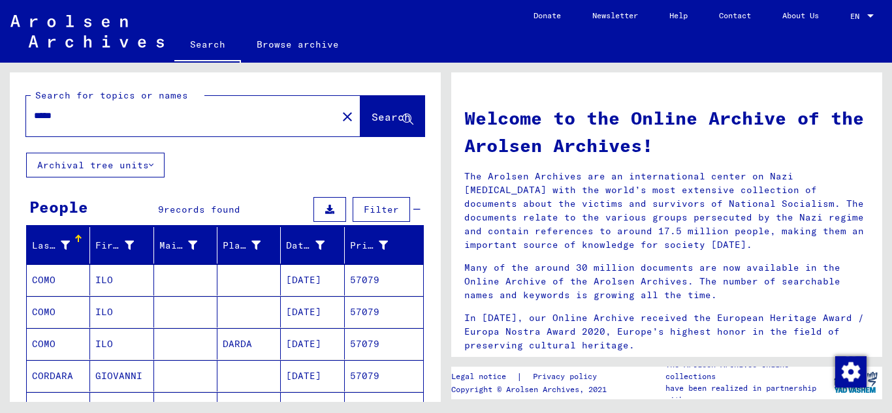
scroll to position [131, 0]
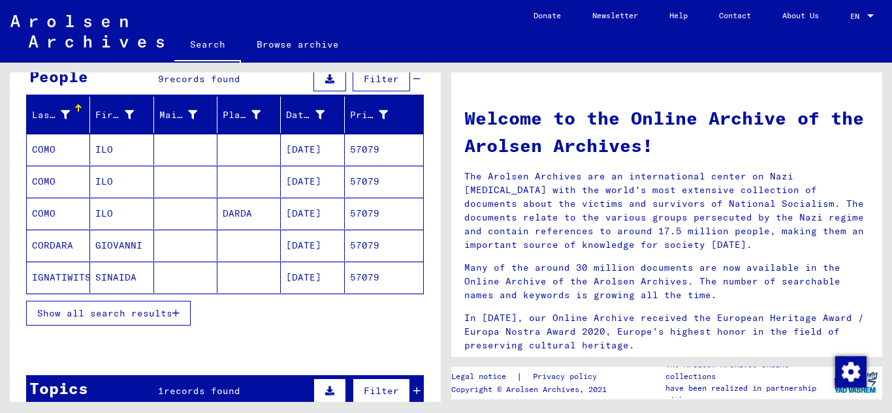
click at [182, 313] on button "Show all search results" at bounding box center [108, 313] width 165 height 25
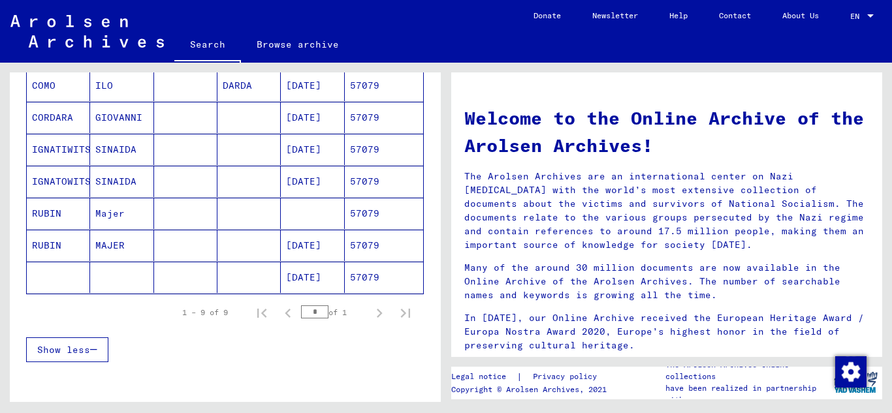
scroll to position [261, 0]
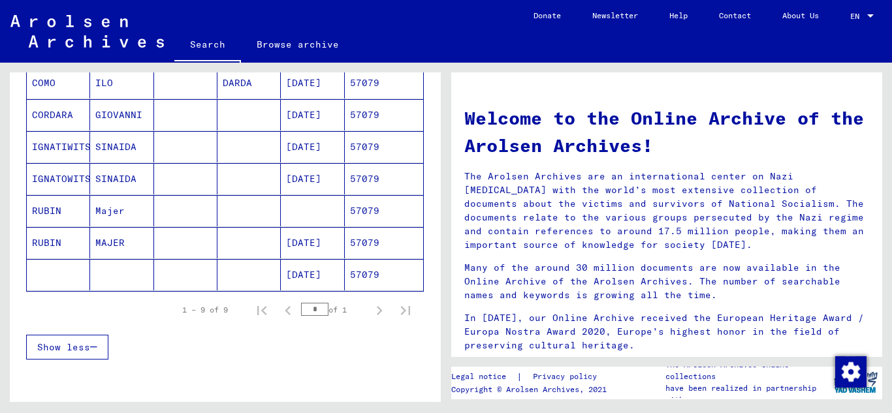
click at [397, 232] on mat-cell "57079" at bounding box center [384, 242] width 78 height 31
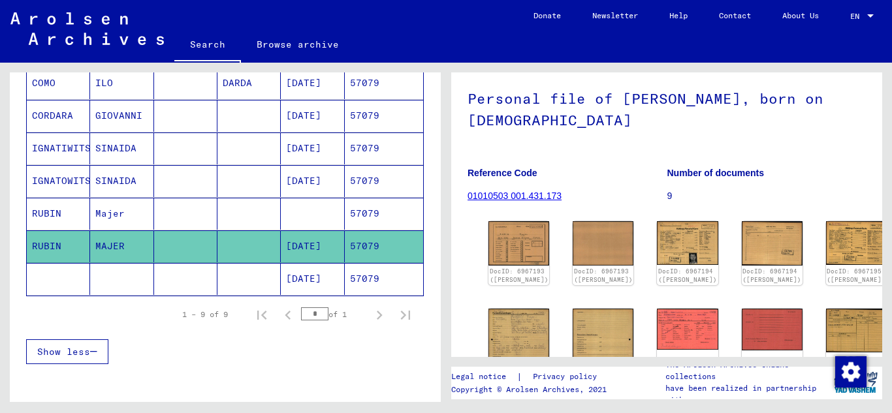
scroll to position [261, 0]
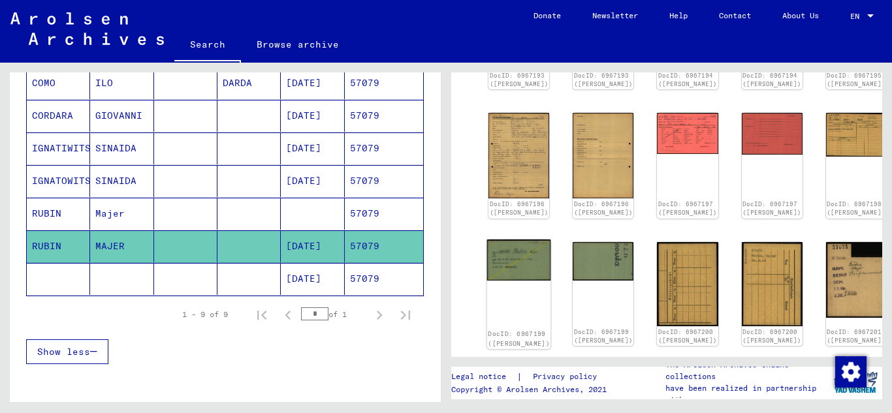
click at [520, 259] on img at bounding box center [519, 260] width 64 height 41
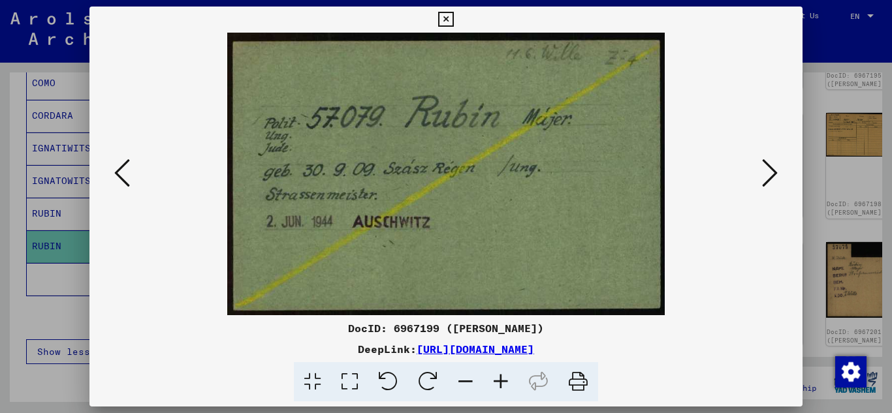
click at [451, 18] on icon at bounding box center [445, 20] width 15 height 16
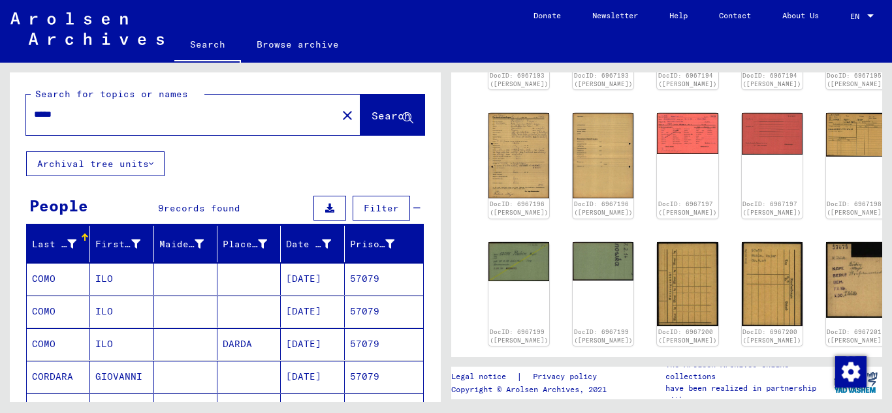
scroll to position [0, 0]
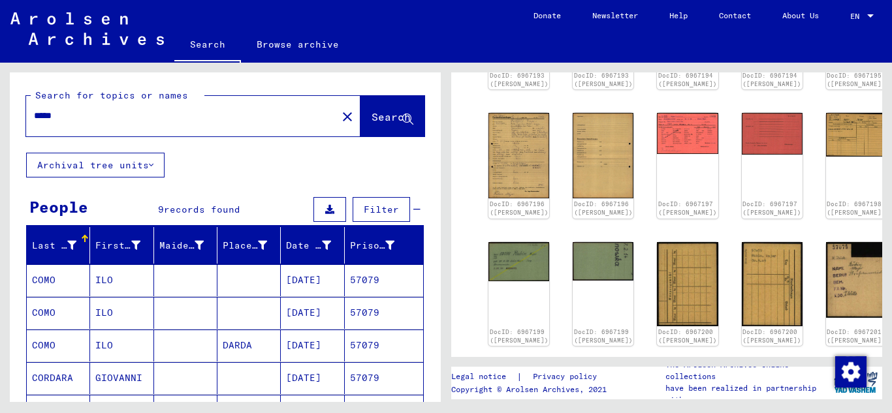
click at [84, 121] on input "*****" at bounding box center [181, 116] width 295 height 14
type input "*****"
click at [372, 114] on span "Search" at bounding box center [391, 116] width 39 height 13
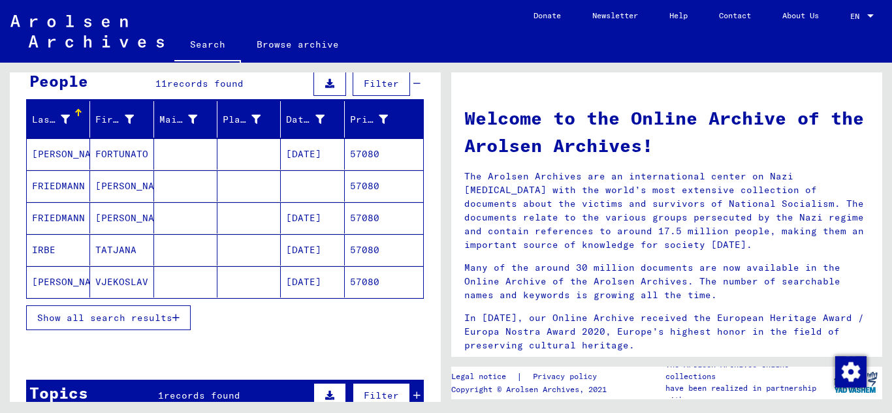
scroll to position [131, 0]
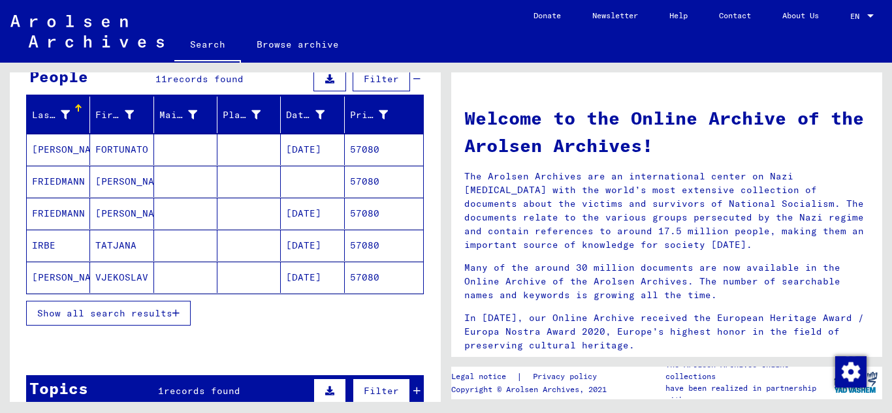
click at [360, 209] on mat-cell "57080" at bounding box center [384, 213] width 78 height 31
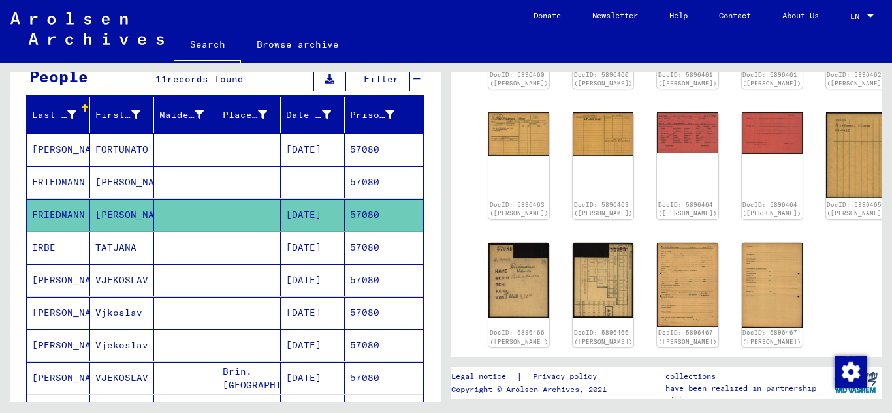
scroll to position [131, 0]
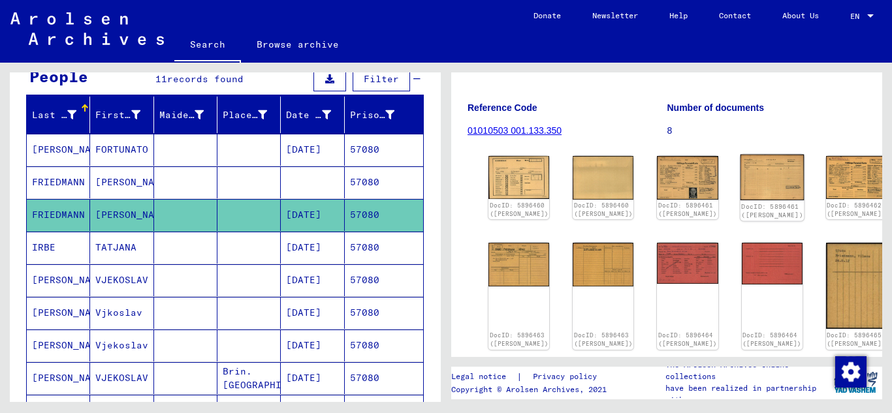
click at [740, 184] on img at bounding box center [772, 178] width 64 height 46
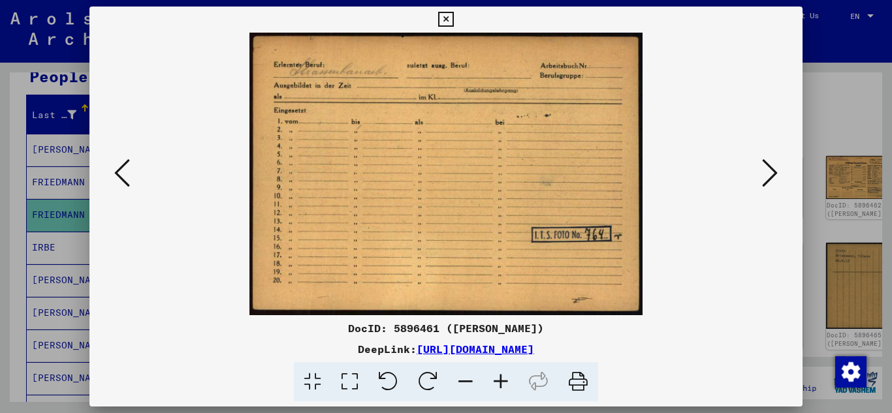
click at [112, 168] on button at bounding box center [122, 173] width 24 height 37
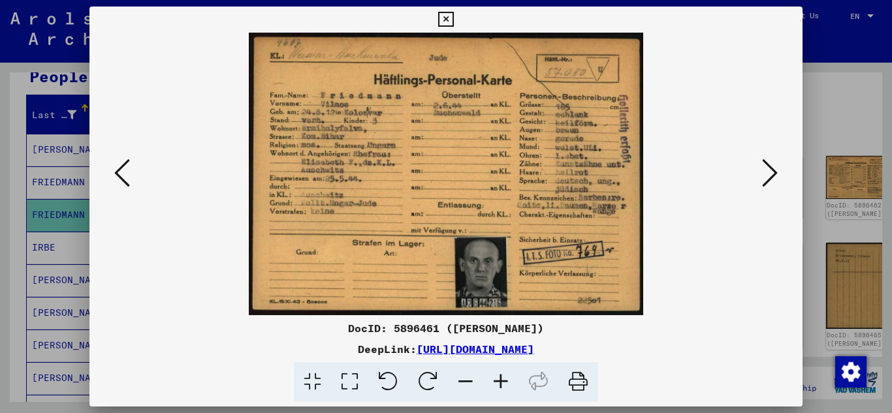
click at [768, 169] on icon at bounding box center [770, 172] width 16 height 31
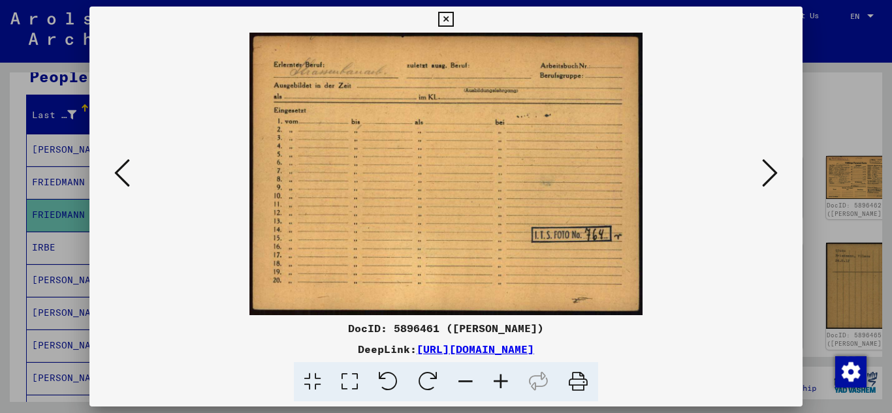
click at [768, 169] on icon at bounding box center [770, 172] width 16 height 31
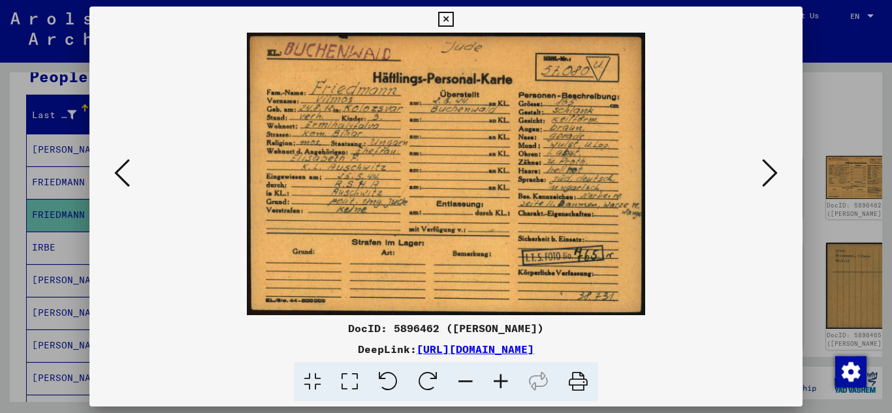
click at [755, 182] on img at bounding box center [446, 174] width 625 height 283
click at [770, 174] on icon at bounding box center [770, 172] width 16 height 31
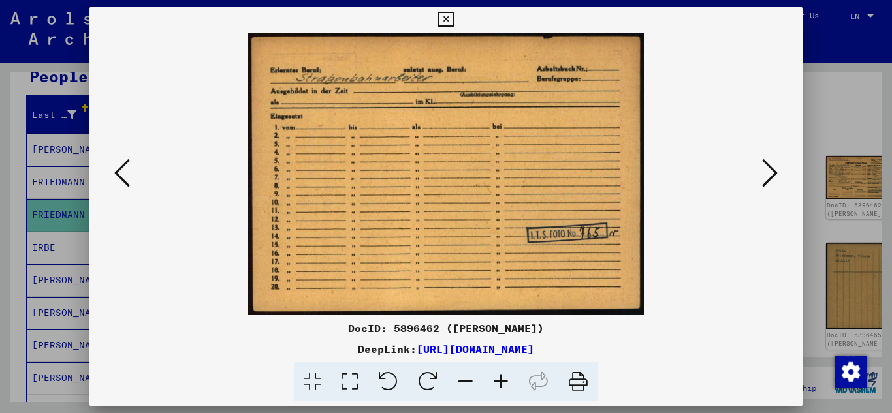
click at [771, 174] on icon at bounding box center [770, 172] width 16 height 31
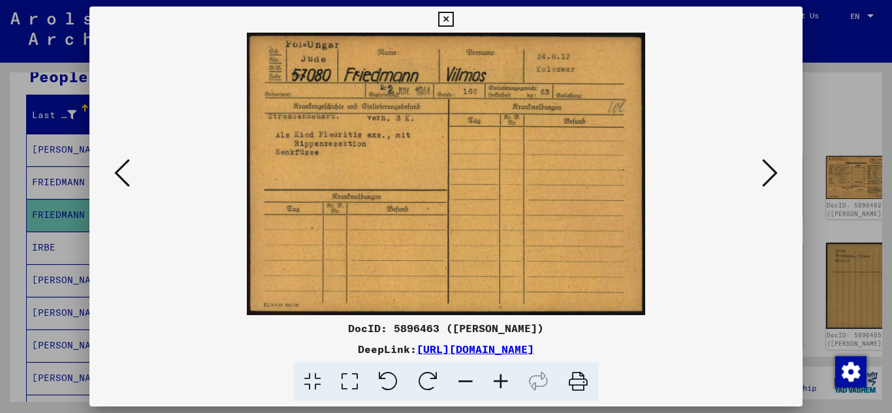
click at [772, 174] on icon at bounding box center [770, 172] width 16 height 31
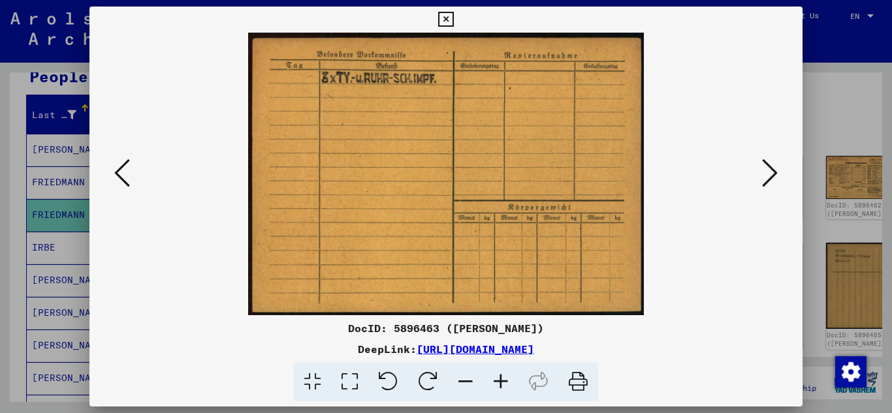
click at [772, 174] on icon at bounding box center [770, 172] width 16 height 31
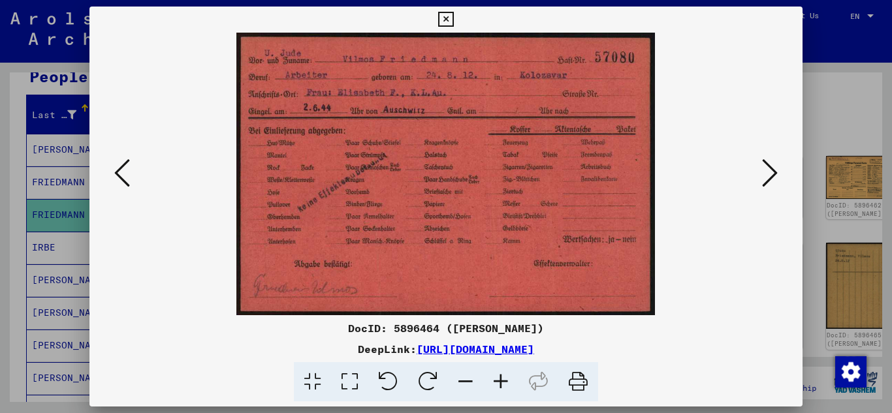
click at [772, 174] on icon at bounding box center [770, 172] width 16 height 31
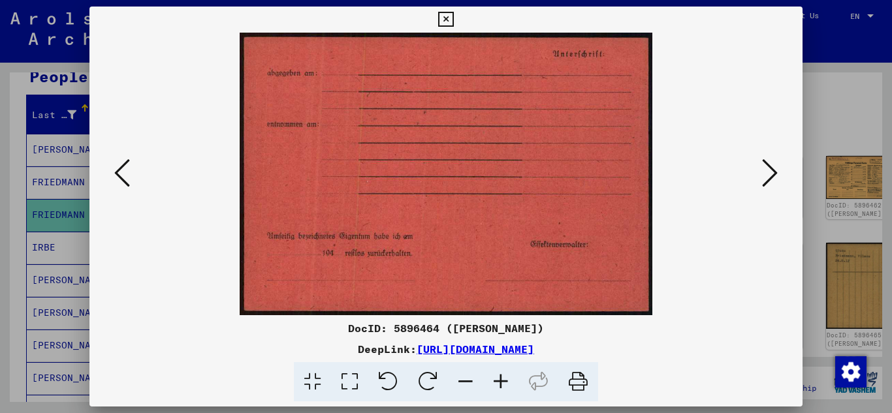
click at [772, 174] on icon at bounding box center [770, 172] width 16 height 31
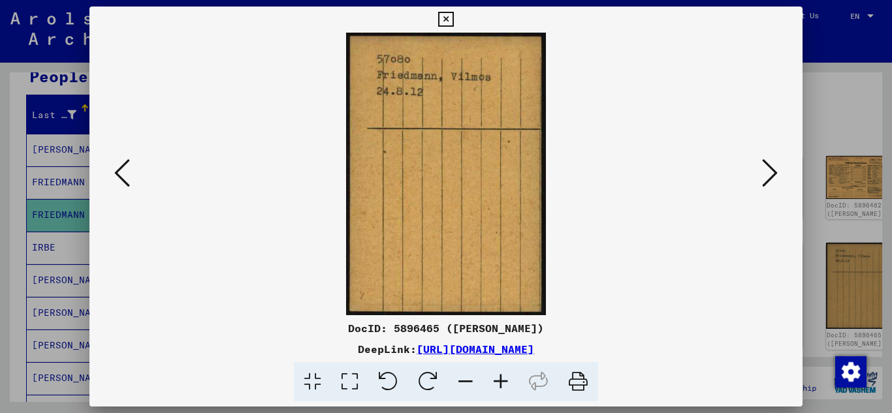
click at [772, 174] on icon at bounding box center [770, 172] width 16 height 31
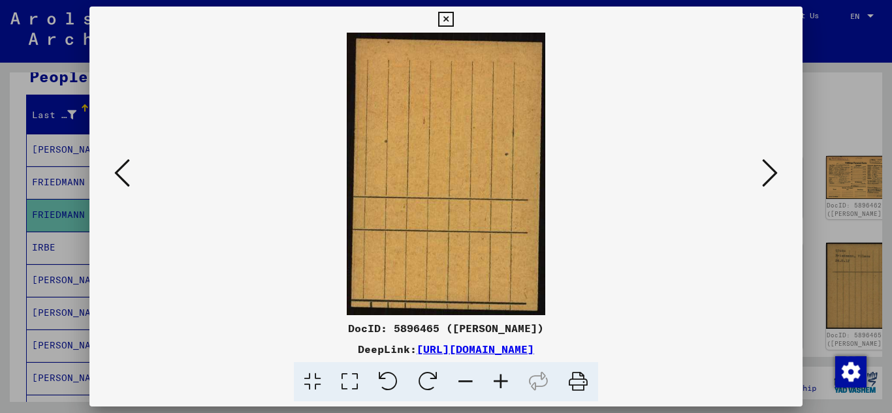
click at [772, 174] on icon at bounding box center [770, 172] width 16 height 31
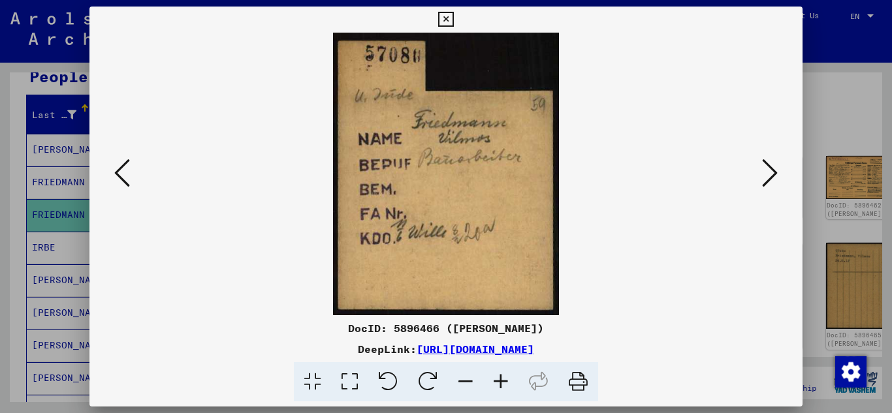
click at [774, 174] on icon at bounding box center [770, 172] width 16 height 31
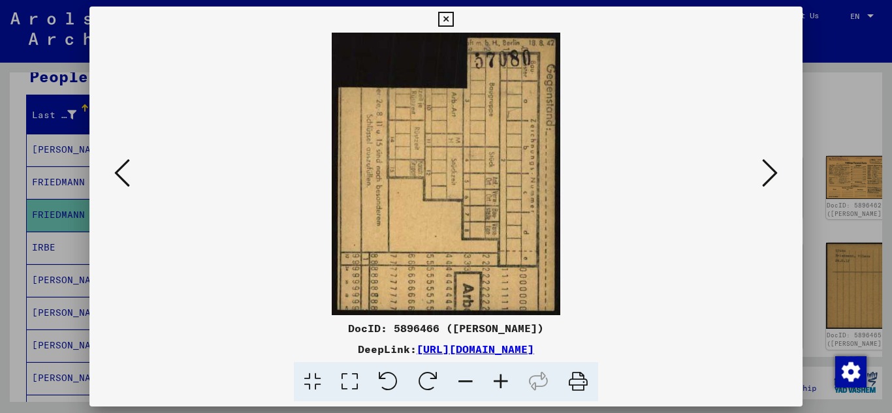
click at [774, 174] on icon at bounding box center [770, 172] width 16 height 31
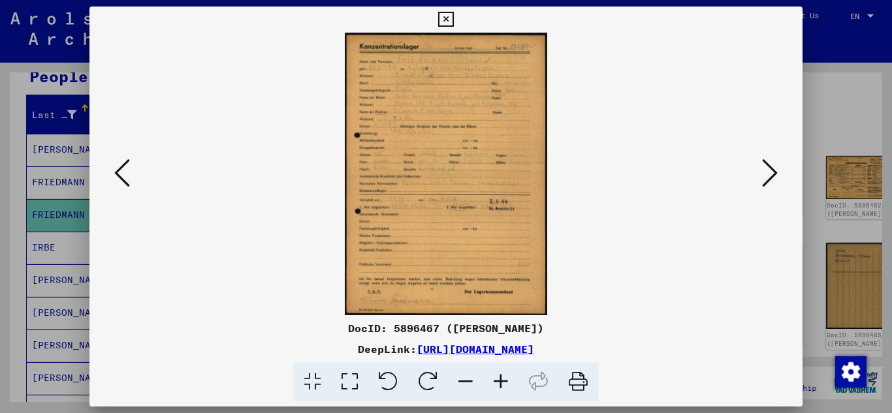
click at [774, 174] on icon at bounding box center [770, 172] width 16 height 31
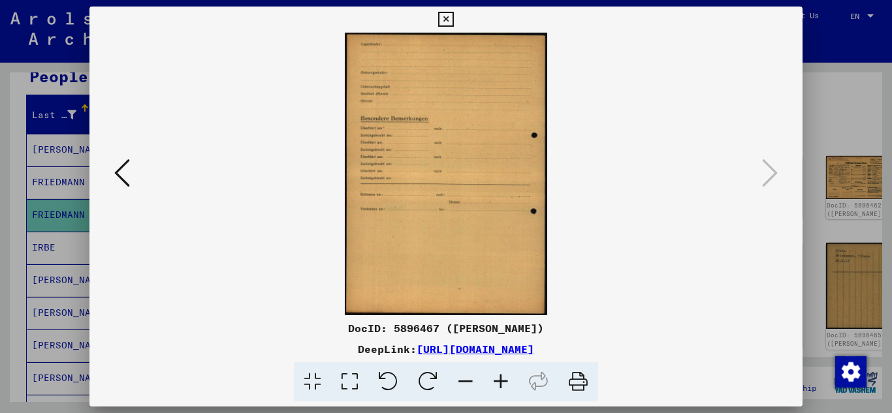
click at [452, 20] on icon at bounding box center [445, 20] width 15 height 16
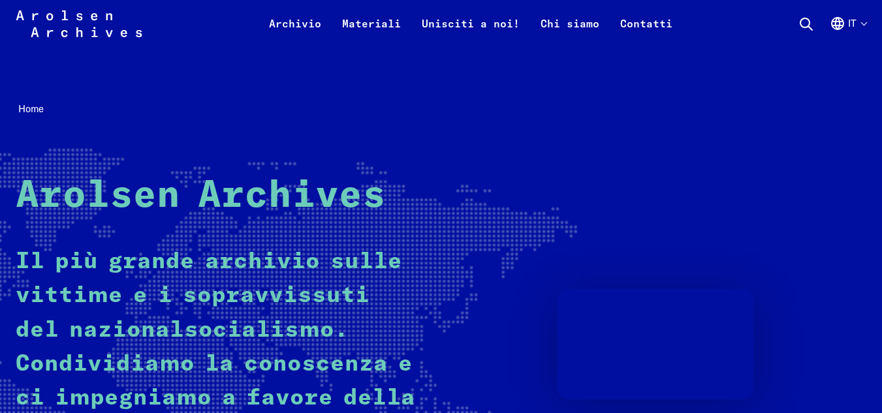
scroll to position [326, 0]
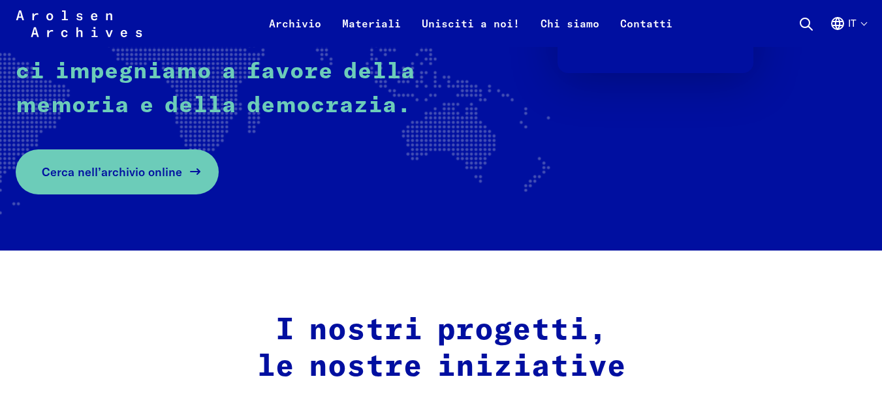
drag, startPoint x: 0, startPoint y: 0, endPoint x: 139, endPoint y: 184, distance: 230.7
click at [139, 184] on link "Cerca nell’archivio online" at bounding box center [117, 172] width 203 height 45
